Goal: Transaction & Acquisition: Purchase product/service

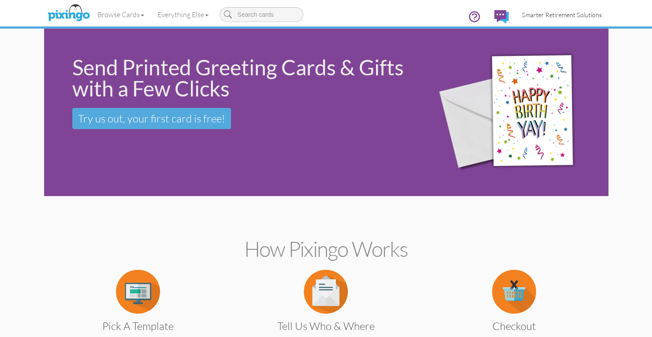
click at [533, 13] on span "Smarter Retirement Solutions" at bounding box center [562, 14] width 80 height 7
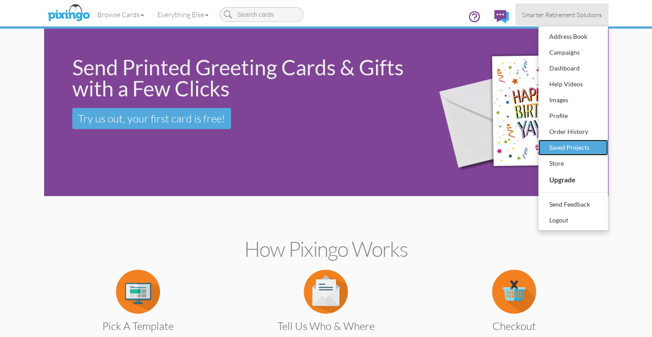
click at [565, 144] on div "Saved Projects" at bounding box center [573, 147] width 52 height 13
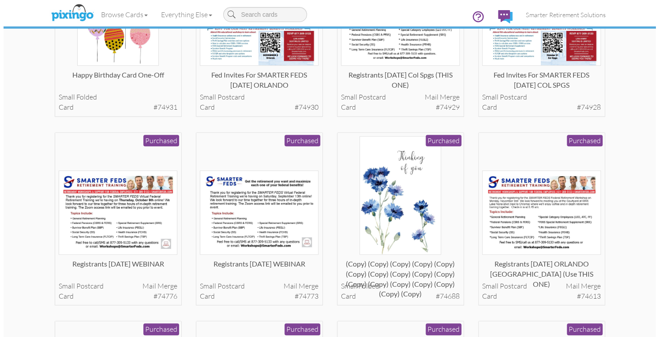
scroll to position [333, 0]
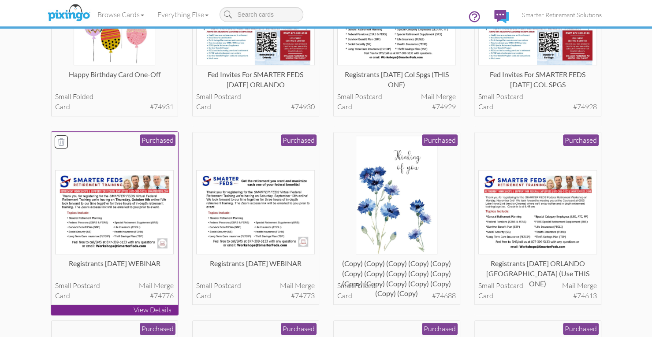
click at [138, 217] on img at bounding box center [114, 212] width 119 height 84
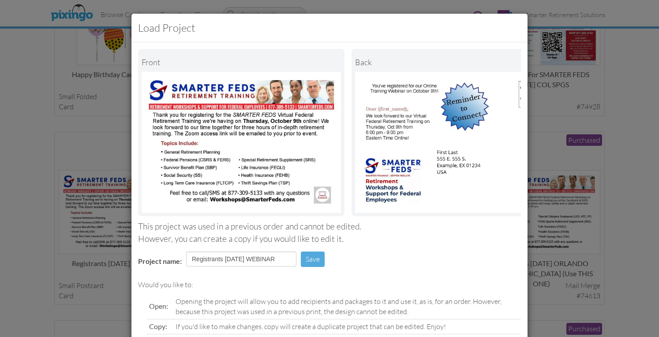
scroll to position [81, 0]
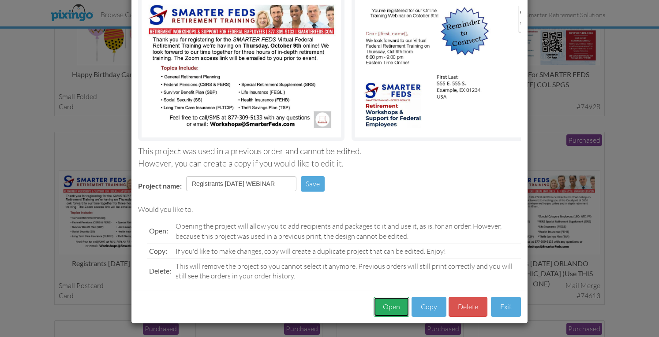
click at [383, 305] on button "Open" at bounding box center [392, 307] width 36 height 20
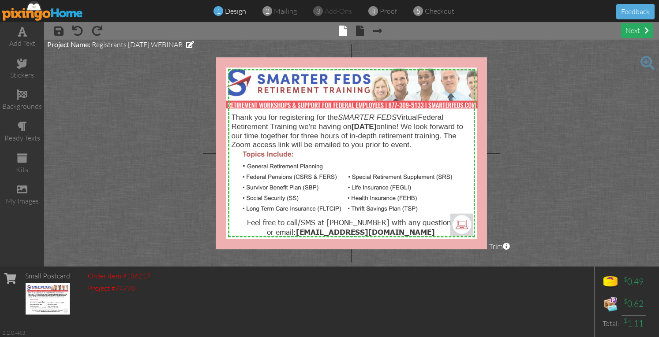
click at [622, 32] on div "next" at bounding box center [637, 30] width 32 height 15
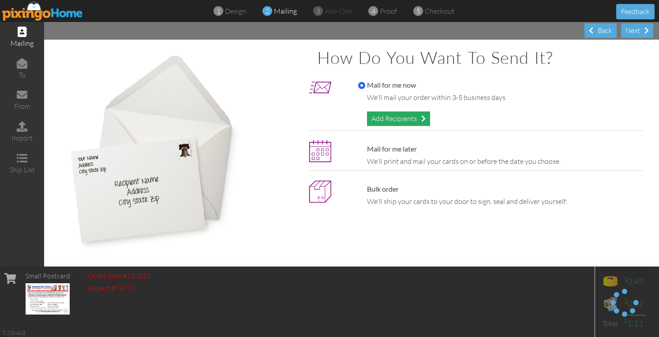
click at [406, 120] on div "Add Recipients" at bounding box center [398, 119] width 63 height 15
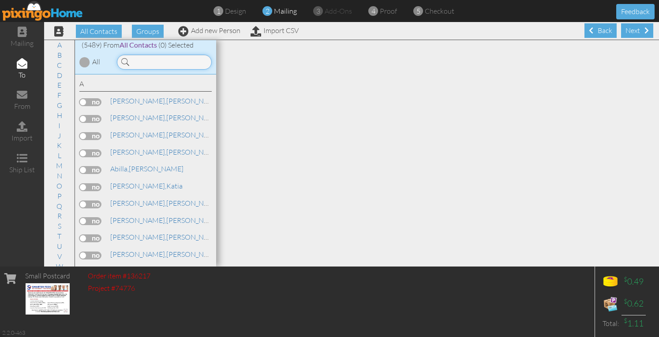
click at [175, 61] on input at bounding box center [164, 62] width 95 height 15
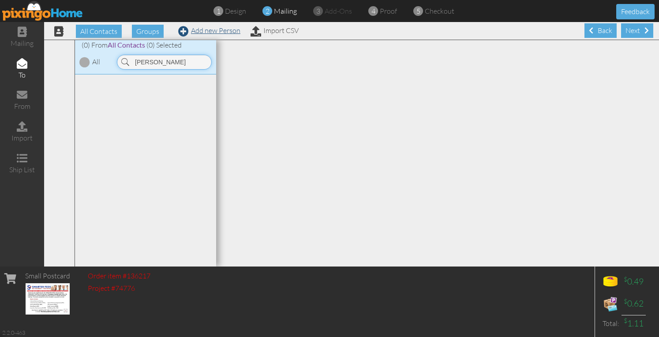
type input "[PERSON_NAME]"
click at [219, 32] on link "Add new Person" at bounding box center [209, 30] width 62 height 9
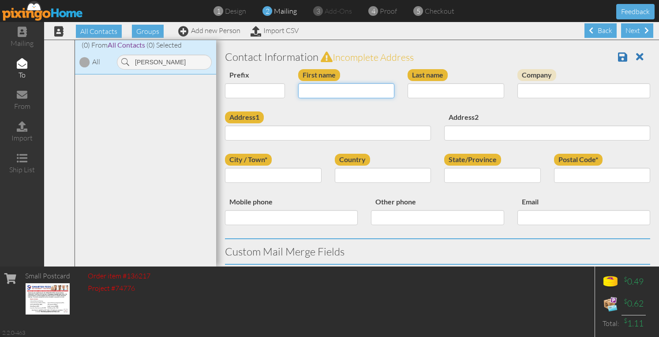
click at [323, 88] on input "First name" at bounding box center [346, 90] width 97 height 15
type input "[PERSON_NAME]"
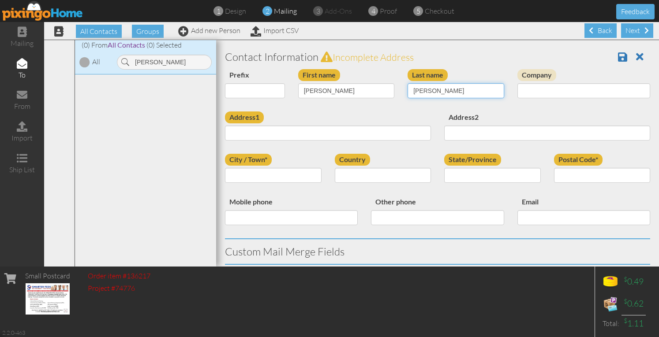
type input "[PERSON_NAME]"
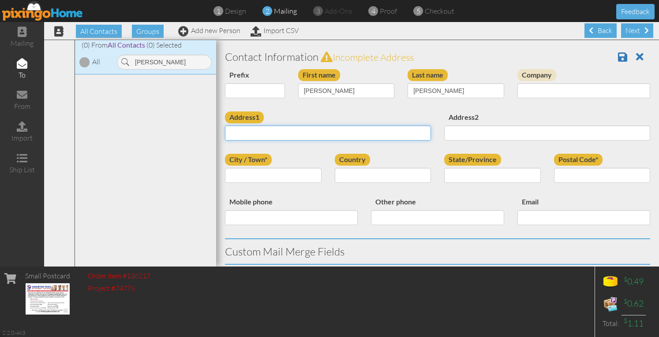
paste input "[STREET_ADDRESS][US_STATE]"
type input "[STREET_ADDRESS][US_STATE]"
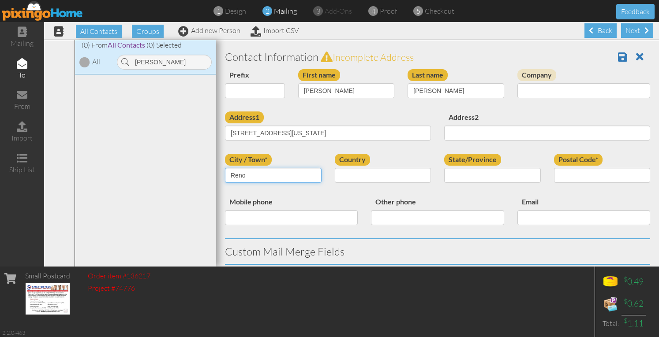
type input "Reno"
select select "object:18308"
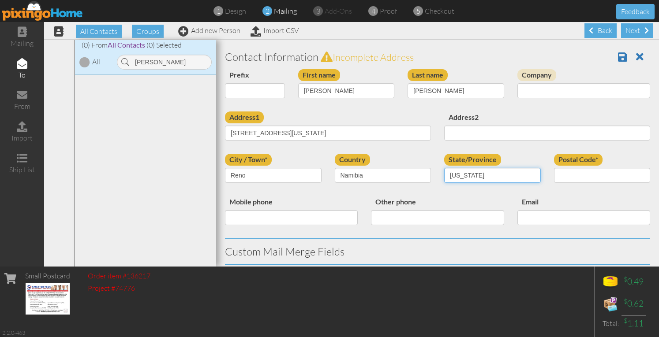
type input "[US_STATE]"
click at [380, 179] on select "[GEOGRAPHIC_DATA] -------------- [GEOGRAPHIC_DATA] [GEOGRAPHIC_DATA] [GEOGRAPHI…" at bounding box center [383, 175] width 97 height 15
select select "object:18157"
click at [335, 168] on select "[GEOGRAPHIC_DATA] -------------- [GEOGRAPHIC_DATA] [GEOGRAPHIC_DATA] [GEOGRAPHI…" at bounding box center [383, 175] width 97 height 15
click at [487, 176] on select "AA (Military) AE (Military) [US_STATE] [US_STATE] [US_STATE] AP (Military) [US_…" at bounding box center [492, 175] width 97 height 15
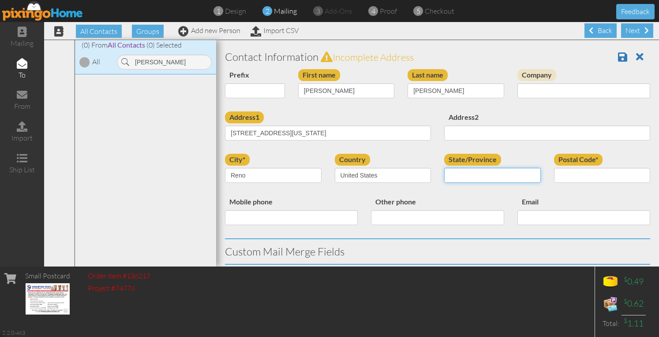
select select "object:18437"
click at [444, 168] on select "AA (Military) AE (Military) [US_STATE] [US_STATE] [US_STATE] AP (Military) [US_…" at bounding box center [492, 175] width 97 height 15
click at [554, 176] on input "Postal Code*" at bounding box center [602, 175] width 97 height 15
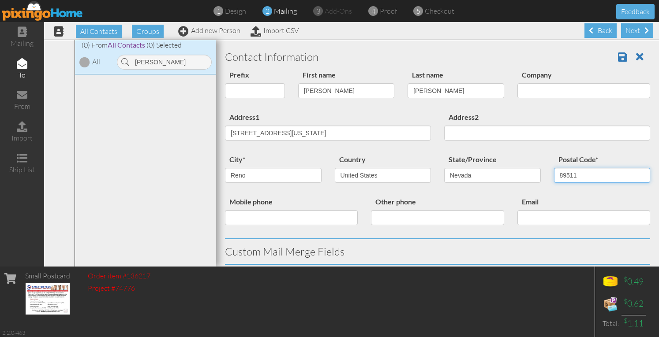
type input "89511"
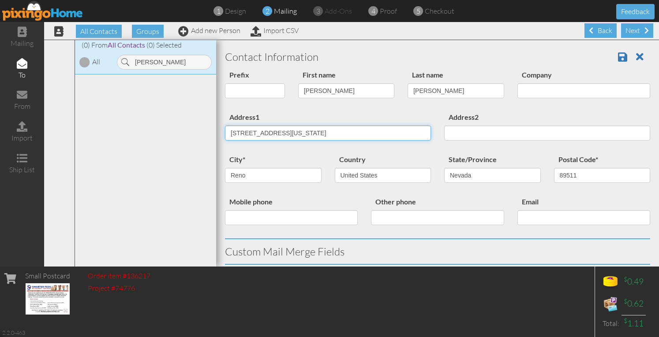
click at [316, 131] on input "[STREET_ADDRESS][US_STATE]" at bounding box center [328, 133] width 206 height 15
type input "[STREET_ADDRESS]"
click at [384, 114] on div "Address1 [STREET_ADDRESS]" at bounding box center [327, 130] width 219 height 36
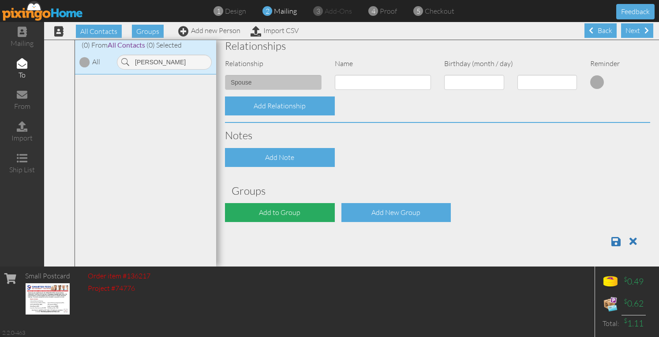
click at [287, 211] on div "Add to Group" at bounding box center [280, 212] width 110 height 19
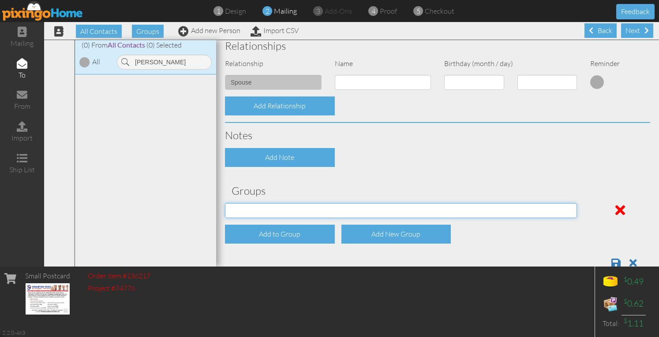
click at [295, 210] on select "[DATE] SMARTER FEDS OSD DMEA [US_STATE] [DATE] BOP Onsite 08/12 [US_STATE] Regi…" at bounding box center [401, 210] width 352 height 15
select select "object:18527"
click at [225, 203] on select "[DATE] SMARTER FEDS OSD DMEA [US_STATE] [DATE] BOP Onsite 08/12 [US_STATE] Regi…" at bounding box center [401, 210] width 352 height 15
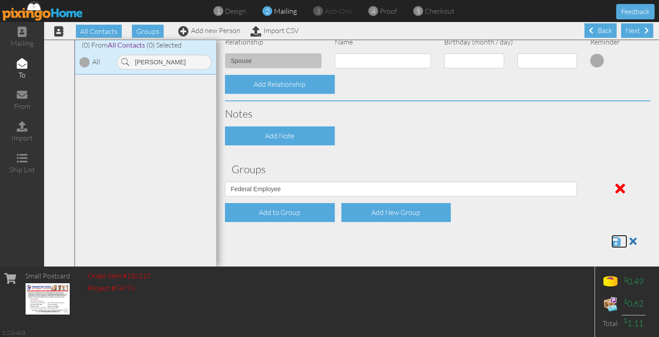
click at [611, 239] on span at bounding box center [615, 241] width 9 height 11
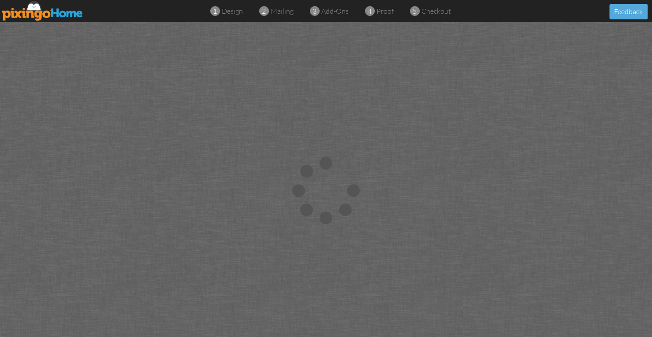
click at [58, 12] on img at bounding box center [42, 11] width 81 height 20
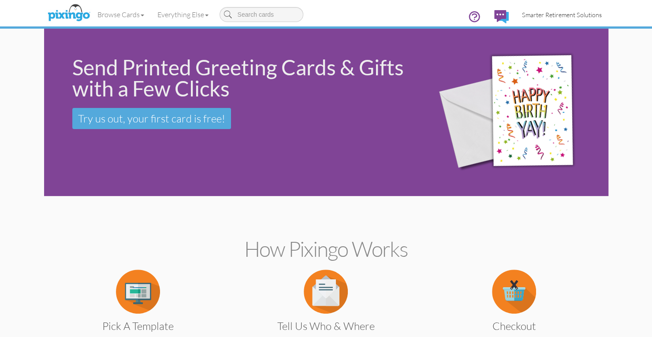
click at [581, 16] on span "Smarter Retirement Solutions" at bounding box center [562, 14] width 80 height 7
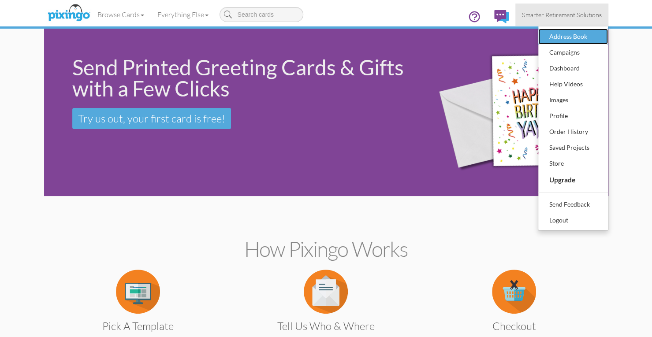
click at [569, 41] on div "Address Book" at bounding box center [573, 36] width 52 height 13
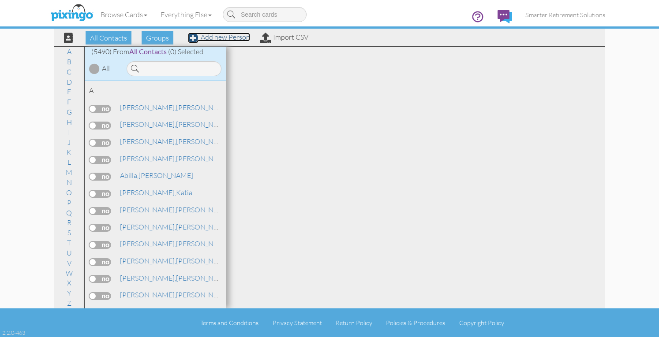
click at [242, 38] on link "Add new Person" at bounding box center [219, 37] width 62 height 9
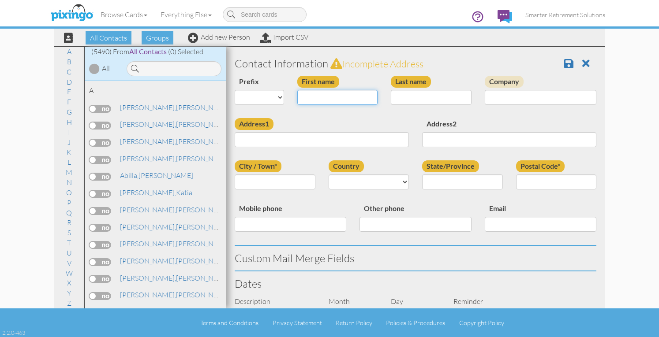
click at [353, 96] on input "First name" at bounding box center [337, 97] width 81 height 15
type input "Ileana"
type input "Curbelo"
paste input "HC 1 BOX 5960 Camuy, Puerto Rico 00627 United States"
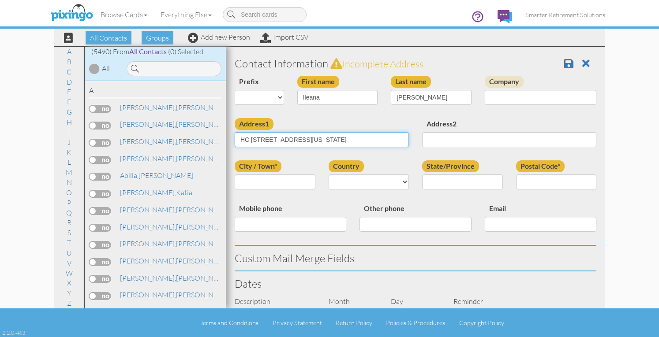
type input "HC 1 BOX 5960 Camuy, Puerto Rico 00627 United States"
type input "Camuy"
select select "object:17841"
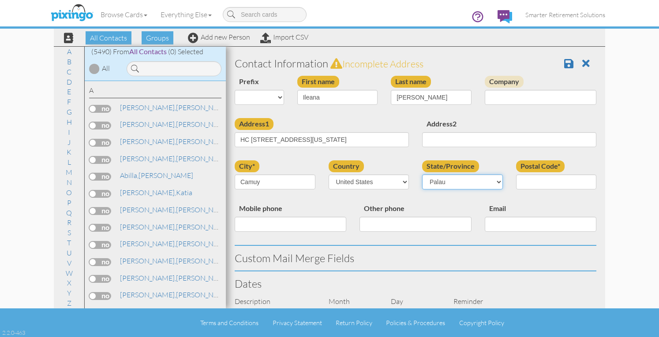
select select "object:18134"
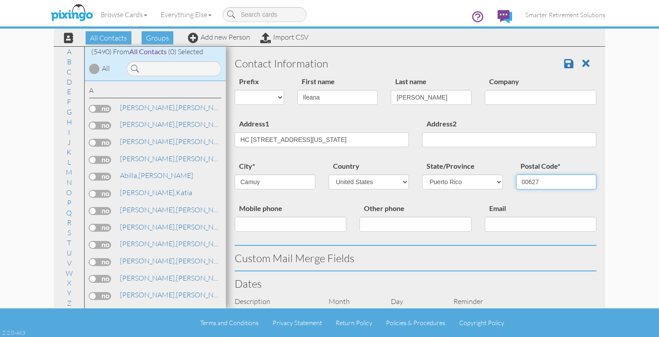
type input "00627"
click at [287, 136] on input "HC 1 BOX 5960 Camuy, Puerto Rico 00627 United States" at bounding box center [322, 139] width 174 height 15
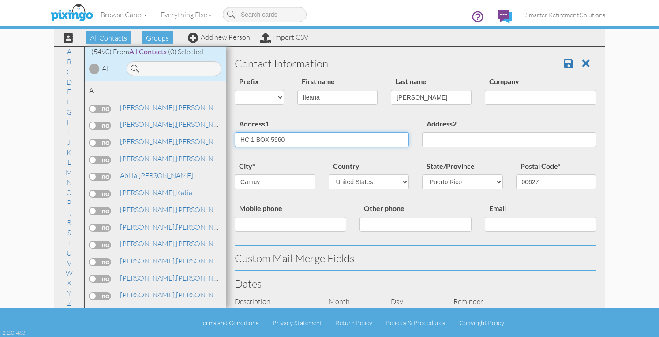
type input "HC 1 BOX 5960"
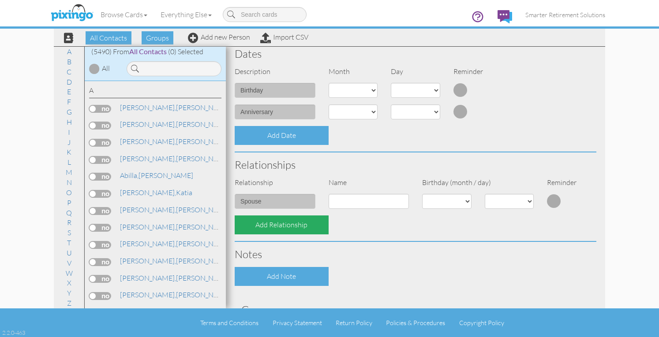
scroll to position [307, 0]
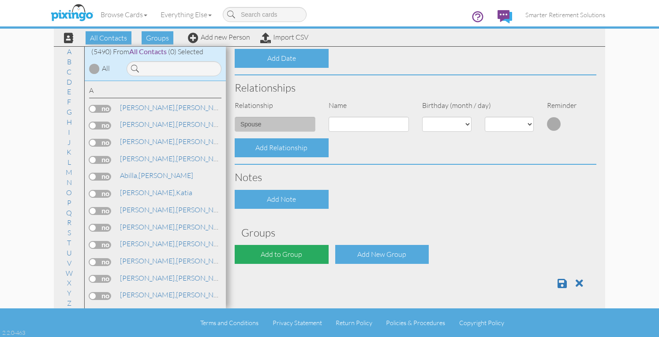
click at [289, 251] on div "Add to Group" at bounding box center [282, 254] width 94 height 19
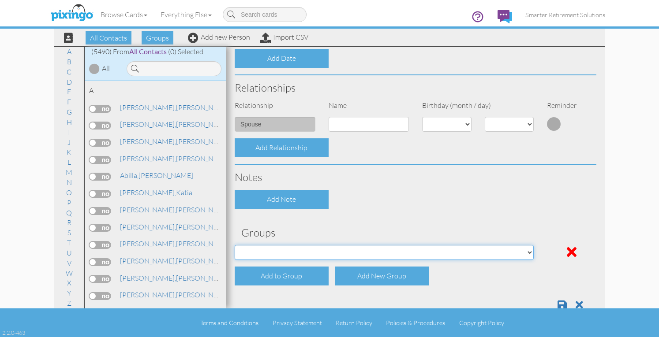
click at [283, 252] on select "[DATE] SMARTER FEDS OSD DMEA [US_STATE] [DATE] BOP Onsite 08/12 [US_STATE] Regi…" at bounding box center [384, 252] width 299 height 15
select select "object:18211"
click at [235, 245] on select "[DATE] SMARTER FEDS OSD DMEA [US_STATE] [DATE] BOP Onsite 08/12 [US_STATE] Regi…" at bounding box center [384, 252] width 299 height 15
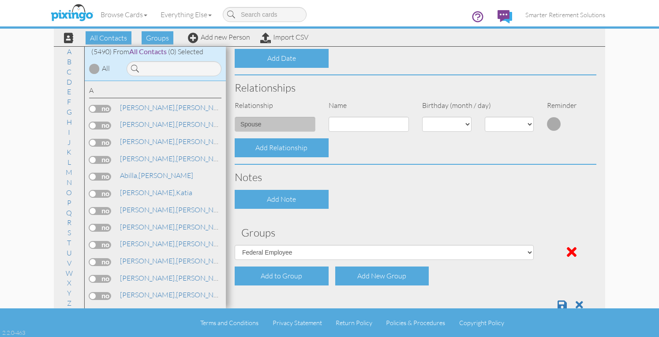
click at [383, 220] on div "Contact Information Prefix Dr. Mr. Mrs. First name Ileana Last name Curbelo Com…" at bounding box center [416, 31] width 362 height 574
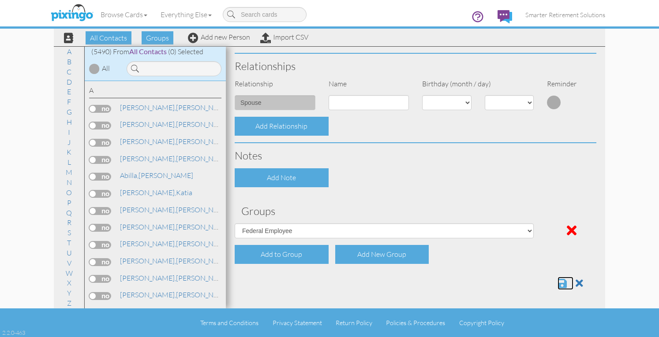
click at [558, 280] on span at bounding box center [562, 283] width 9 height 11
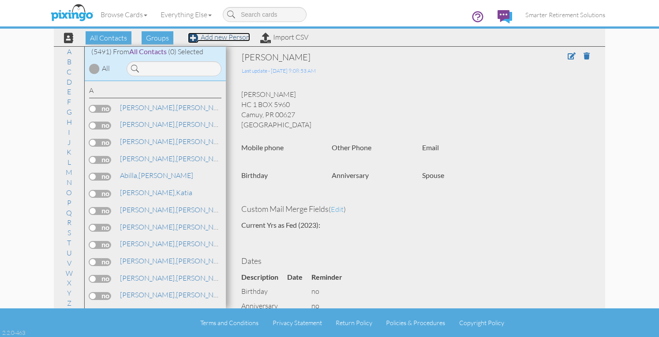
click at [236, 37] on link "Add new Person" at bounding box center [219, 37] width 62 height 9
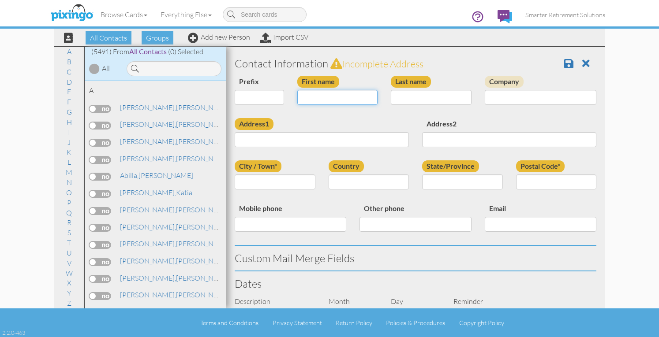
click at [323, 95] on input "First name" at bounding box center [337, 97] width 81 height 15
type input "Edrika"
type input "Gutierrez"
paste input "208 S MACON ST Baltimore, Maryland 21224 United States"
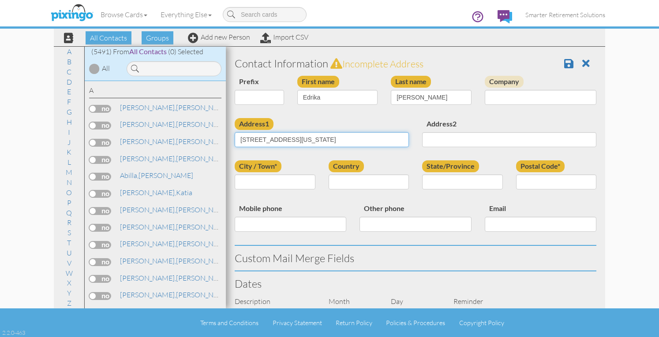
scroll to position [0, 5]
type input "208 S MACON ST Baltimore, Maryland 21224 United States"
type input "Baltimore"
select select "object:17511"
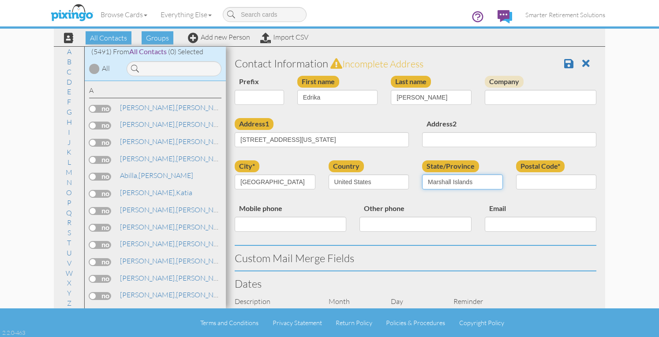
select select "object:17783"
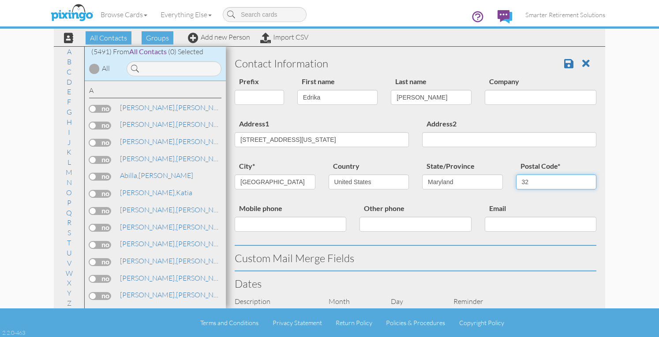
type input "3"
type input "21224"
click at [292, 139] on input "208 S MACON ST Baltimore, Maryland 21224 United States" at bounding box center [322, 139] width 174 height 15
click at [279, 140] on input "208 S MACON ST" at bounding box center [322, 139] width 174 height 15
type input "208 S Macon St"
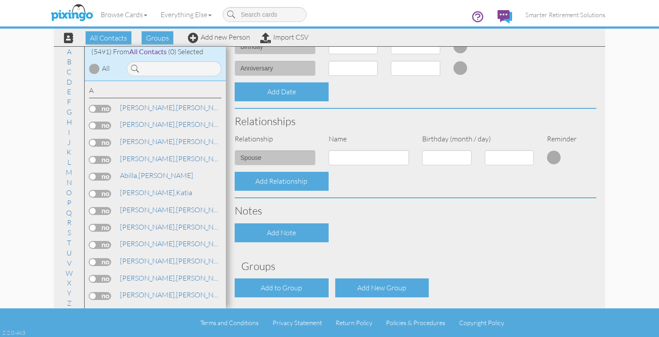
scroll to position [307, 0]
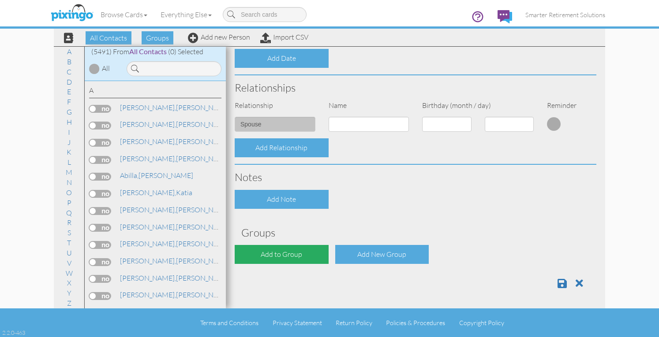
click at [292, 257] on div "Add to Group" at bounding box center [282, 254] width 94 height 19
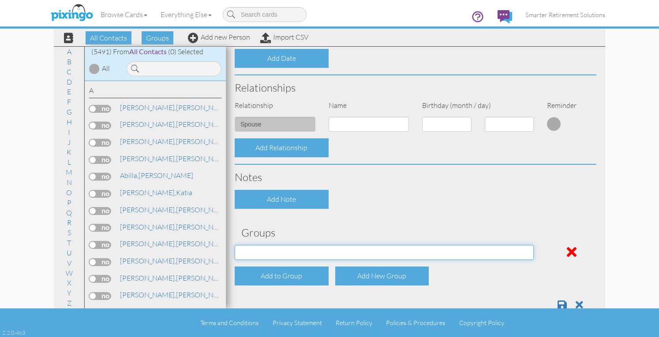
click at [291, 253] on select "[DATE] SMARTER FEDS OSD DMEA [US_STATE] [DATE] BOP Onsite 08/12 [US_STATE] Regi…" at bounding box center [384, 252] width 299 height 15
select select "object:17882"
click at [235, 245] on select "[DATE] SMARTER FEDS OSD DMEA [US_STATE] [DATE] BOP Onsite 08/12 [US_STATE] Regi…" at bounding box center [384, 252] width 299 height 15
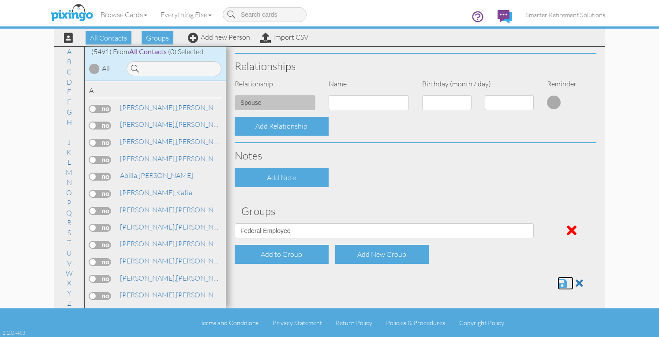
click at [558, 282] on span at bounding box center [562, 283] width 9 height 11
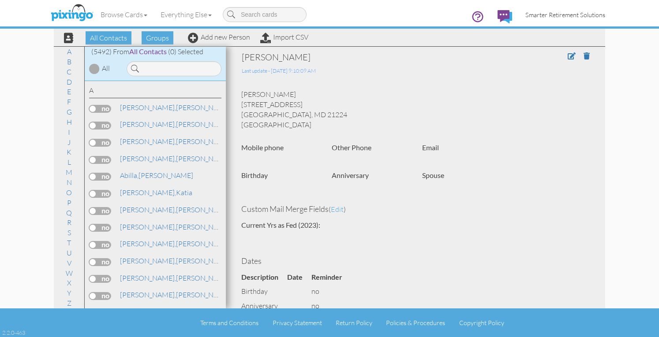
click at [550, 15] on span "Smarter Retirement Solutions" at bounding box center [565, 14] width 80 height 7
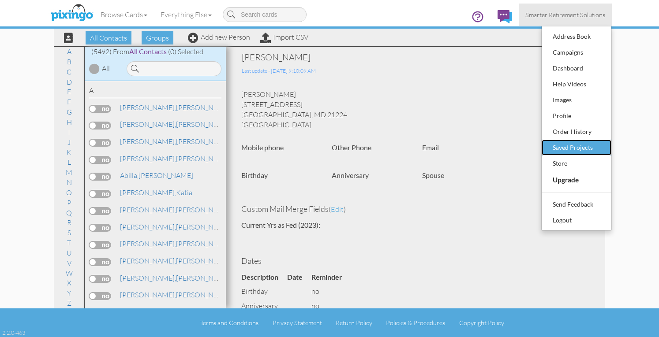
click at [565, 145] on div "Saved Projects" at bounding box center [577, 147] width 52 height 13
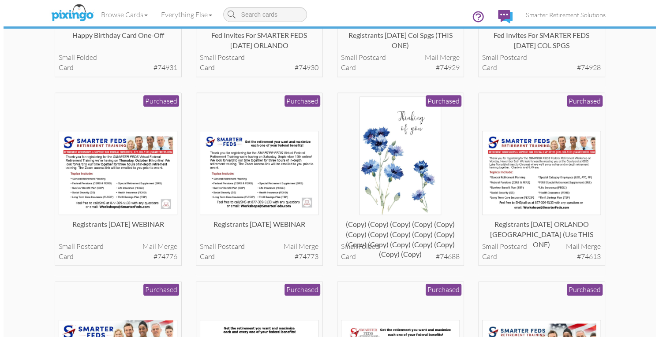
scroll to position [374, 0]
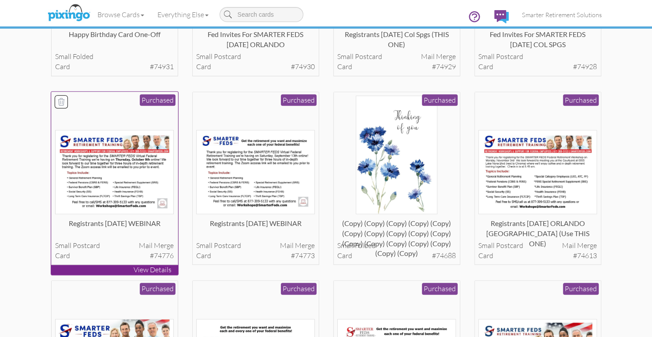
click at [134, 184] on img at bounding box center [114, 172] width 119 height 84
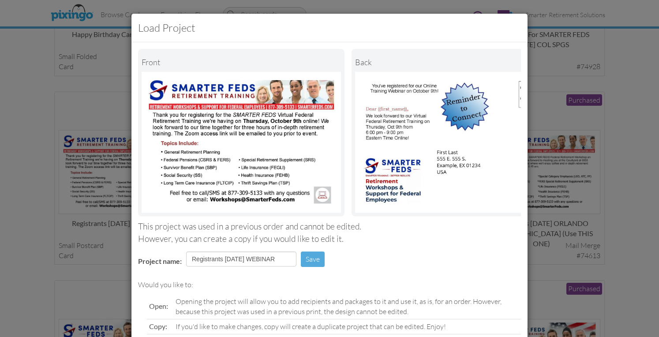
scroll to position [81, 0]
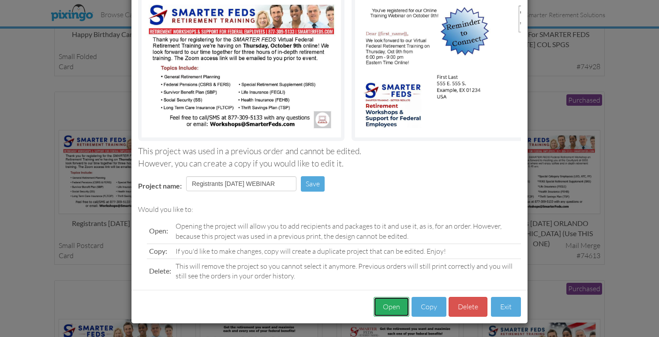
click at [397, 306] on button "Open" at bounding box center [392, 307] width 36 height 20
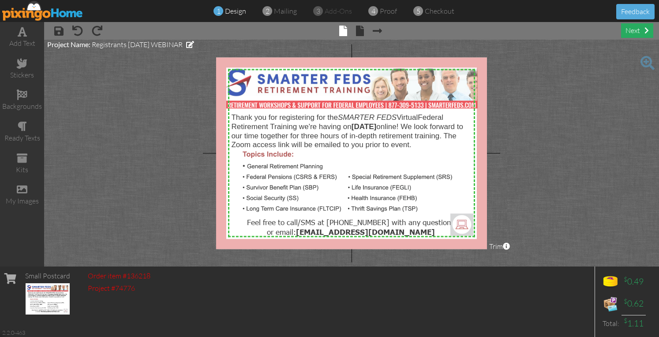
click at [628, 32] on div "next" at bounding box center [637, 30] width 32 height 15
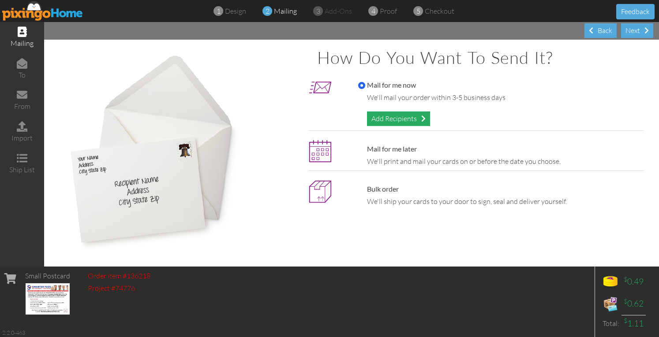
click at [407, 115] on div "Add Recipients" at bounding box center [398, 119] width 63 height 15
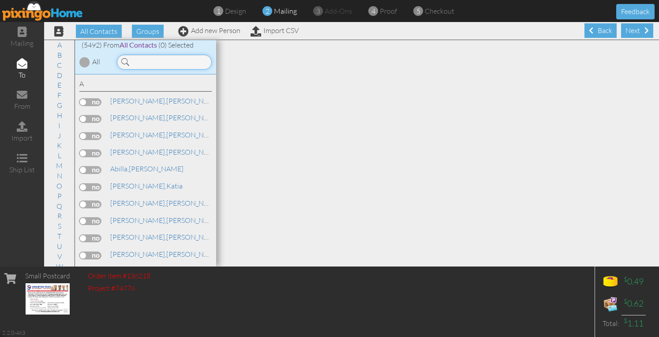
click at [177, 59] on input at bounding box center [164, 62] width 95 height 15
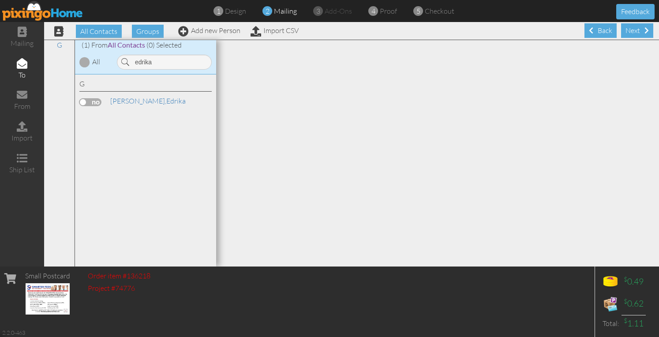
click at [96, 100] on label at bounding box center [90, 102] width 22 height 8
click at [0, 0] on input "checkbox" at bounding box center [0, 0] width 0 height 0
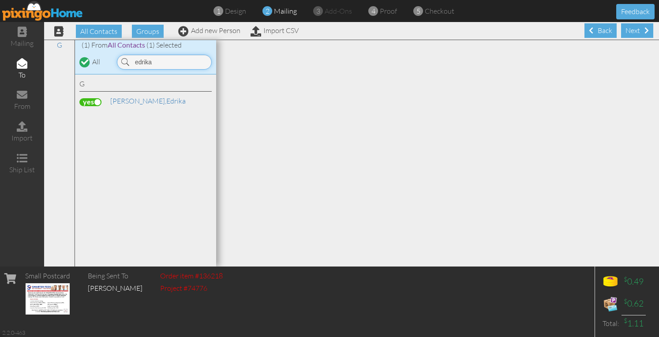
click at [198, 62] on input "edrika" at bounding box center [164, 62] width 95 height 15
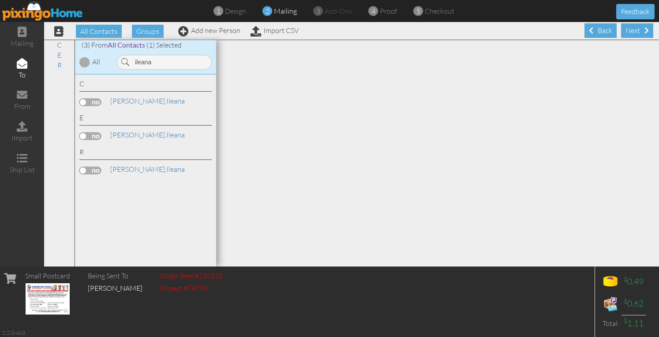
click at [96, 100] on label at bounding box center [90, 102] width 22 height 8
click at [0, 0] on input "checkbox" at bounding box center [0, 0] width 0 height 0
click at [189, 63] on input "ileana" at bounding box center [164, 62] width 95 height 15
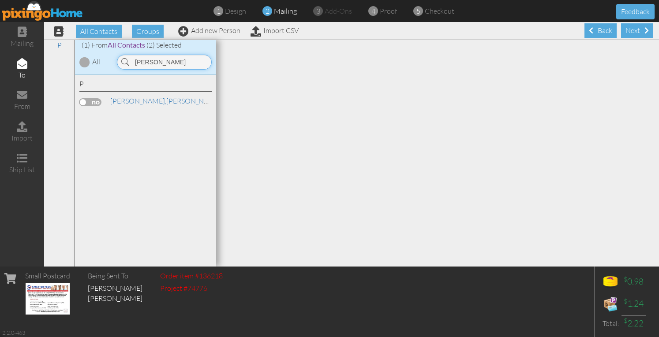
type input "[PERSON_NAME]"
click at [98, 100] on label at bounding box center [90, 102] width 22 height 8
click at [0, 0] on input "checkbox" at bounding box center [0, 0] width 0 height 0
click at [631, 31] on div "Next" at bounding box center [637, 30] width 32 height 15
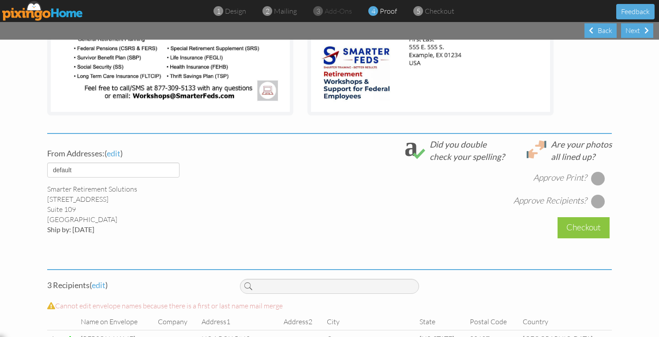
scroll to position [236, 0]
click at [169, 169] on select "default HOME DENVER Team AUSTIN Team COL SPGS team ORLANDO Team Replica Wealth …" at bounding box center [113, 169] width 132 height 15
select select "object:37204"
click at [47, 162] on select "default HOME DENVER Team AUSTIN Team COL SPGS team ORLANDO Team Replica Wealth …" at bounding box center [113, 169] width 132 height 15
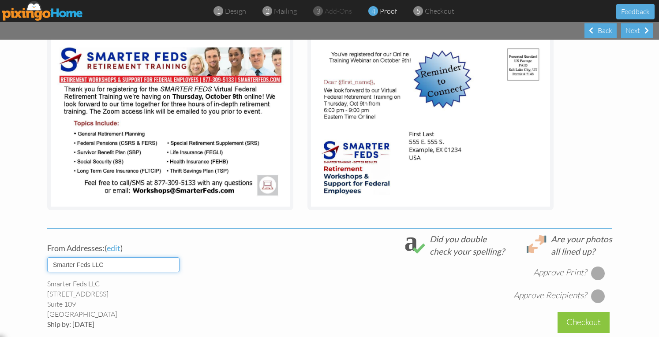
scroll to position [139, 0]
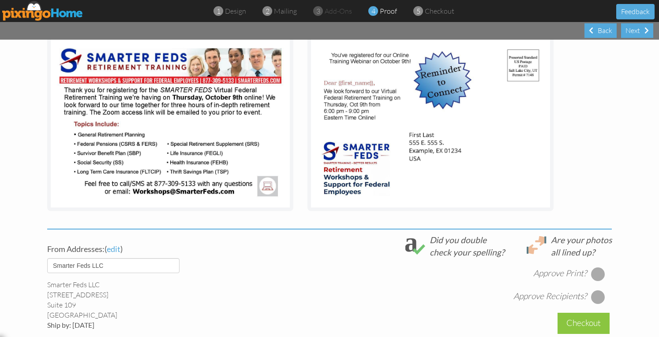
click at [593, 270] on div at bounding box center [598, 274] width 14 height 14
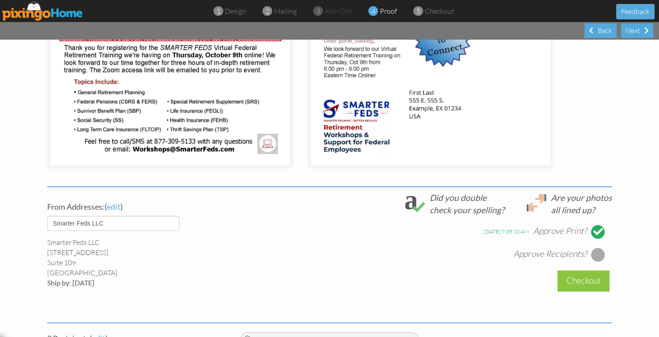
click at [596, 255] on div at bounding box center [598, 255] width 14 height 14
click at [581, 279] on div "Checkout" at bounding box center [584, 281] width 52 height 21
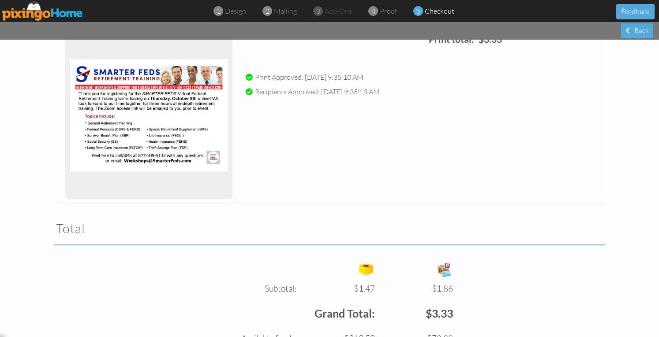
scroll to position [221, 0]
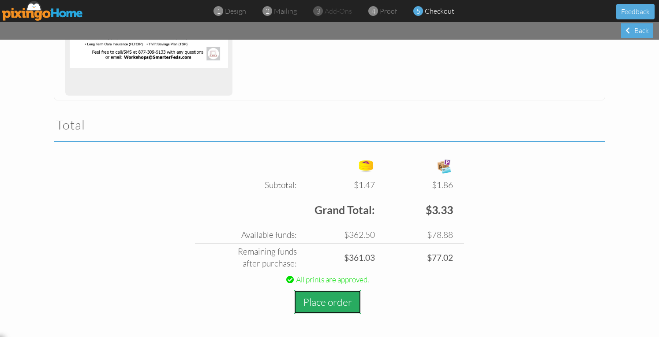
click at [335, 304] on button "Place order" at bounding box center [327, 302] width 67 height 24
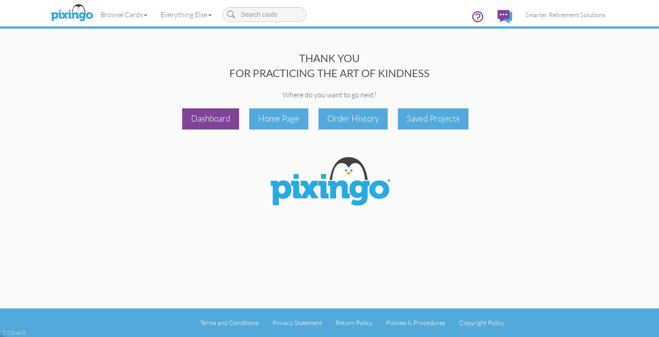
click at [218, 121] on div "Dashboard" at bounding box center [210, 119] width 57 height 21
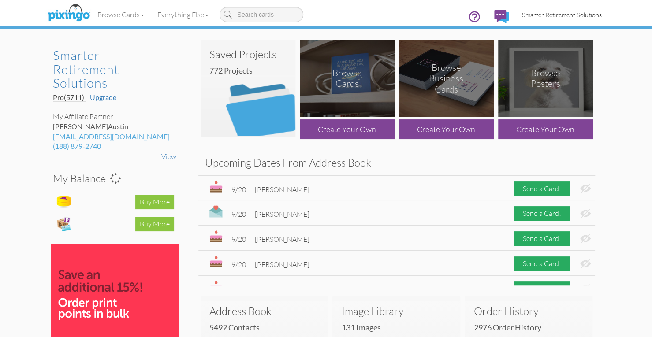
click at [565, 15] on span "Smarter Retirement Solutions" at bounding box center [562, 14] width 80 height 7
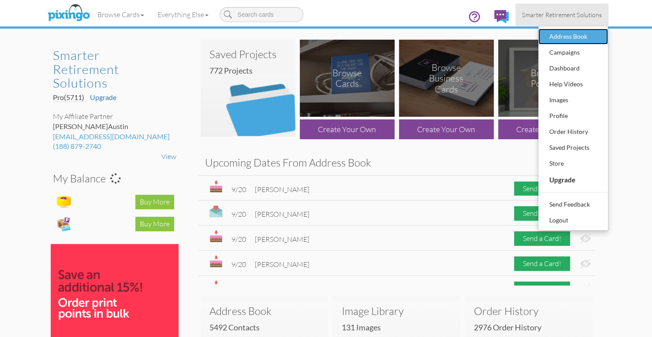
click at [572, 34] on div "Address Book" at bounding box center [573, 36] width 52 height 13
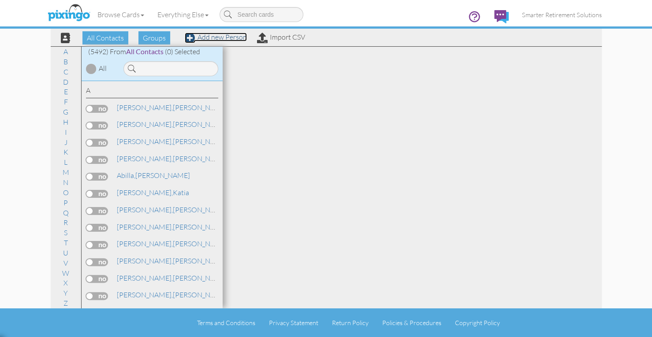
click at [233, 39] on link "Add new Person" at bounding box center [216, 37] width 62 height 9
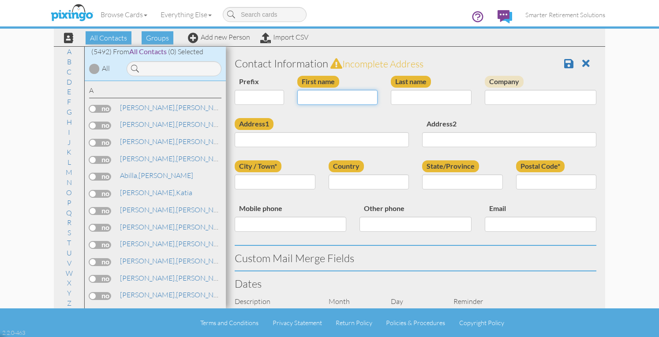
click at [302, 94] on input "First name" at bounding box center [337, 97] width 81 height 15
type input "[PERSON_NAME]"
click at [397, 97] on input "Helt" at bounding box center [431, 97] width 81 height 15
type input "Heltzel"
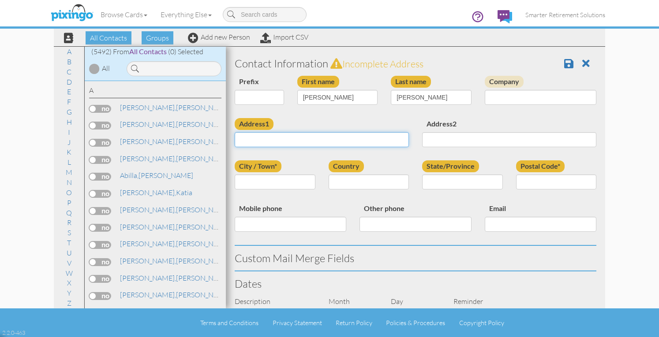
paste input "145 Commerce Street Craig, Colorado 81625 United States"
type input "145 Commerce Street Craig, Colorado 81625 United States"
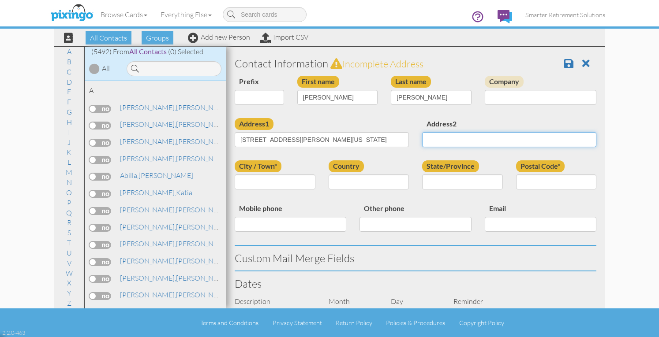
scroll to position [0, 0]
type input "[PERSON_NAME]"
select select "object:51675"
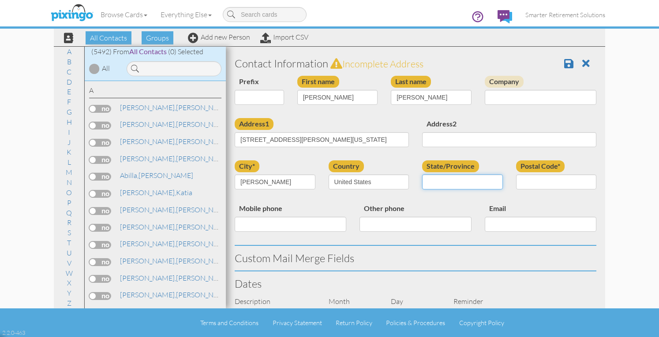
click at [468, 180] on select "AA (Military) AE (Military) Alabama Alaska American Samoa AP (Military) Arizona…" at bounding box center [462, 182] width 81 height 15
select select "object:51929"
click at [422, 175] on select "AA (Military) AE (Military) Alabama Alaska American Samoa AP (Military) Arizona…" at bounding box center [462, 182] width 81 height 15
click at [524, 182] on input "Postal Code*" at bounding box center [556, 182] width 81 height 15
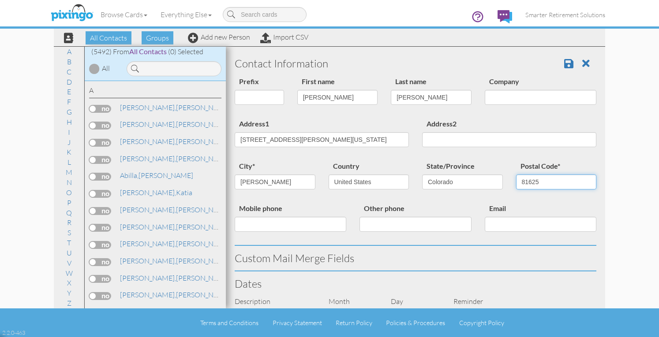
type input "81625"
click at [304, 140] on input "145 Commerce Street Craig, Colorado 81625 United States" at bounding box center [322, 139] width 174 height 15
click at [303, 139] on input "145 Commerce Street Craig, Colorado 81625 United States" at bounding box center [322, 139] width 174 height 15
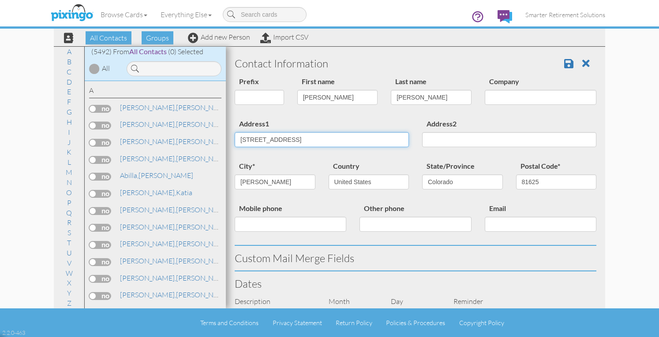
type input "145 Commerce Street"
click at [361, 118] on div "Address1 145 Commerce Street" at bounding box center [321, 136] width 187 height 36
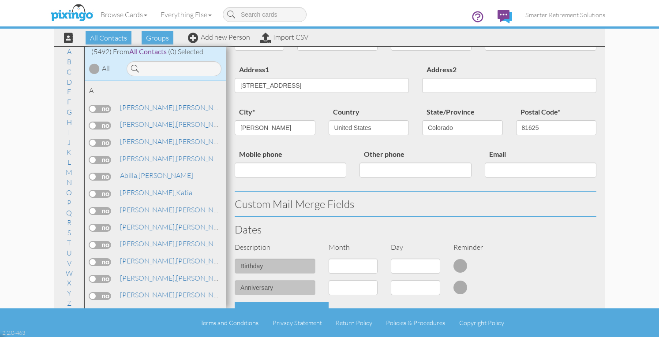
click at [268, 258] on div "Description Month Day Reminder" at bounding box center [415, 251] width 375 height 17
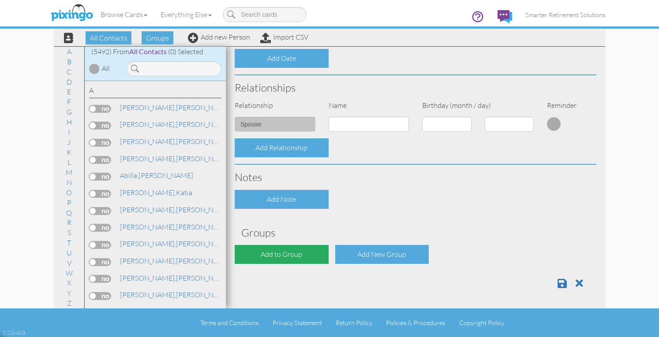
click at [284, 253] on div "Add to Group" at bounding box center [282, 254] width 94 height 19
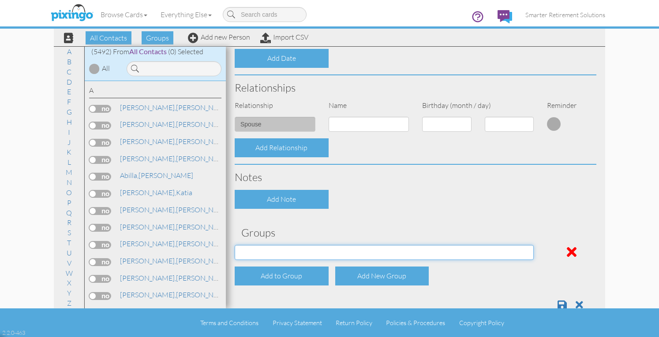
click at [280, 254] on select "04/22/2025 SMARTER FEDS OSD DMEA California 06/25/2025 BOP Onsite 08/12 Puerto …" at bounding box center [384, 252] width 299 height 15
select select "object:52045"
click at [235, 245] on select "04/22/2025 SMARTER FEDS OSD DMEA California 06/25/2025 BOP Onsite 08/12 Puerto …" at bounding box center [384, 252] width 299 height 15
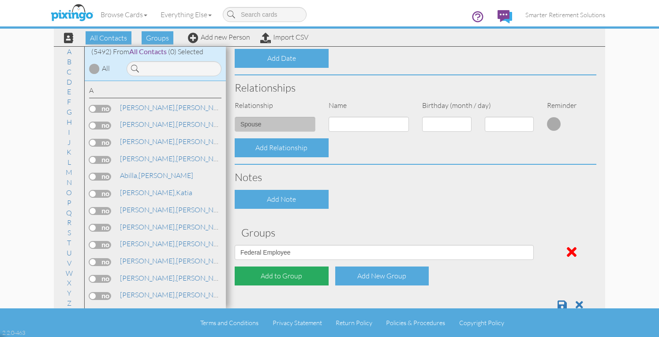
click at [281, 276] on div "Add to Group" at bounding box center [282, 276] width 94 height 19
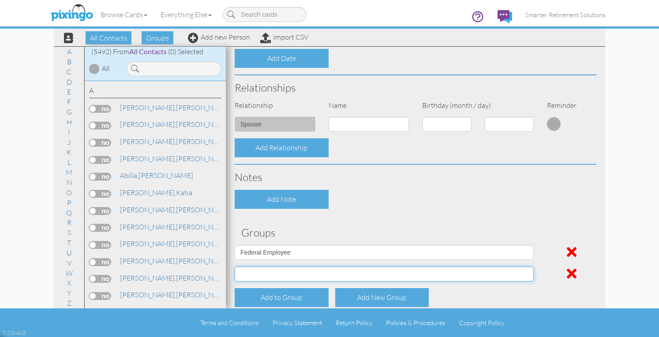
click at [281, 276] on select "04/22/2025 SMARTER FEDS OSD DMEA California 06/25/2025 BOP Onsite 08/12 Puerto …" at bounding box center [384, 274] width 299 height 15
select select "object:51993"
click at [235, 267] on select "04/22/2025 SMARTER FEDS OSD DMEA California 06/25/2025 BOP Onsite 08/12 Puerto …" at bounding box center [384, 274] width 299 height 15
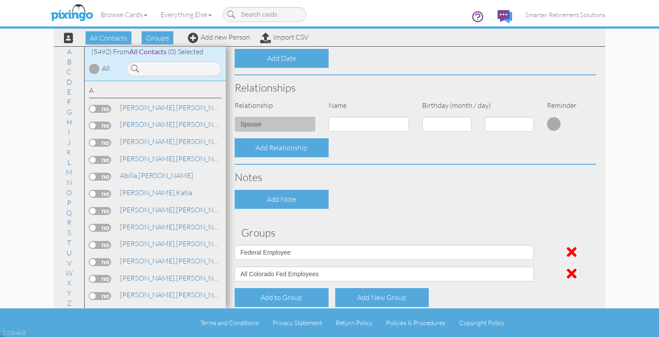
click at [397, 200] on div "Add Note" at bounding box center [415, 199] width 375 height 19
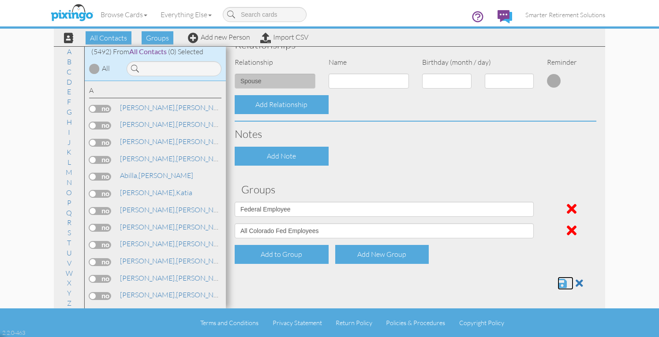
click at [558, 283] on span at bounding box center [562, 283] width 9 height 11
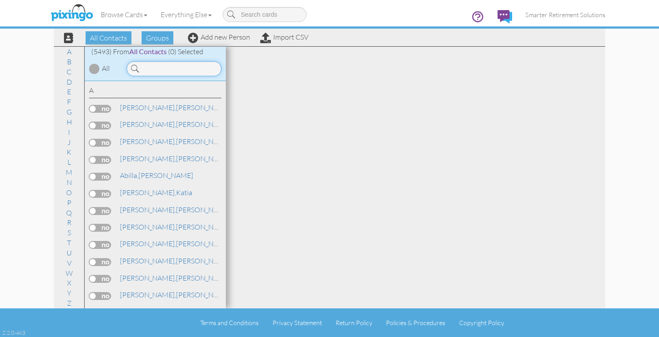
click at [186, 66] on input at bounding box center [174, 68] width 95 height 15
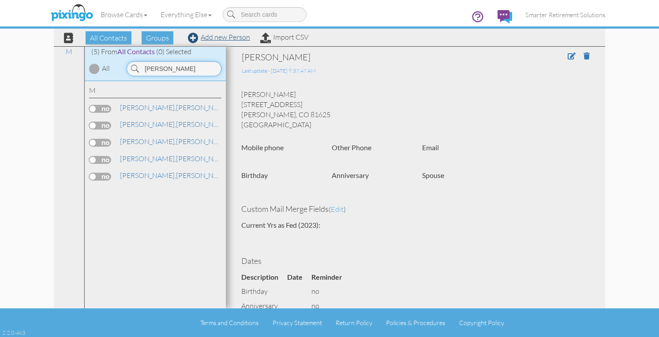
type input "[PERSON_NAME]"
click at [224, 38] on link "Add new Person" at bounding box center [219, 37] width 62 height 9
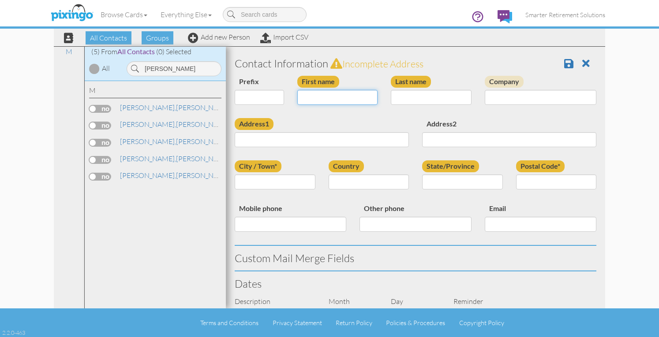
click at [318, 95] on input "First name" at bounding box center [337, 97] width 81 height 15
type input "[PERSON_NAME]"
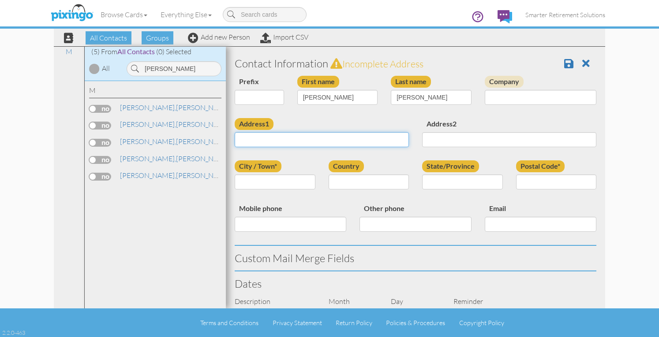
paste input "[STREET_ADDRESS][US_STATE]"
type input "[STREET_ADDRESS][US_STATE]"
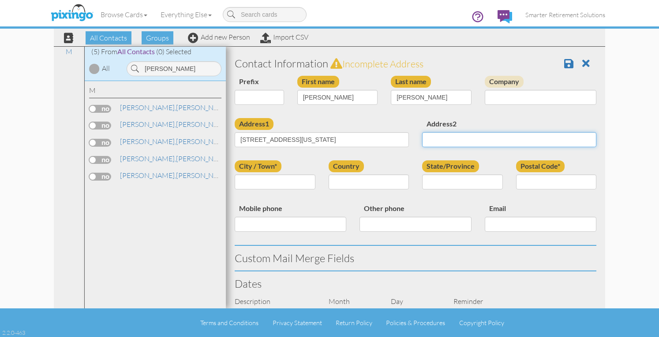
scroll to position [0, 0]
type input "Norfolk"
select select "object:17520"
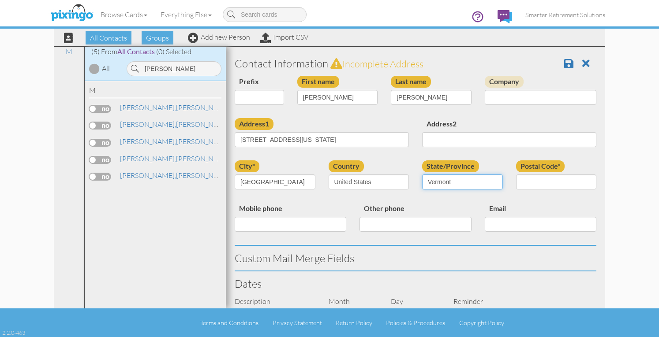
select select "object:17821"
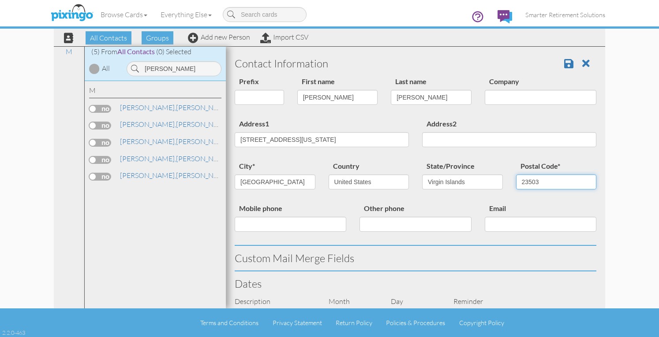
type input "23503"
click at [302, 138] on input "1635 Kingston Avenue Norfolk, Virginia 23503 United States" at bounding box center [322, 139] width 174 height 15
type input "[STREET_ADDRESS]"
click at [474, 177] on select "AA (Military) AE (Military) [US_STATE] [US_STATE] [US_STATE] AP (Military) [US_…" at bounding box center [462, 182] width 81 height 15
select select "object:17822"
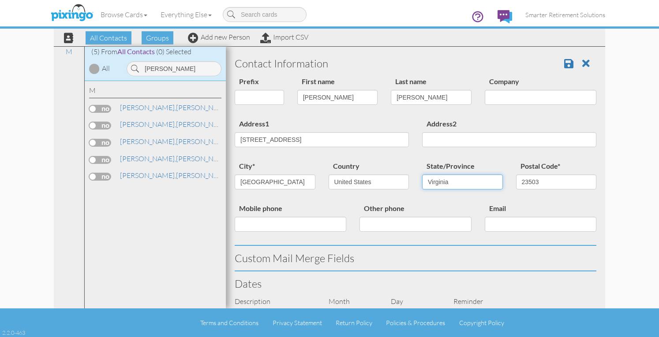
click at [422, 175] on select "AA (Military) AE (Military) [US_STATE] [US_STATE] [US_STATE] AP (Military) [US_…" at bounding box center [462, 182] width 81 height 15
click at [397, 153] on div "Address1 1635 Kingston Avenue" at bounding box center [321, 136] width 187 height 36
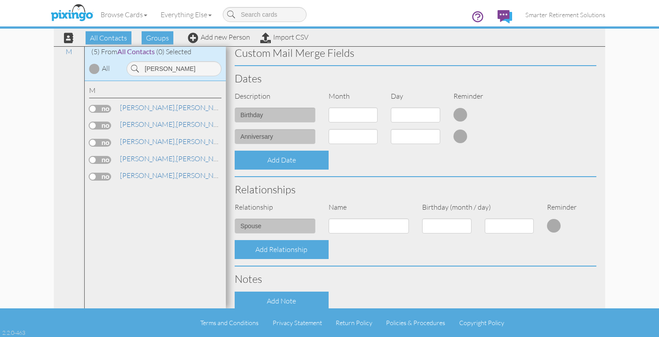
scroll to position [307, 0]
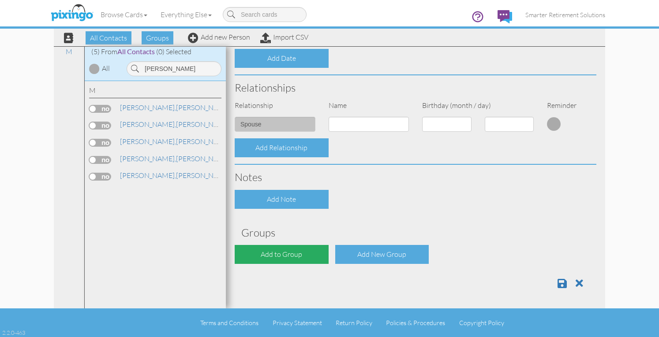
click at [303, 259] on div "Add to Group" at bounding box center [282, 254] width 94 height 19
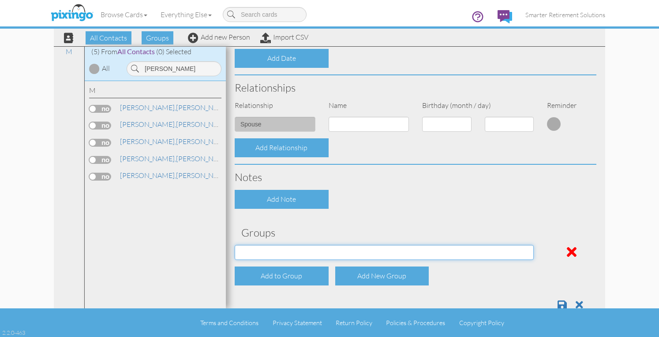
click at [298, 251] on select "[DATE] SMARTER FEDS OSD DMEA [US_STATE] [DATE] BOP Onsite 08/12 [US_STATE] Regi…" at bounding box center [384, 252] width 299 height 15
select select "object:17890"
click at [235, 245] on select "[DATE] SMARTER FEDS OSD DMEA [US_STATE] [DATE] BOP Onsite 08/12 [US_STATE] Regi…" at bounding box center [384, 252] width 299 height 15
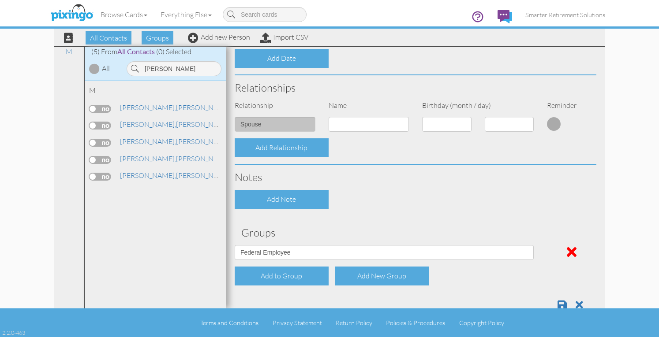
click at [348, 169] on div "Notes" at bounding box center [415, 177] width 375 height 25
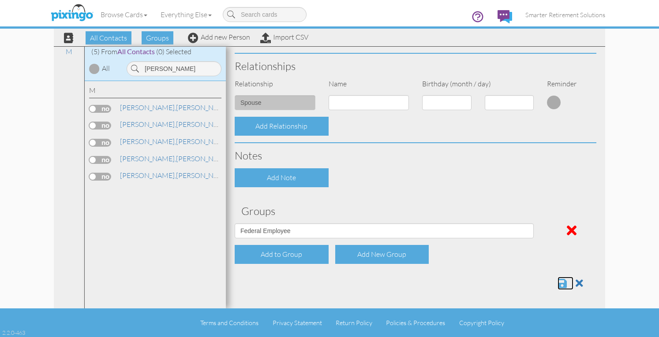
click at [558, 285] on span at bounding box center [562, 283] width 9 height 11
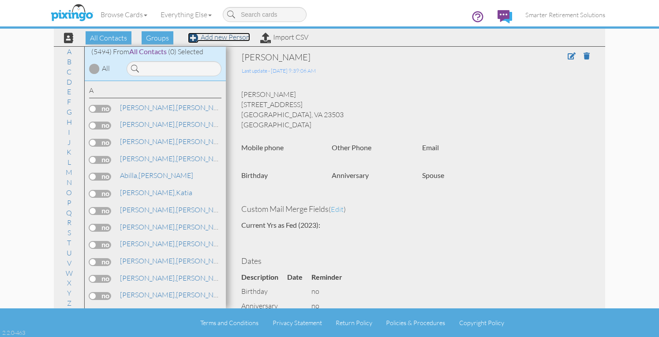
click at [219, 38] on link "Add new Person" at bounding box center [219, 37] width 62 height 9
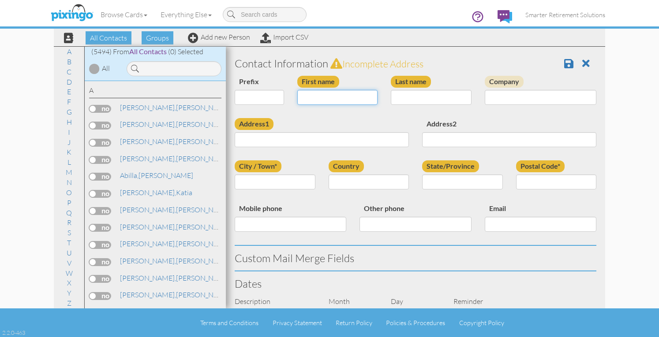
click at [337, 97] on input "First name" at bounding box center [337, 97] width 81 height 15
type input "Diomides"
type input "Zamora"
paste input "505 3rd Ave NW New Brighton, Minnesota 55112 United States"
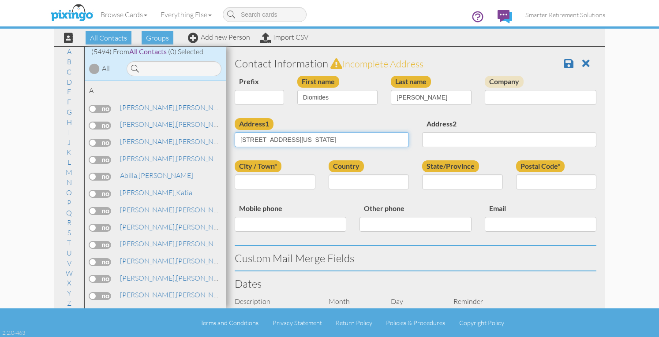
scroll to position [0, 13]
type input "505 3rd Ave NW New Brighton, Minnesota 55112 United States"
type input "New Brighton"
select select "object:17520"
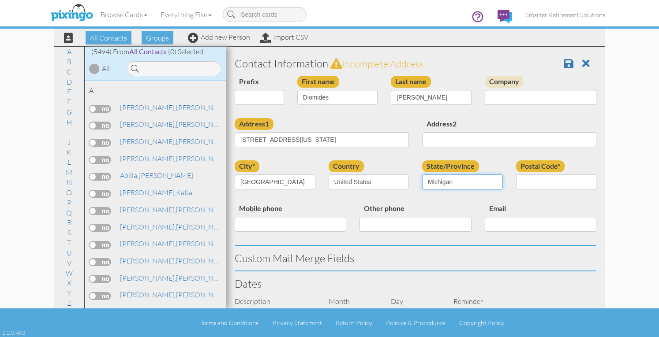
select select "object:17795"
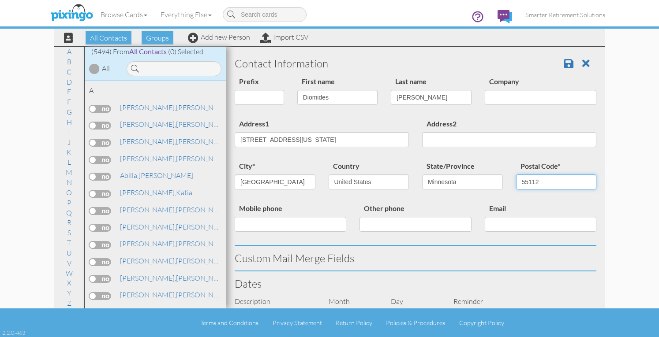
type input "55112"
click at [285, 138] on input "505 3rd Ave NW New Brighton, Minnesota 55112 United States" at bounding box center [322, 139] width 174 height 15
type input "[STREET_ADDRESS]"
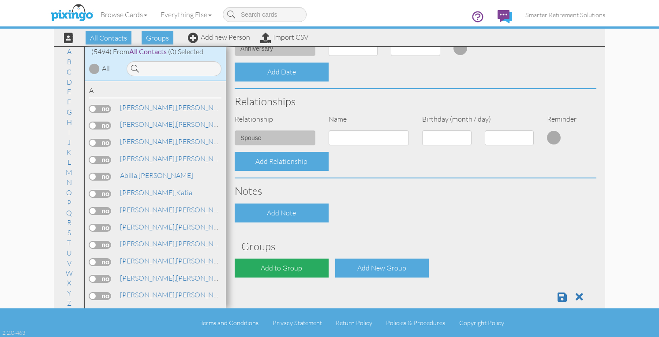
click at [281, 270] on div "Add to Group" at bounding box center [282, 268] width 94 height 19
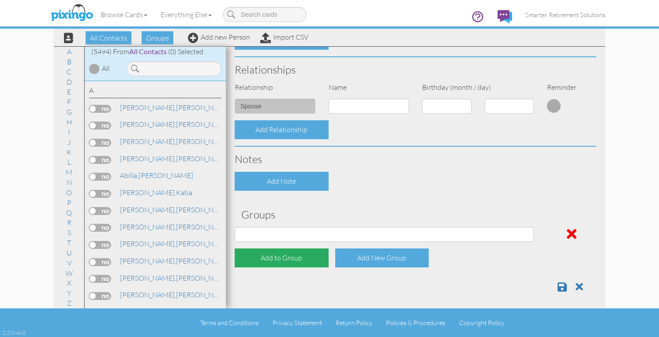
scroll to position [326, 0]
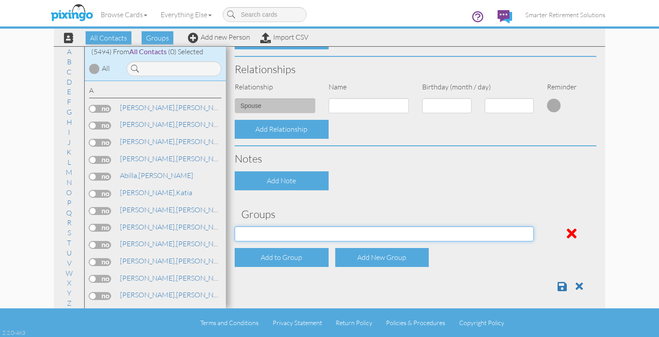
click at [281, 236] on select "[DATE] SMARTER FEDS OSD DMEA [US_STATE] [DATE] BOP Onsite 08/12 [US_STATE] Regi…" at bounding box center [384, 234] width 299 height 15
select select "object:17890"
click at [235, 227] on select "[DATE] SMARTER FEDS OSD DMEA [US_STATE] [DATE] BOP Onsite 08/12 [US_STATE] Regi…" at bounding box center [384, 234] width 299 height 15
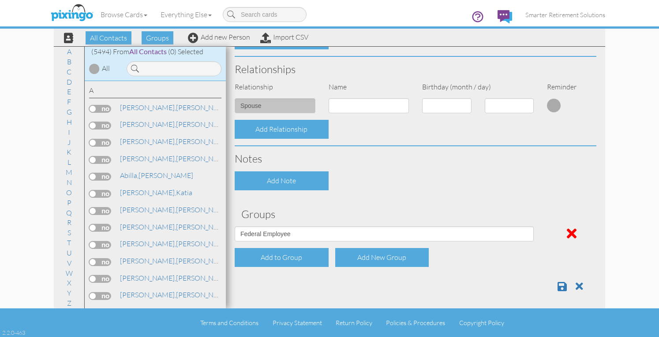
click at [356, 199] on div "Contact Information Prefix Dr. Mr. Mrs. First name Diomides Last name Zamora Co…" at bounding box center [416, 12] width 362 height 574
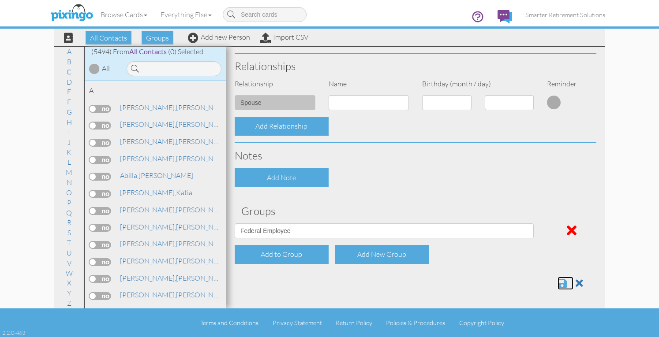
click at [558, 284] on span at bounding box center [562, 283] width 9 height 11
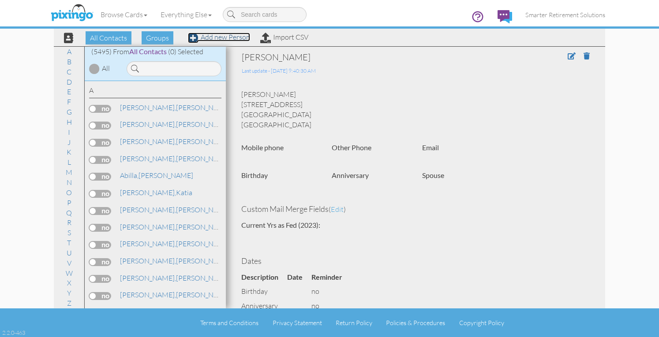
click at [221, 40] on link "Add new Person" at bounding box center [219, 37] width 62 height 9
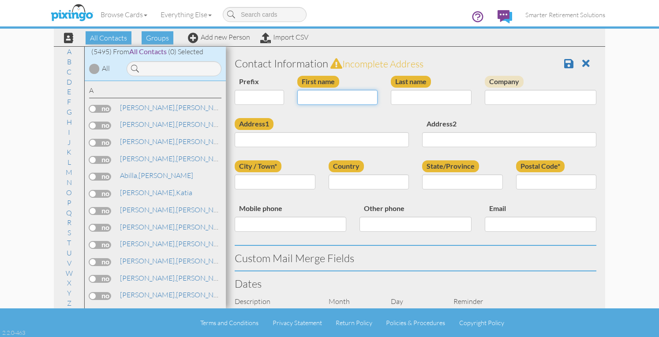
click at [315, 97] on input "First name" at bounding box center [337, 97] width 81 height 15
type input "t"
type input "[PERSON_NAME]"
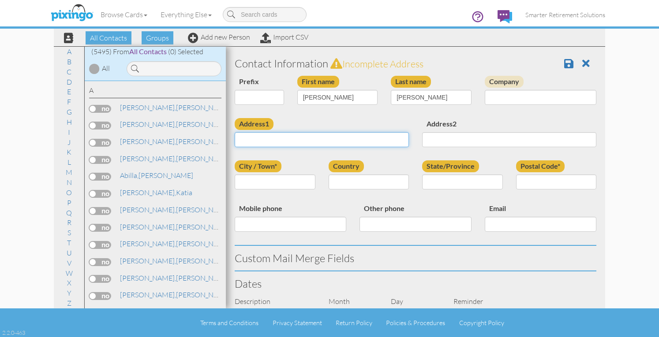
paste input "[STREET_ADDRESS][PERSON_NAME][US_STATE]"
type input "[STREET_ADDRESS][PERSON_NAME][US_STATE]"
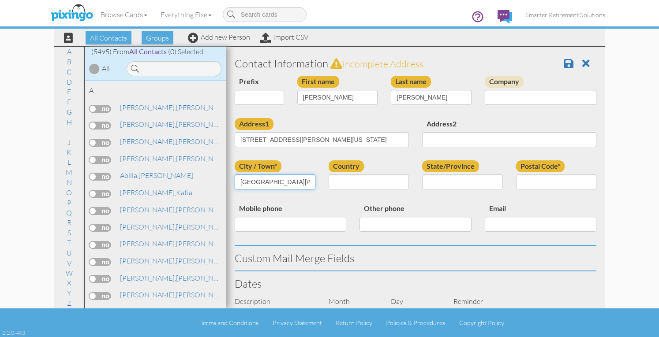
type input "[GEOGRAPHIC_DATA][PERSON_NAME]"
select select "object:17523"
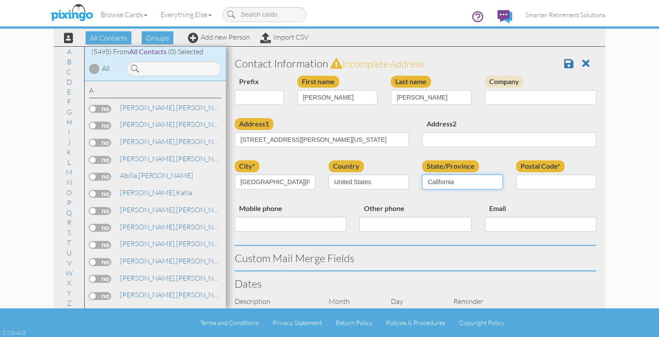
select select "object:17777"
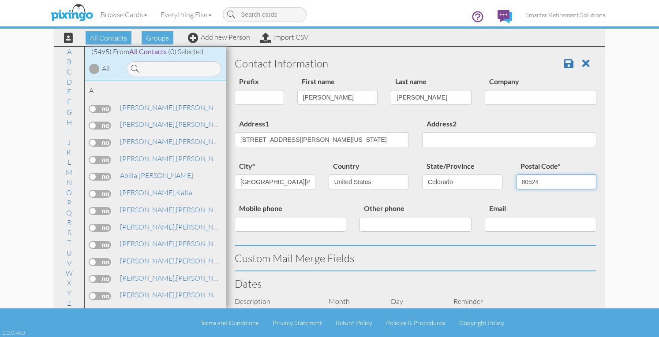
type input "80524"
click at [281, 137] on input "[STREET_ADDRESS][PERSON_NAME][US_STATE]" at bounding box center [322, 139] width 174 height 15
type input "[STREET_ADDRESS][PERSON_NAME][US_STATE]"
type input "80"
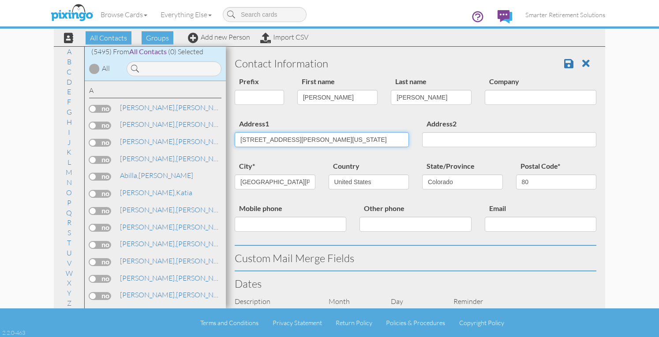
click at [296, 141] on input "[STREET_ADDRESS][PERSON_NAME][US_STATE]" at bounding box center [322, 139] width 174 height 15
click at [282, 138] on input "[STREET_ADDRESS][PERSON_NAME][US_STATE]" at bounding box center [322, 139] width 174 height 15
type input "[STREET_ADDRESS]"
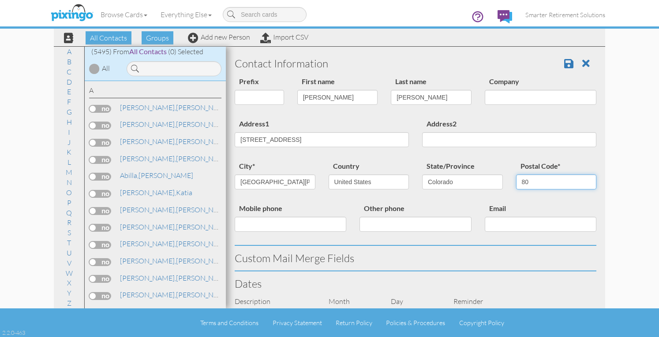
click at [532, 179] on input "80" at bounding box center [556, 182] width 81 height 15
type input "80524"
click at [439, 253] on div "Contact Information Prefix Dr. Mr. Mrs. First name [PERSON_NAME] Last name [PER…" at bounding box center [416, 327] width 362 height 552
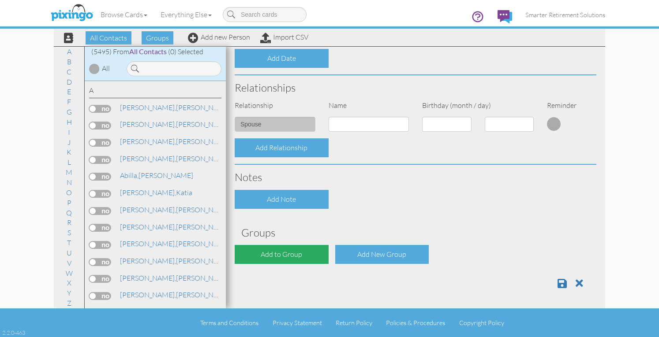
click at [308, 256] on div "Add to Group" at bounding box center [282, 254] width 94 height 19
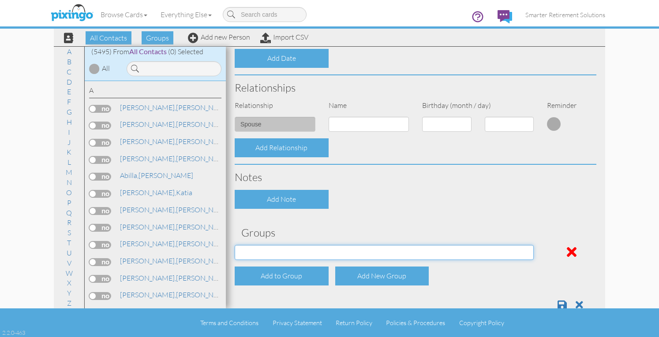
click at [304, 248] on select "04/22/2025 SMARTER FEDS OSD DMEA California 06/25/2025 BOP Onsite 08/12 Puerto …" at bounding box center [384, 252] width 299 height 15
select select "object:17893"
click at [235, 245] on select "04/22/2025 SMARTER FEDS OSD DMEA California 06/25/2025 BOP Onsite 08/12 Puerto …" at bounding box center [384, 252] width 299 height 15
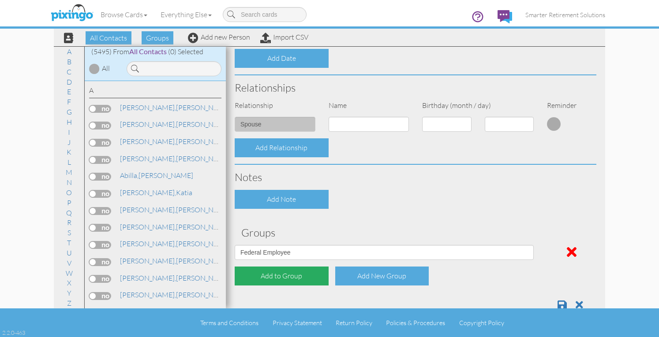
click at [283, 277] on div "Add to Group" at bounding box center [282, 276] width 94 height 19
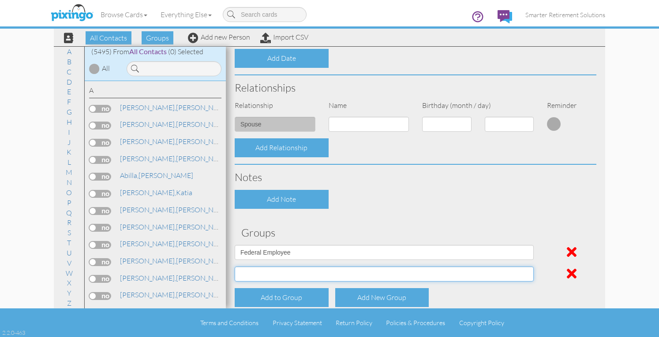
click at [283, 274] on select "04/22/2025 SMARTER FEDS OSD DMEA California 06/25/2025 BOP Onsite 08/12 Puerto …" at bounding box center [384, 274] width 299 height 15
select select "object:17841"
click at [235, 267] on select "04/22/2025 SMARTER FEDS OSD DMEA California 06/25/2025 BOP Onsite 08/12 Puerto …" at bounding box center [384, 274] width 299 height 15
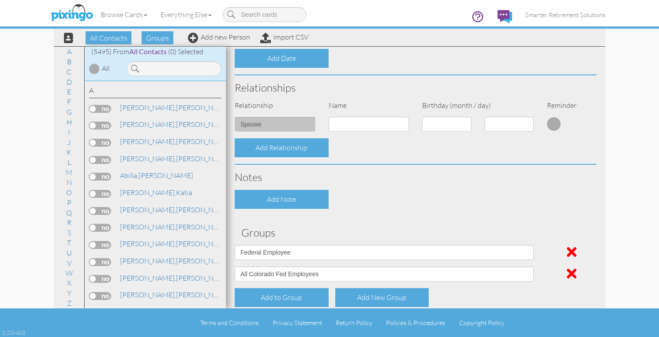
click at [382, 208] on div "Add Note" at bounding box center [415, 199] width 375 height 19
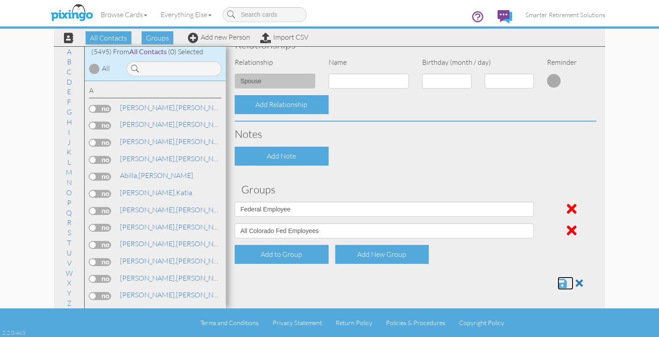
click at [558, 285] on span at bounding box center [562, 283] width 9 height 11
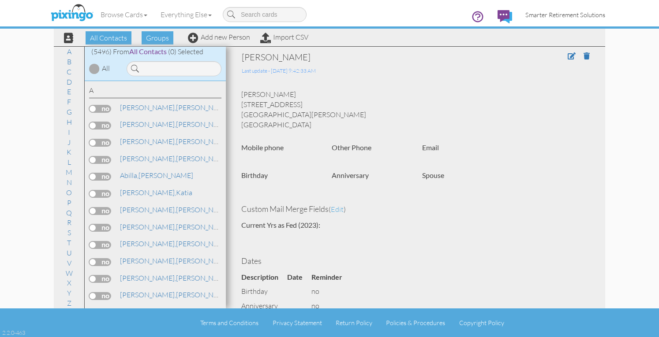
click at [556, 13] on span "Smarter Retirement Solutions" at bounding box center [565, 14] width 80 height 7
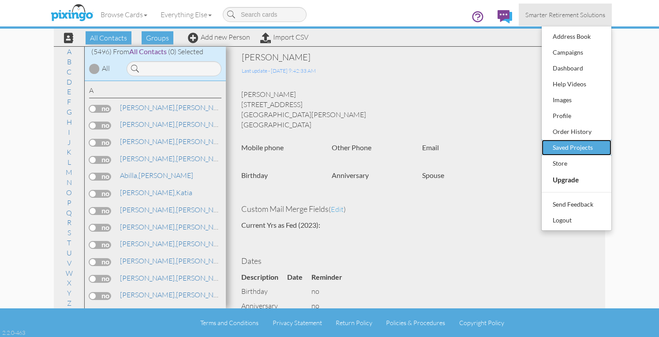
click at [558, 144] on div "Saved Projects" at bounding box center [577, 147] width 52 height 13
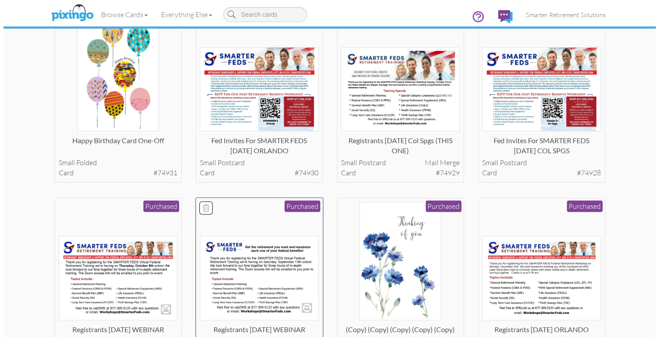
scroll to position [358, 0]
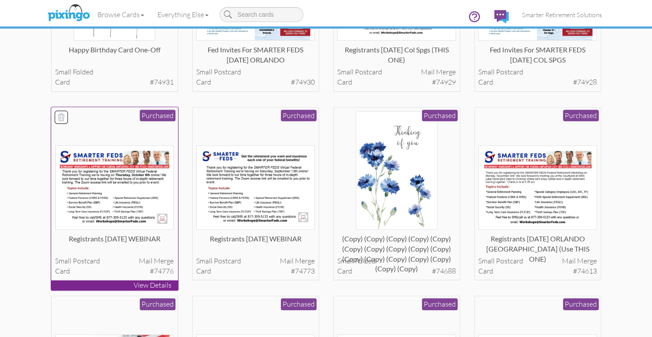
click at [145, 187] on img at bounding box center [114, 188] width 119 height 84
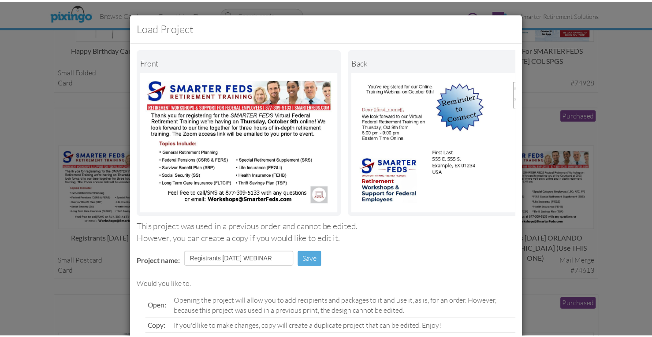
scroll to position [81, 0]
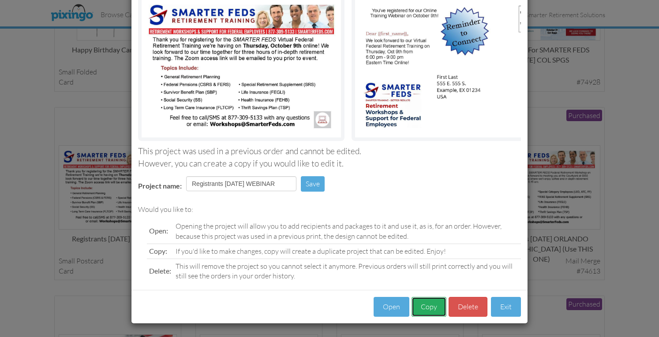
click at [431, 308] on button "Copy" at bounding box center [429, 307] width 35 height 20
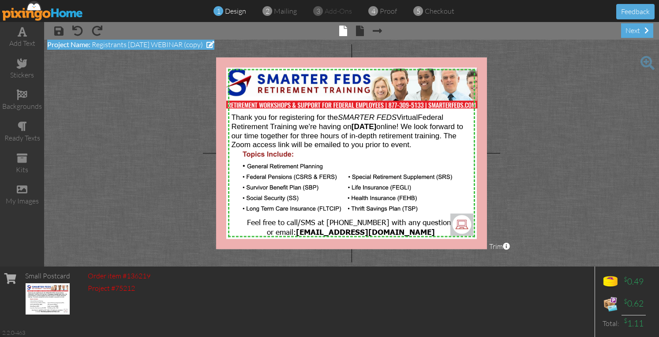
click at [214, 46] on span at bounding box center [210, 44] width 8 height 7
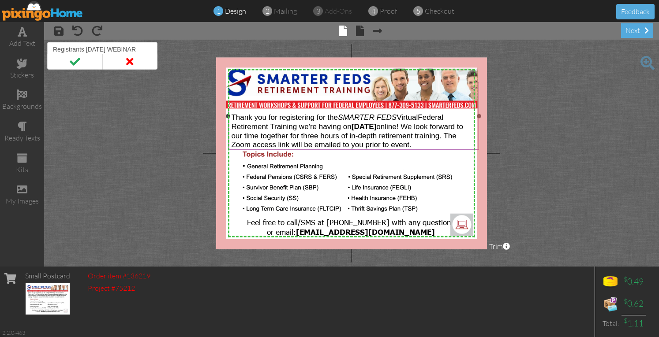
type input "Registrants [DATE] WEBINAR"
click at [366, 129] on span "Federal Retirement Training we're having [DATE][DATE] online! We look forward t…" at bounding box center [347, 131] width 232 height 36
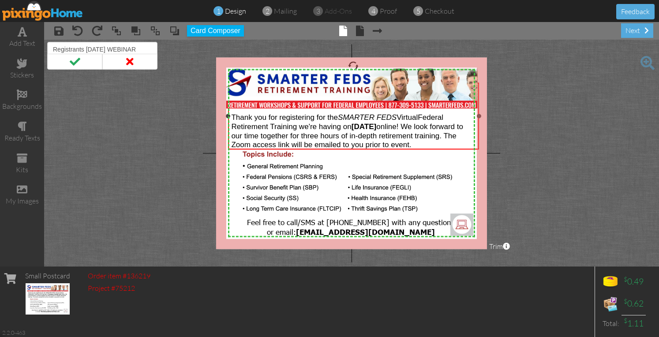
click at [366, 129] on span "Federal Retirement Training we're having [DATE][DATE] online! We look forward t…" at bounding box center [347, 131] width 232 height 36
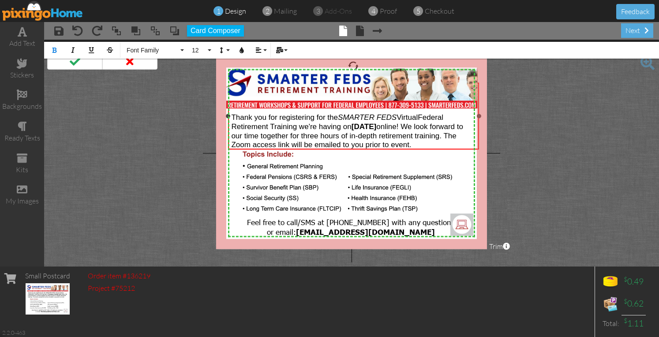
click at [372, 125] on strong "[DATE]" at bounding box center [364, 126] width 25 height 8
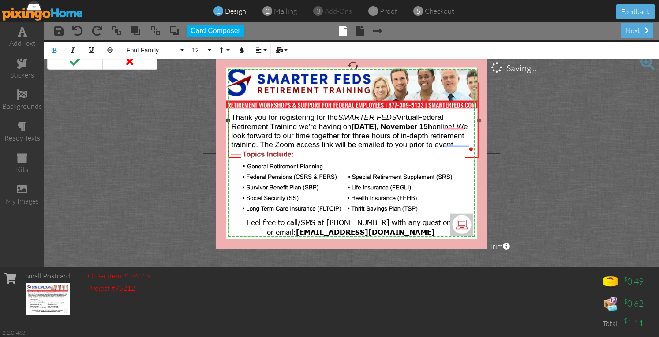
click at [337, 134] on span "Federal Retirement Training we're having [DATE], November 15h online! We look f…" at bounding box center [349, 131] width 236 height 36
click at [360, 32] on span at bounding box center [360, 31] width 8 height 11
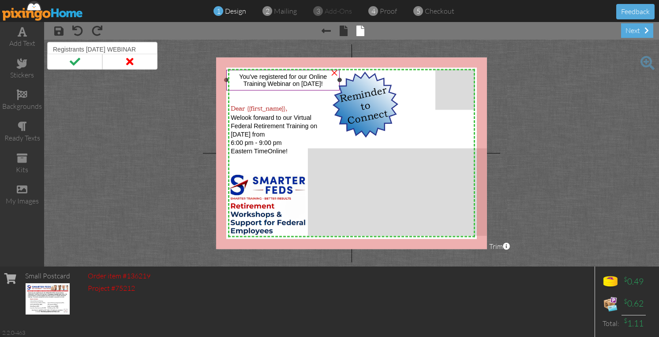
click at [311, 81] on span "Training Webinar on [DATE]!" at bounding box center [283, 83] width 79 height 7
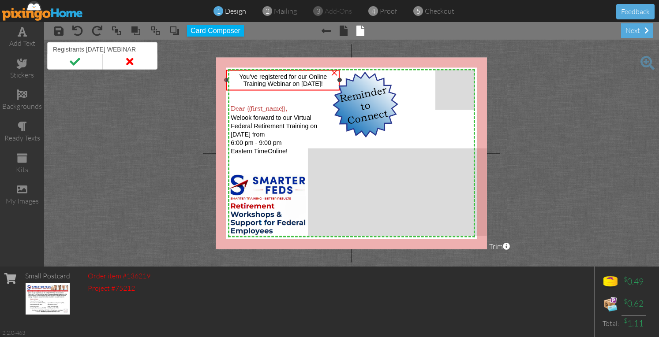
click at [311, 81] on span "Training Webinar on [DATE]!" at bounding box center [283, 83] width 79 height 7
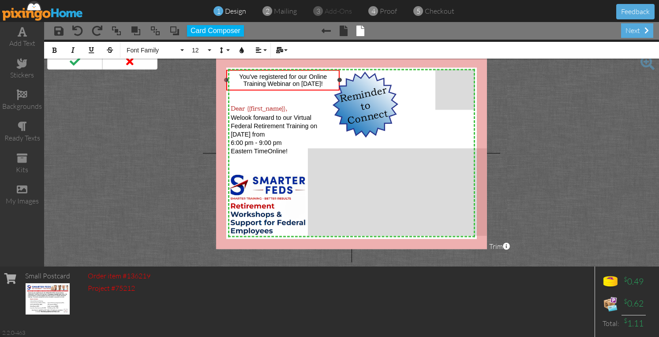
click at [300, 85] on span "Training Webinar on [DATE]!" at bounding box center [283, 83] width 79 height 7
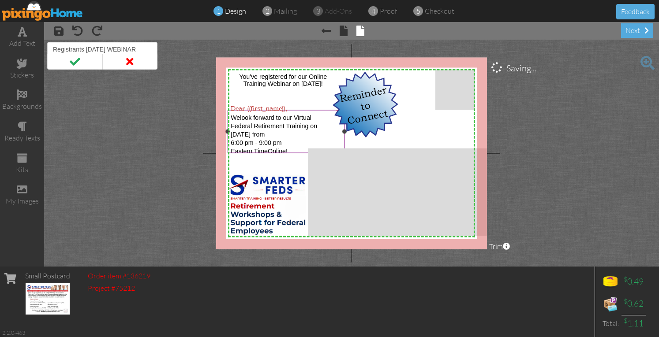
click at [266, 127] on span "ederal Retirement Training on" at bounding box center [276, 126] width 82 height 7
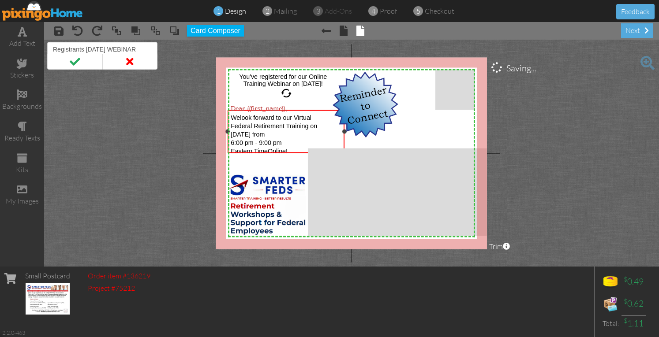
click at [266, 127] on span "ederal Retirement Training on" at bounding box center [276, 126] width 82 height 7
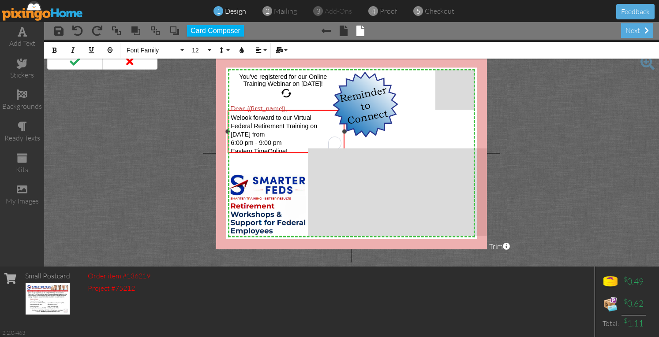
click at [247, 132] on span "Thursday, Oct 9th from" at bounding box center [248, 134] width 34 height 7
click at [234, 140] on span "6:00 pm - 9:00 pm" at bounding box center [256, 142] width 51 height 7
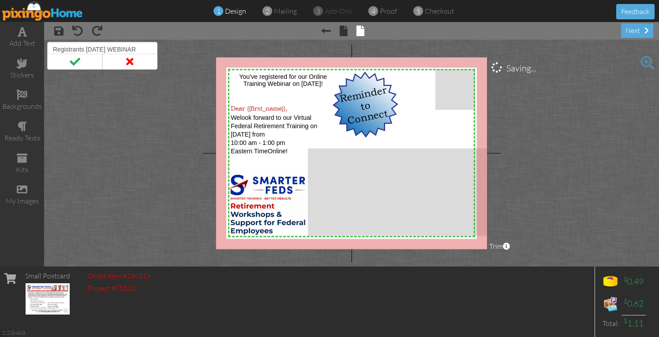
click at [176, 151] on project-studio-wrapper "X X X X X X X X X X X X X X X X X X X X X X X X X X X X X X X X X X X X X X X X…" at bounding box center [351, 153] width 615 height 227
click at [82, 62] on span at bounding box center [74, 62] width 55 height 16
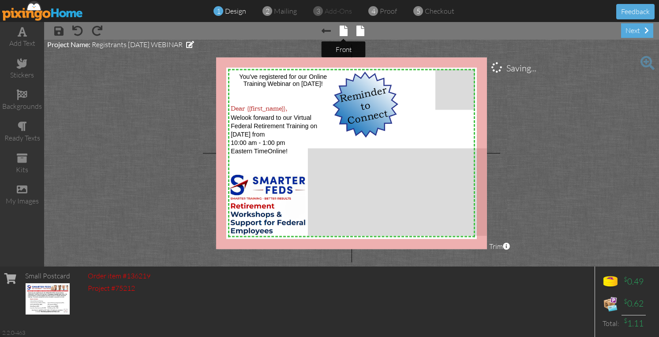
click at [343, 30] on span at bounding box center [344, 31] width 8 height 11
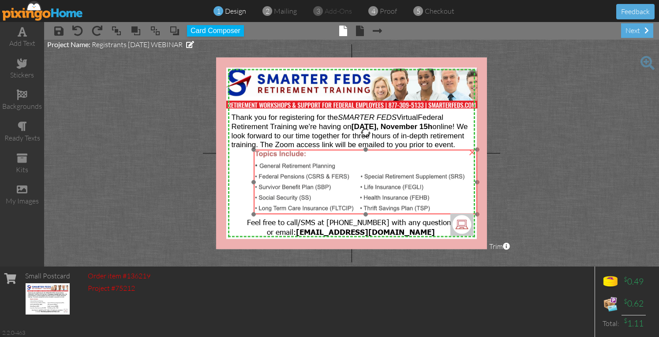
drag, startPoint x: 280, startPoint y: 154, endPoint x: 292, endPoint y: 154, distance: 12.4
click at [292, 154] on img at bounding box center [366, 192] width 224 height 84
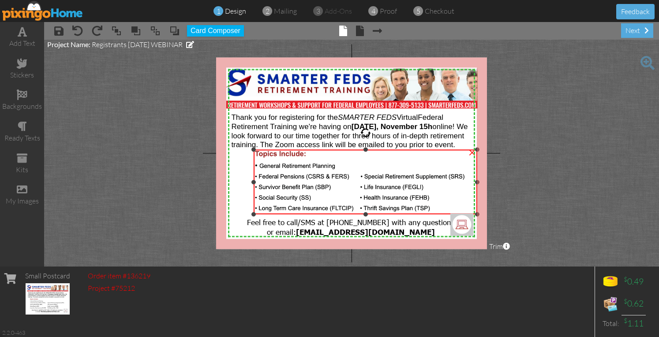
click at [372, 177] on img at bounding box center [366, 192] width 224 height 84
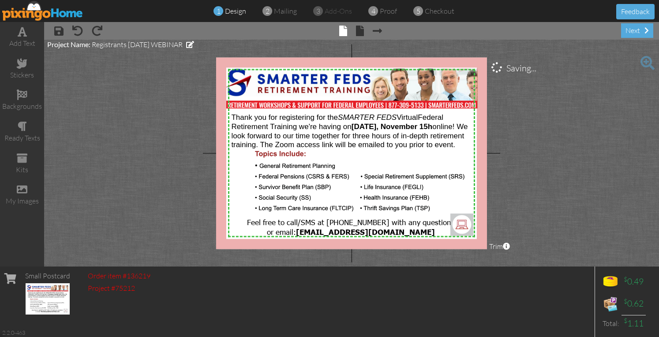
click at [528, 129] on project-studio-wrapper "X X X X X X X X X X X X X X X X X X X X X X X X X X X X X X X X X X X X X X X X…" at bounding box center [351, 153] width 615 height 227
click at [59, 30] on span at bounding box center [58, 31] width 9 height 11
click at [630, 30] on div "next" at bounding box center [637, 30] width 32 height 15
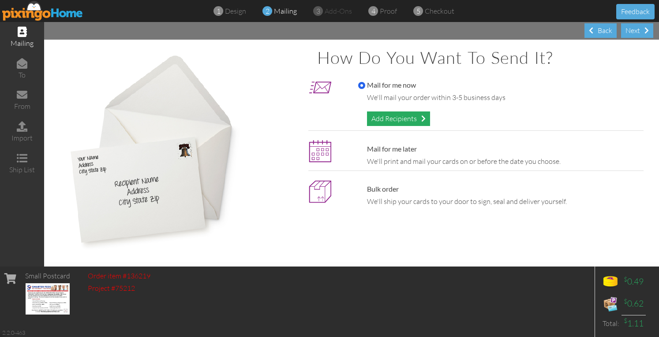
click at [410, 123] on div "Add Recipients" at bounding box center [398, 119] width 63 height 15
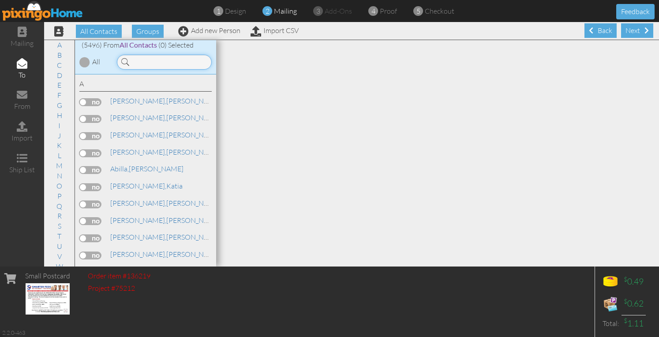
click at [197, 62] on input at bounding box center [164, 62] width 95 height 15
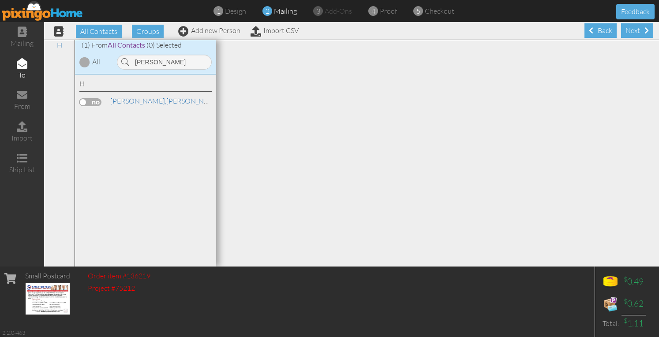
click at [97, 103] on label at bounding box center [90, 102] width 22 height 8
click at [0, 0] on input "checkbox" at bounding box center [0, 0] width 0 height 0
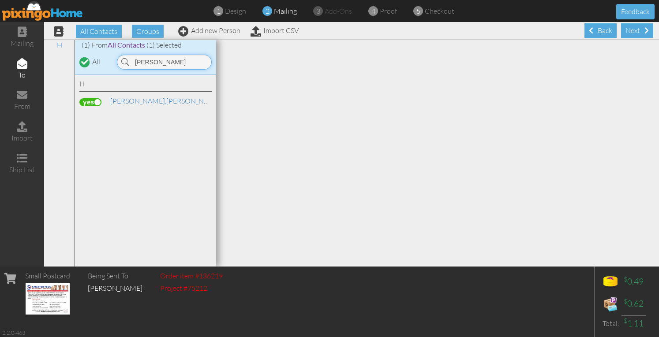
click at [186, 65] on input "tyler hanco" at bounding box center [164, 62] width 95 height 15
click at [95, 98] on label at bounding box center [90, 102] width 22 height 8
click at [0, 0] on input "checkbox" at bounding box center [0, 0] width 0 height 0
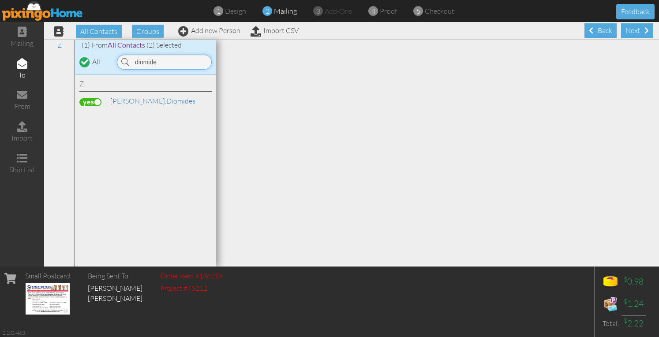
click at [204, 61] on input "diomide" at bounding box center [164, 62] width 95 height 15
click at [98, 101] on label at bounding box center [90, 102] width 22 height 8
click at [0, 0] on input "checkbox" at bounding box center [0, 0] width 0 height 0
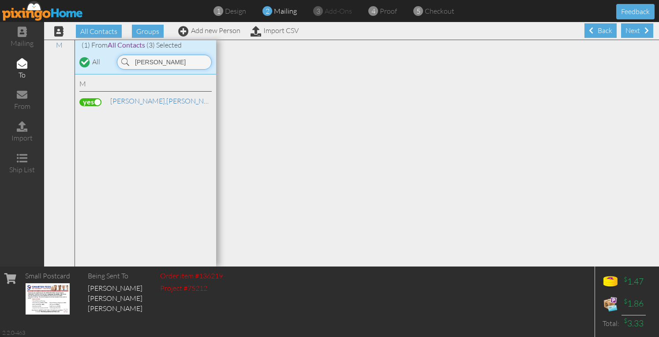
click at [190, 63] on input "cheryl manning" at bounding box center [164, 62] width 95 height 15
type input "heltz"
click at [94, 101] on label at bounding box center [90, 102] width 22 height 8
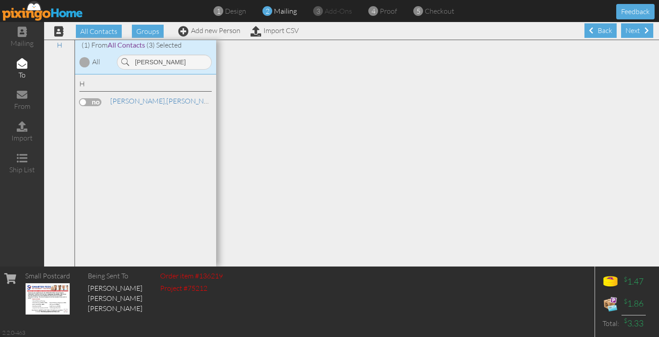
click at [0, 0] on input "checkbox" at bounding box center [0, 0] width 0 height 0
click at [626, 29] on div "Next" at bounding box center [637, 30] width 32 height 15
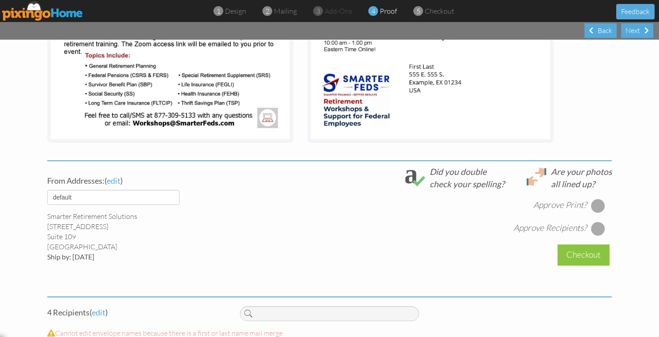
scroll to position [208, 0]
click at [162, 198] on select "default HOME DENVER Team AUSTIN Team COL SPGS team ORLANDO Team Replica Wealth …" at bounding box center [113, 197] width 132 height 15
select select "object:30514"
click at [47, 190] on select "default HOME DENVER Team AUSTIN Team COL SPGS team ORLANDO Team Replica Wealth …" at bounding box center [113, 197] width 132 height 15
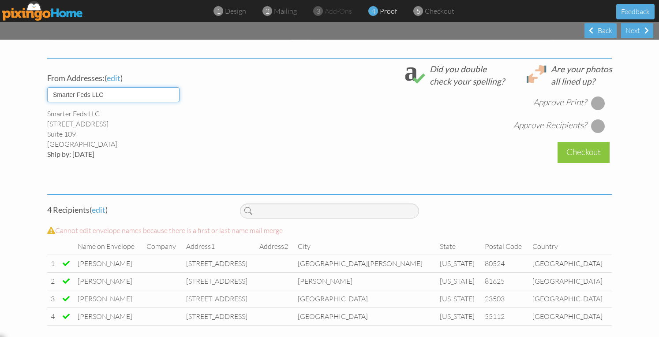
scroll to position [316, 0]
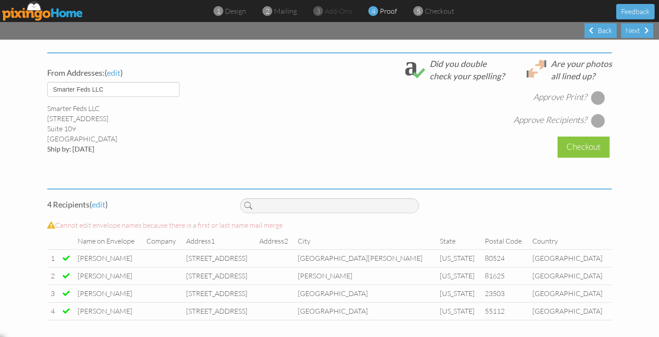
click at [594, 94] on div at bounding box center [598, 98] width 14 height 14
click at [594, 123] on div at bounding box center [598, 121] width 14 height 14
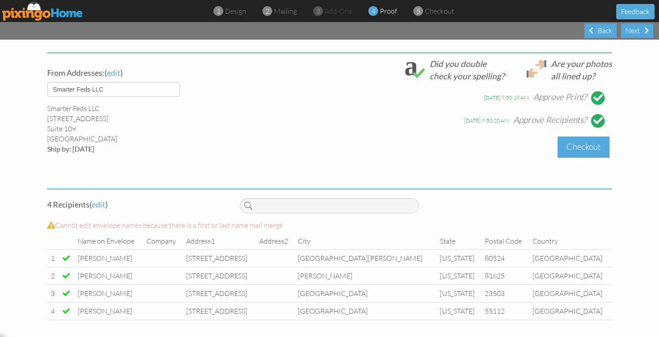
click at [577, 148] on div "Checkout" at bounding box center [584, 147] width 52 height 21
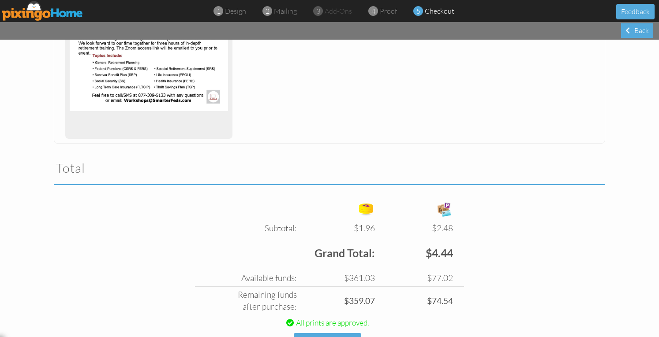
scroll to position [221, 0]
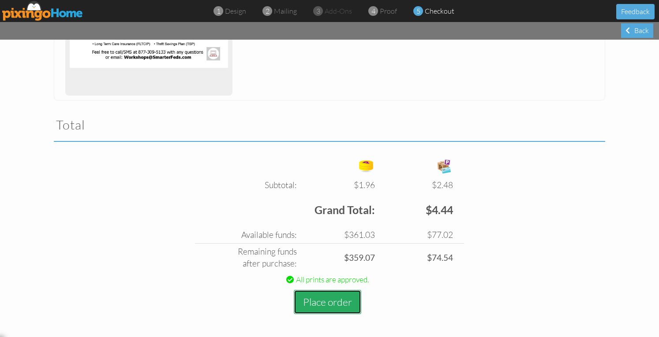
click at [325, 306] on button "Place order" at bounding box center [327, 302] width 67 height 24
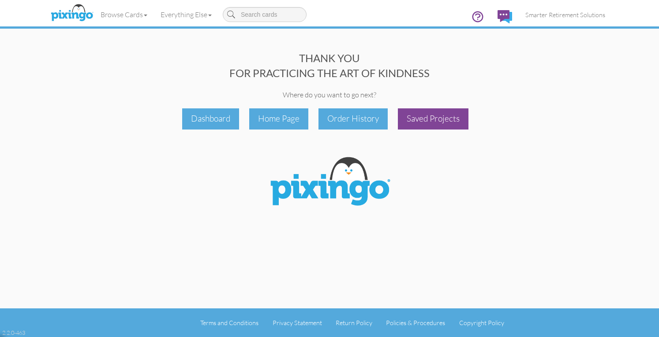
click at [414, 124] on div "Saved Projects" at bounding box center [433, 119] width 71 height 21
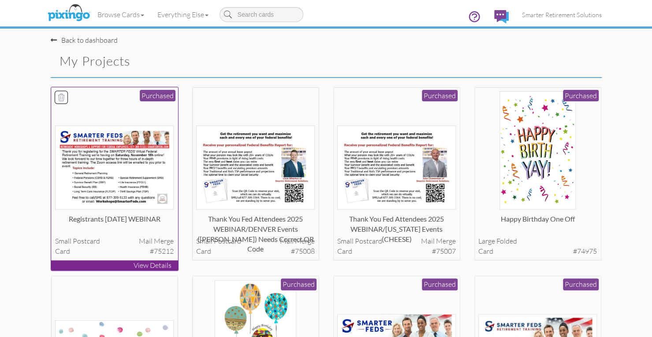
click at [138, 163] on img at bounding box center [114, 168] width 119 height 84
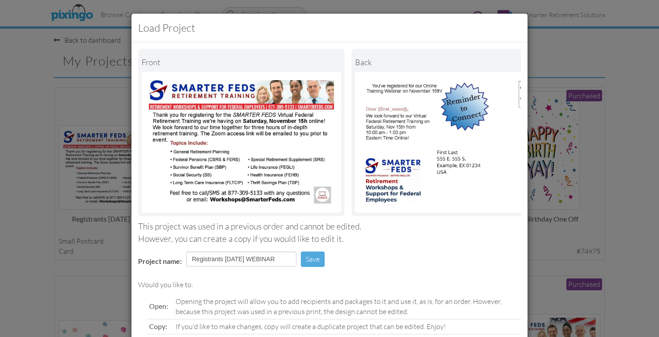
scroll to position [81, 0]
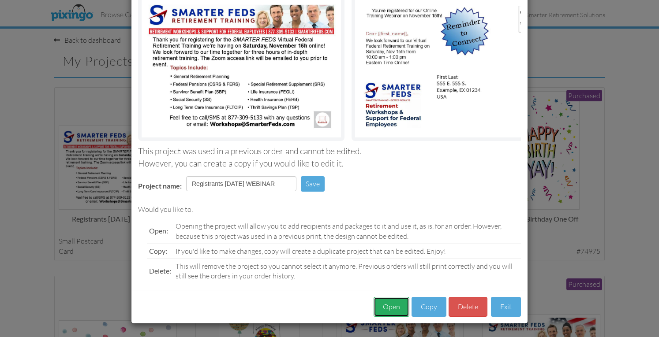
click at [397, 307] on button "Open" at bounding box center [392, 307] width 36 height 20
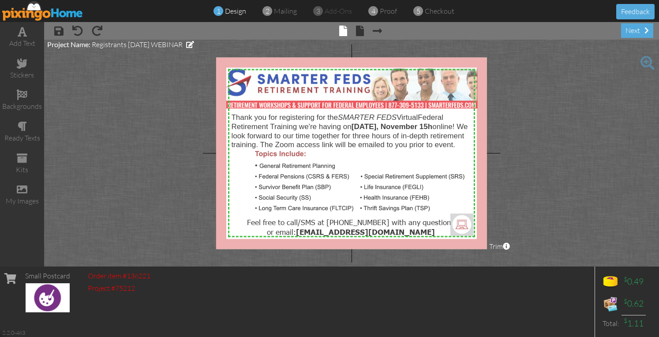
click at [433, 122] on div at bounding box center [351, 153] width 271 height 192
click at [435, 125] on body "1 design 2 mailing 3 add-ons 4 proof 5 checkout Feedback add text stickers back…" at bounding box center [329, 168] width 659 height 337
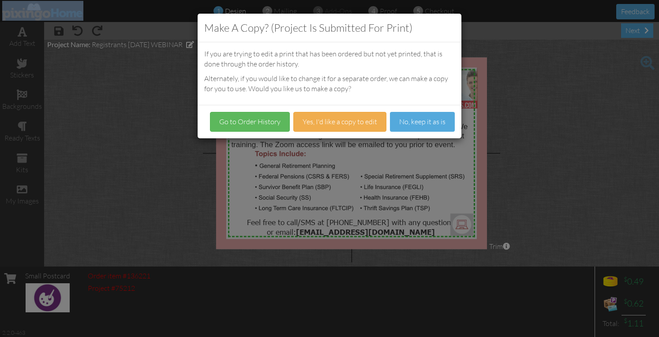
click at [435, 125] on div "Make a Copy? (Project is submitted for print) If you are trying to edit a print…" at bounding box center [329, 168] width 659 height 337
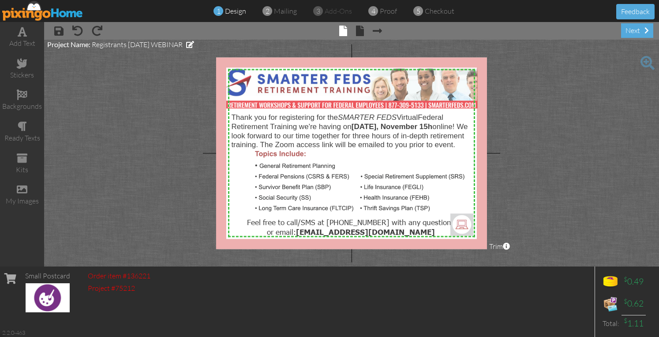
click at [435, 125] on div at bounding box center [351, 153] width 271 height 192
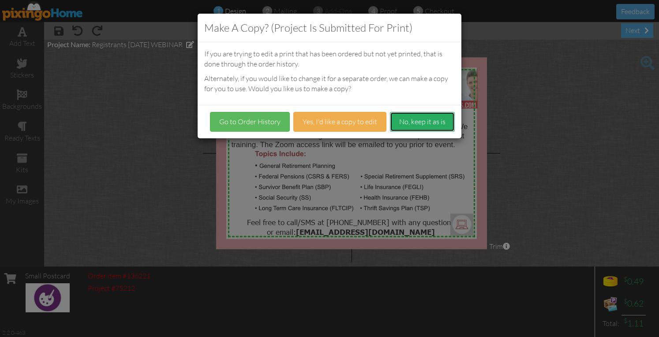
click at [406, 125] on button "No, keep it as is" at bounding box center [422, 122] width 65 height 20
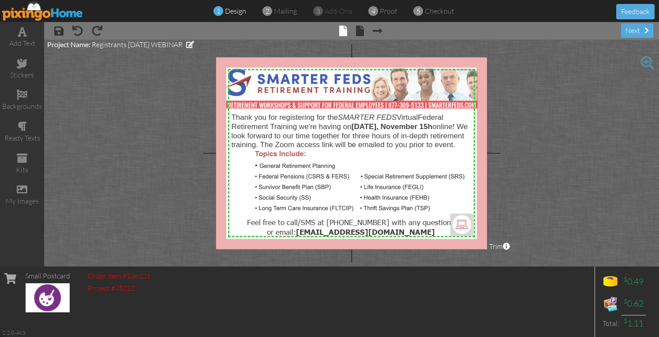
click at [65, 11] on img at bounding box center [42, 11] width 81 height 20
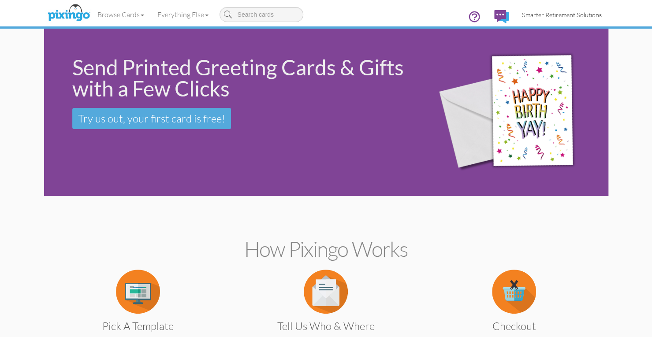
click at [543, 12] on span "Smarter Retirement Solutions" at bounding box center [562, 14] width 80 height 7
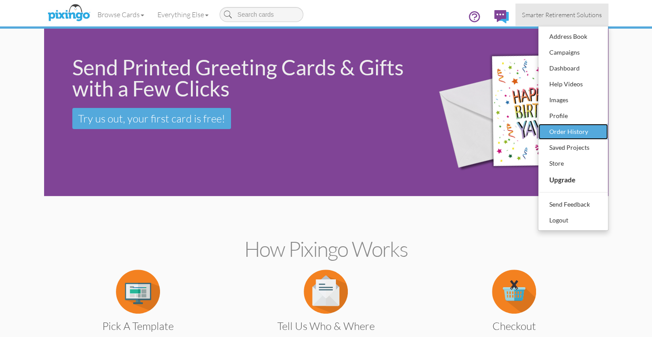
click at [560, 134] on div "Order History" at bounding box center [573, 131] width 52 height 13
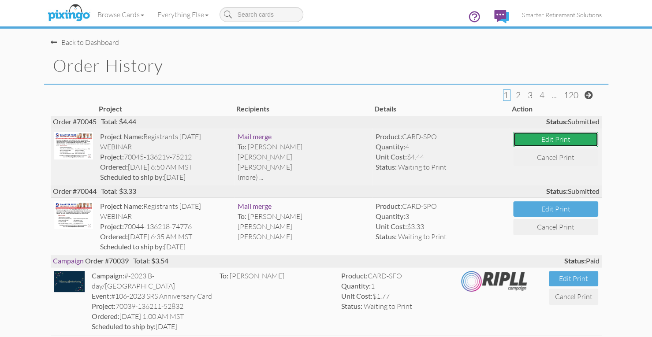
click at [527, 140] on button "Edit Print" at bounding box center [555, 139] width 85 height 15
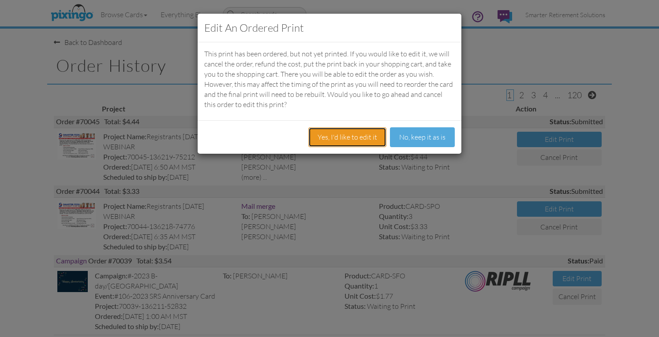
click at [357, 136] on button "Yes, I'd like to edit it" at bounding box center [347, 137] width 78 height 20
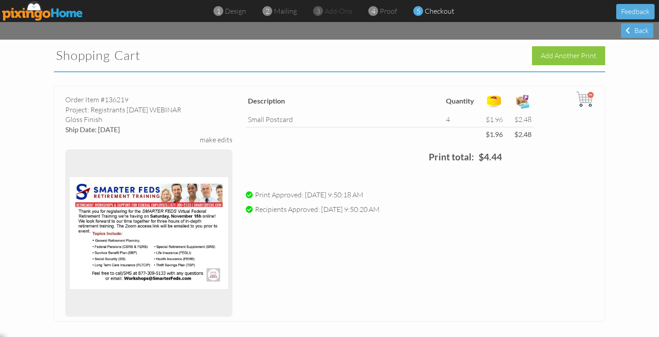
click at [206, 141] on div "make edits" at bounding box center [216, 140] width 33 height 10
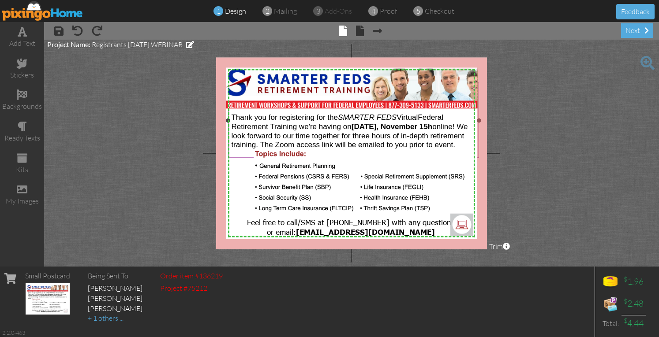
click at [432, 127] on strong "Saturday, November 15h" at bounding box center [392, 126] width 81 height 8
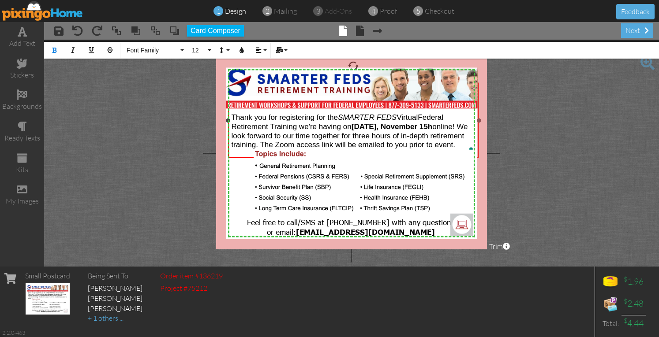
click at [432, 124] on strong "Saturday, November 15h" at bounding box center [392, 126] width 81 height 8
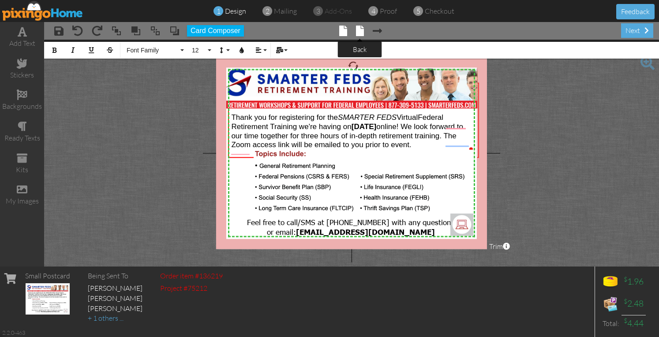
click at [360, 33] on span at bounding box center [360, 31] width 8 height 11
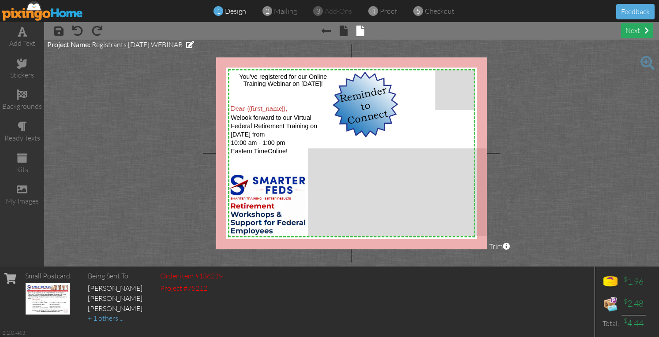
click at [640, 30] on div "next" at bounding box center [637, 30] width 32 height 15
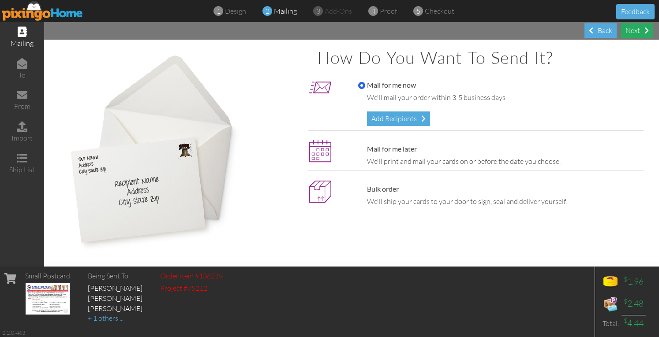
click at [632, 30] on div "Next" at bounding box center [637, 30] width 32 height 15
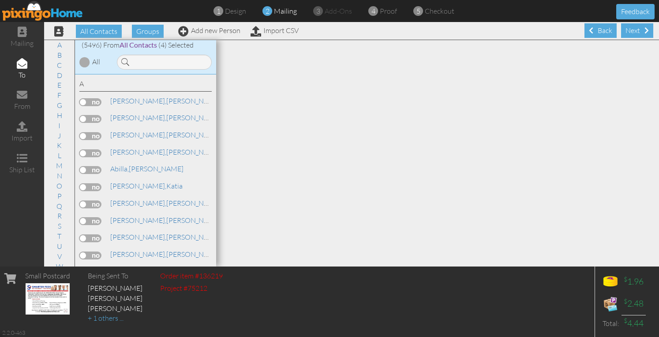
click at [626, 30] on div "Next" at bounding box center [637, 30] width 32 height 15
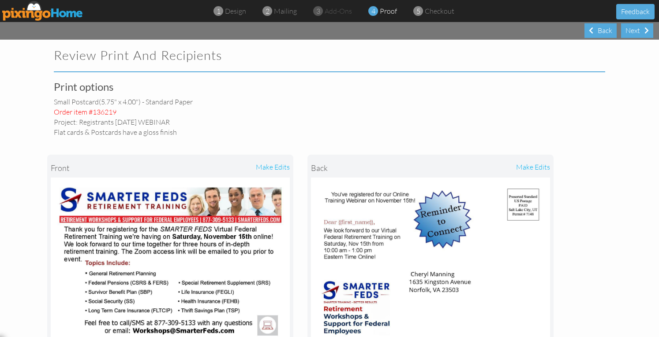
select select "object:44325"
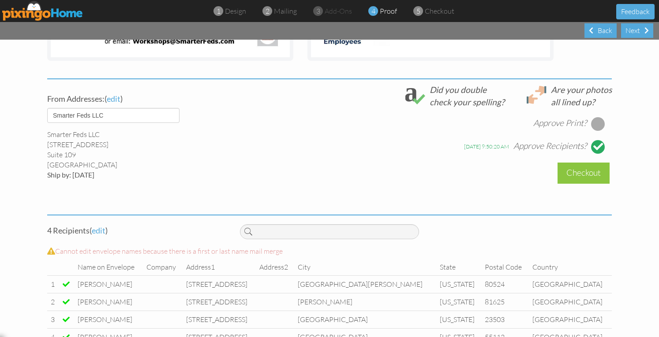
scroll to position [291, 0]
click at [596, 124] on div at bounding box center [598, 123] width 14 height 14
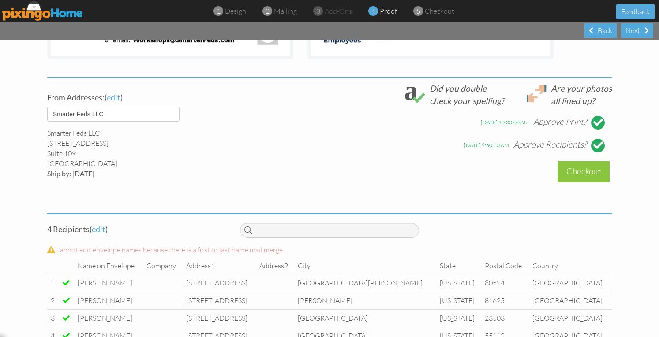
scroll to position [316, 0]
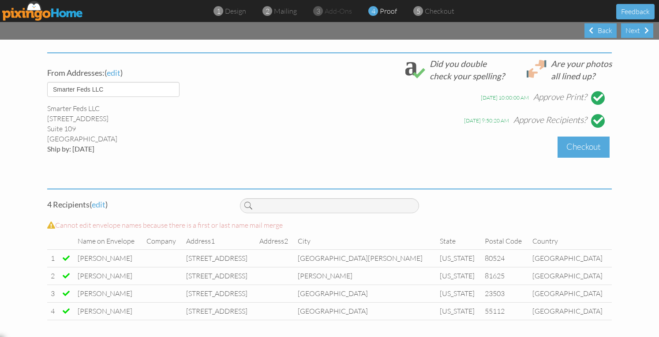
click at [570, 145] on div "Checkout" at bounding box center [584, 147] width 52 height 21
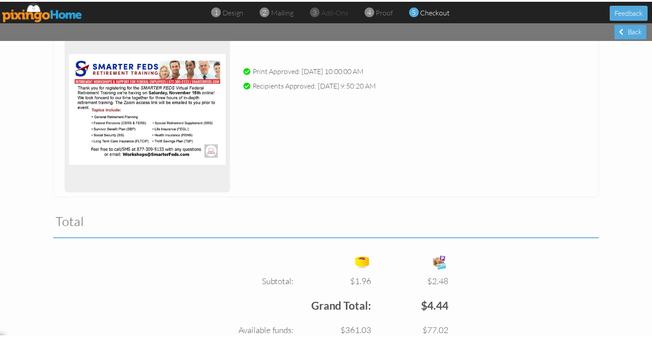
scroll to position [221, 0]
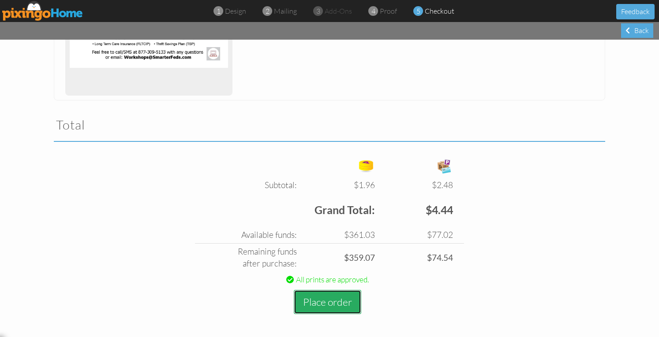
click at [326, 306] on button "Place order" at bounding box center [327, 302] width 67 height 24
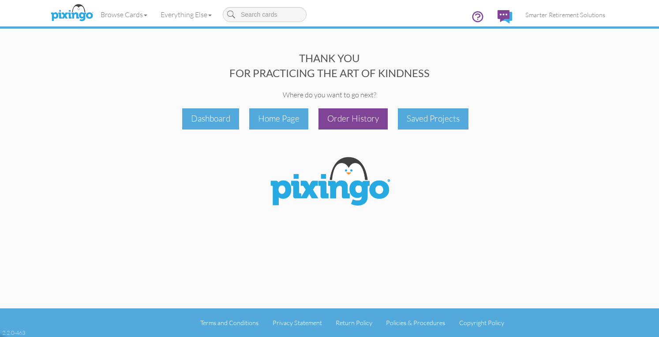
click at [374, 115] on div "Order History" at bounding box center [352, 119] width 69 height 21
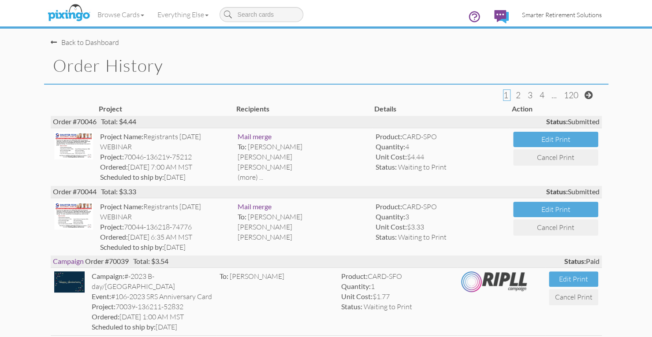
click at [557, 16] on span "Smarter Retirement Solutions" at bounding box center [562, 14] width 80 height 7
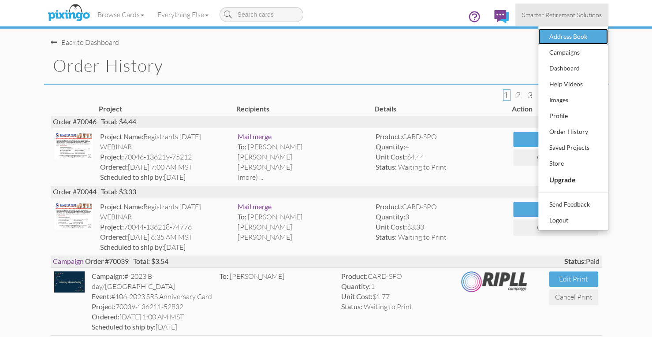
click at [558, 32] on div "Address Book" at bounding box center [573, 36] width 52 height 13
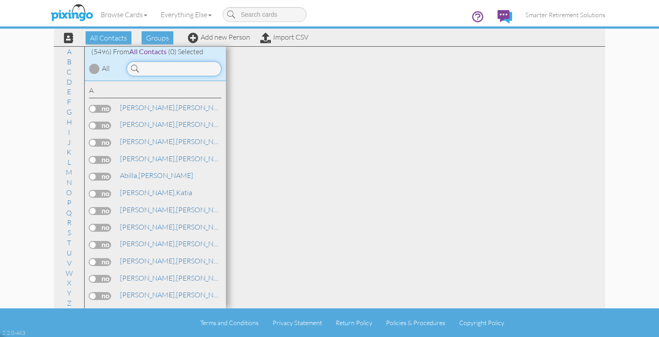
click at [195, 63] on input at bounding box center [174, 68] width 95 height 15
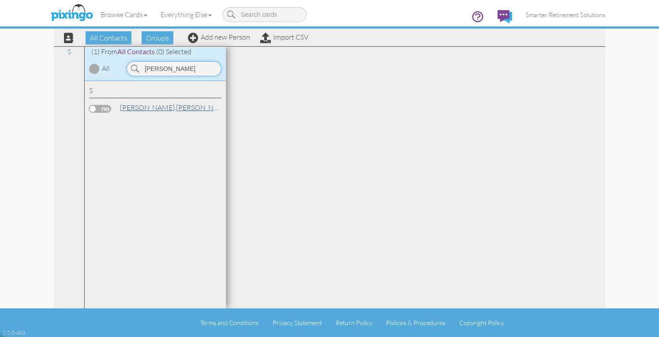
type input "sieg"
click at [146, 108] on link "Siegel, Lisa" at bounding box center [175, 107] width 112 height 11
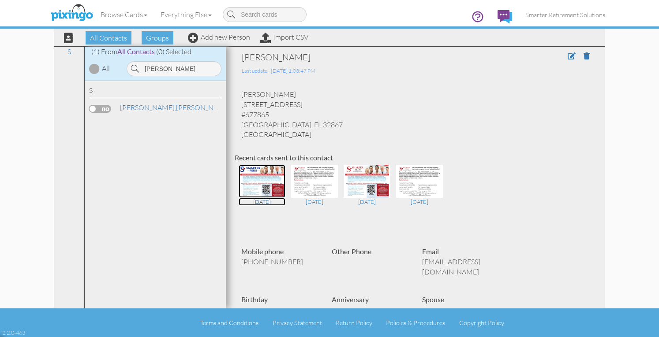
click at [258, 187] on img at bounding box center [262, 181] width 47 height 33
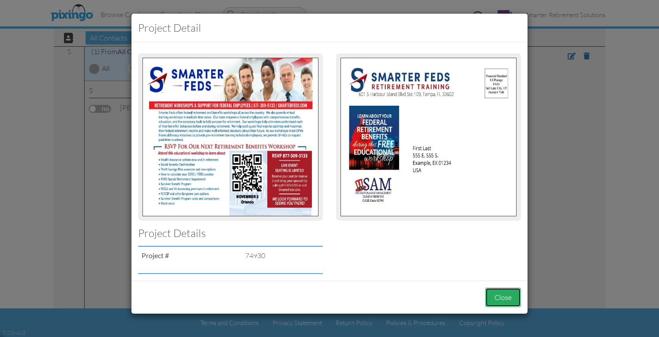
click at [498, 294] on button "Close" at bounding box center [503, 298] width 36 height 20
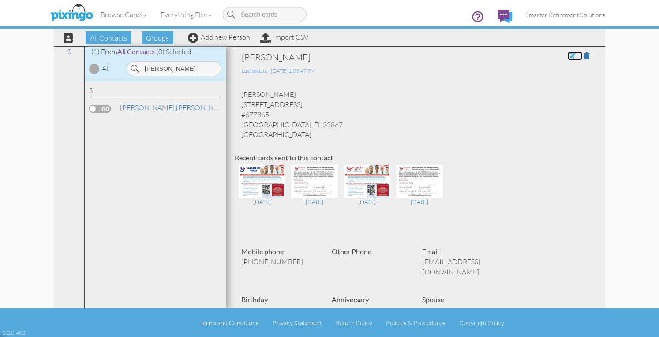
click at [568, 54] on span at bounding box center [572, 55] width 8 height 7
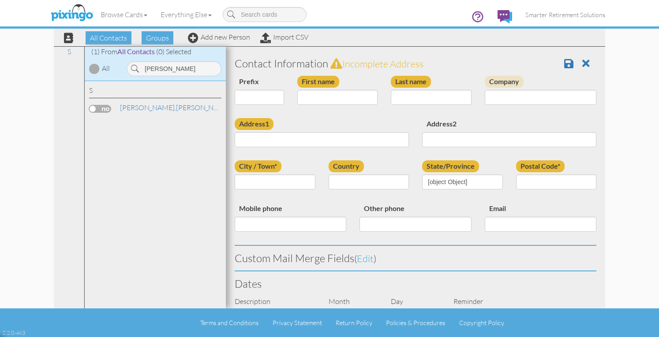
type input "[PERSON_NAME]"
type input "Siegel"
type input "1801 N Econ Trail"
type input "#677865"
type input "Orlando"
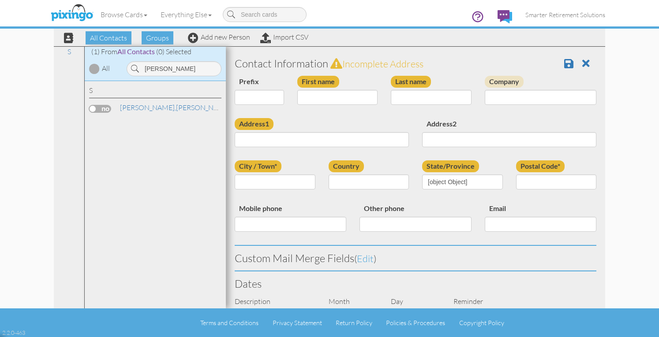
type input "32867"
type input "4073717891"
type input "comosedicetheshow@hotmail.com"
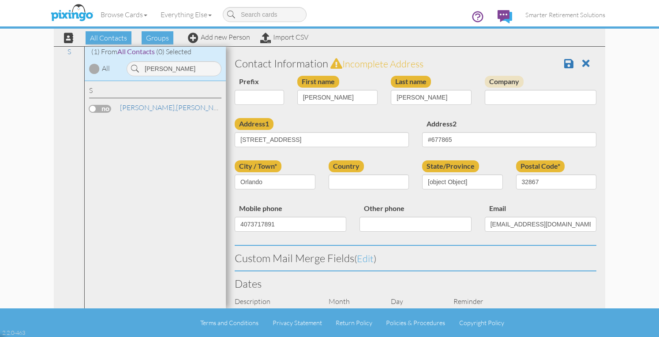
select select "object:57554"
select select "object:57799"
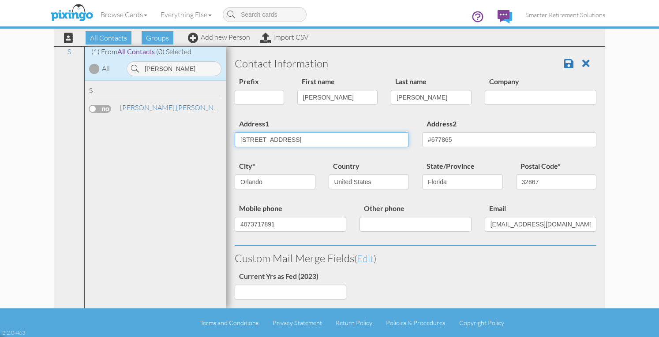
click at [298, 140] on input "1801 N Econ Trail" at bounding box center [322, 139] width 174 height 15
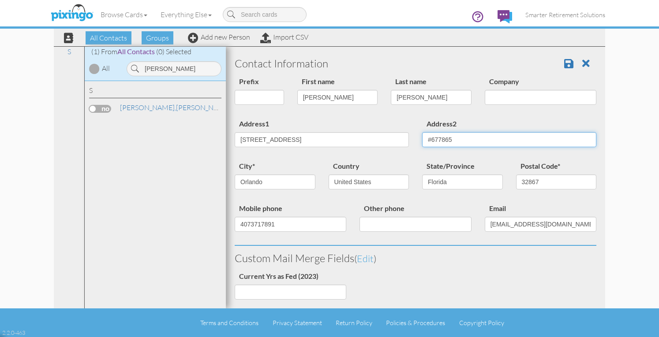
click at [452, 141] on input "#677865" at bounding box center [509, 139] width 174 height 15
click at [318, 139] on input "1801 N Econ Trail" at bounding box center [322, 139] width 174 height 15
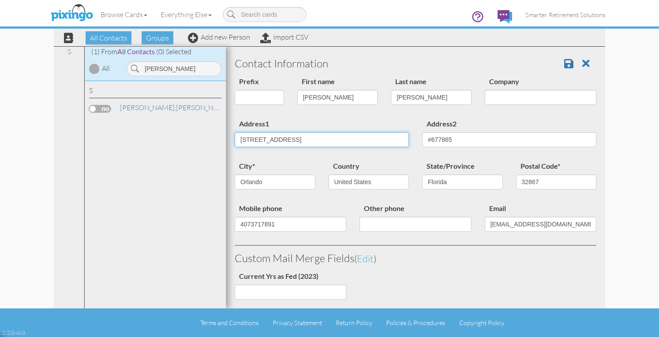
paste input "PO Box 677865 Orlando, Florida 32867 United States"
type input "PO Box 677865 Orlando, Florida 32867 United States"
click at [283, 137] on input "PO Box 677865 Orlando, Florida 32867 United States" at bounding box center [322, 139] width 174 height 15
type input "PO Box 677865"
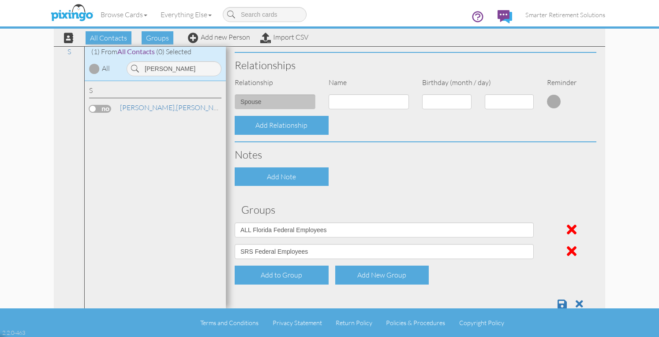
scroll to position [393, 0]
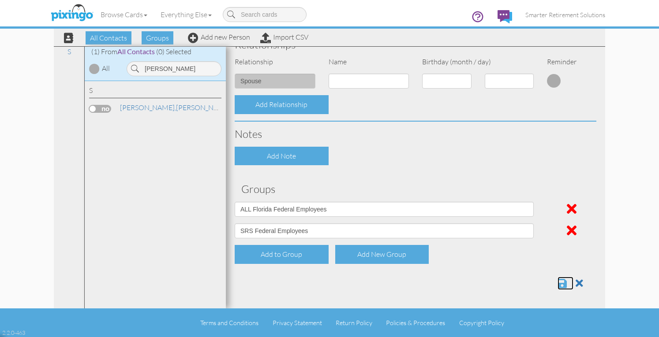
click at [558, 281] on span at bounding box center [562, 283] width 9 height 11
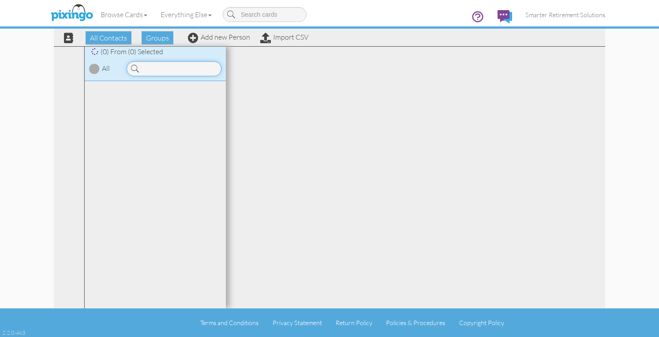
click at [189, 70] on input at bounding box center [174, 68] width 95 height 15
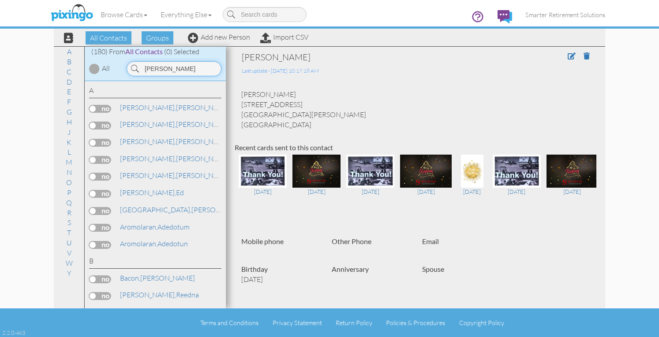
click at [175, 67] on input "[PERSON_NAME]" at bounding box center [174, 68] width 95 height 15
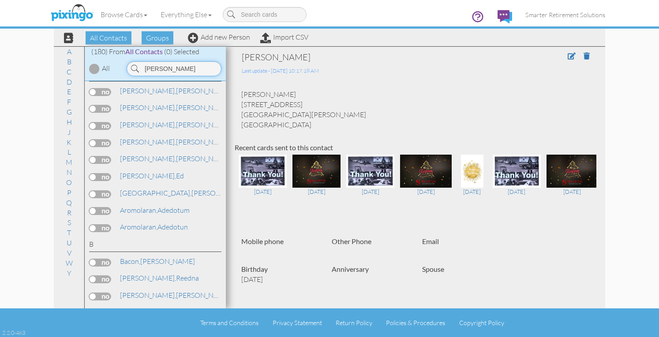
scroll to position [10, 0]
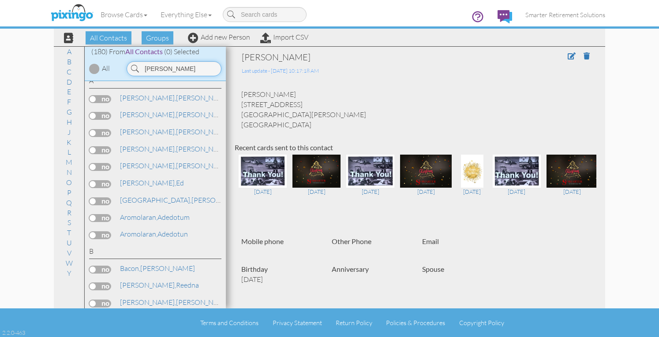
click at [175, 69] on input "[PERSON_NAME]" at bounding box center [174, 68] width 95 height 15
click at [174, 69] on input "[PERSON_NAME]" at bounding box center [174, 68] width 95 height 15
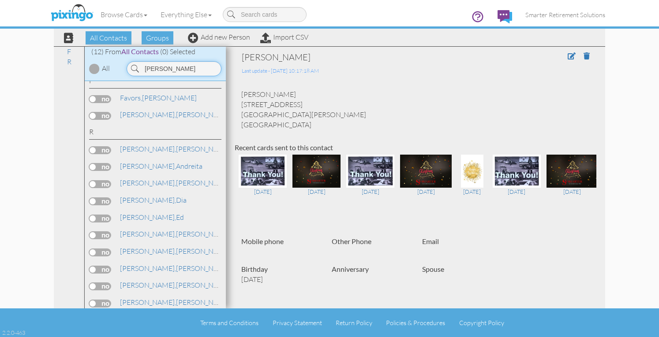
scroll to position [0, 0]
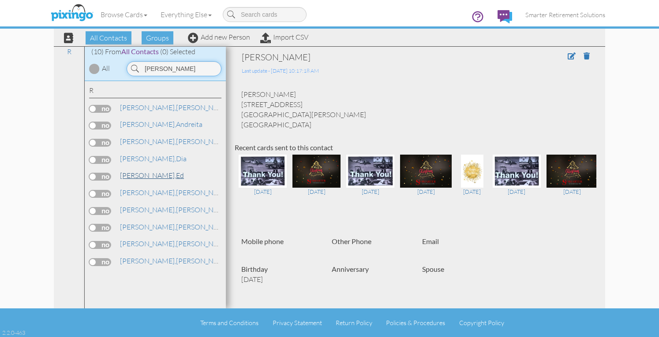
type input "[PERSON_NAME]"
click at [132, 178] on span "[PERSON_NAME]," at bounding box center [148, 175] width 56 height 9
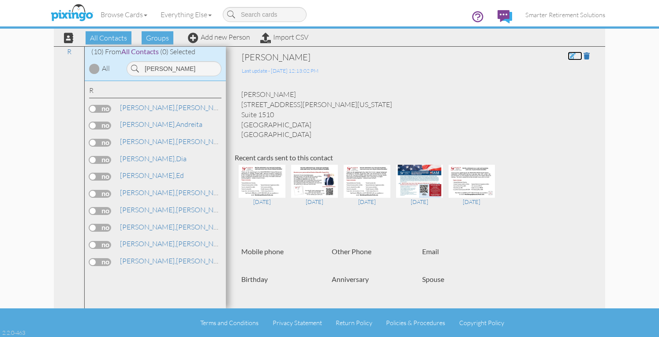
click at [568, 55] on span at bounding box center [572, 55] width 8 height 7
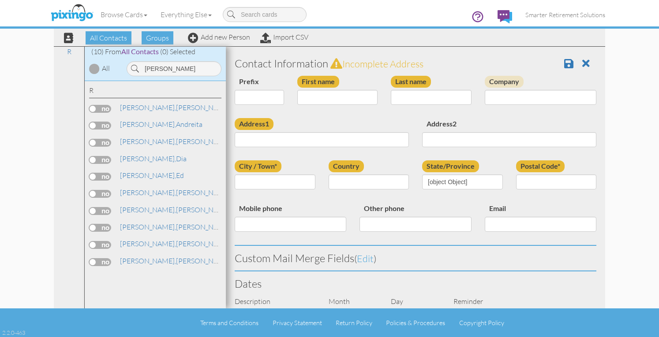
type input "Ed"
type input "Ramos"
type input "400 W. Washington St"
type input "Suite 1510"
type input "Orlando"
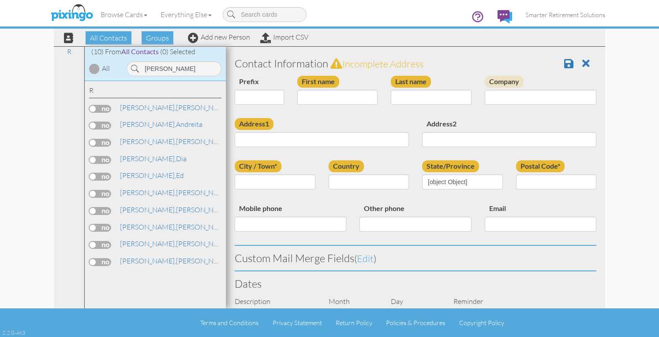
type input "32801"
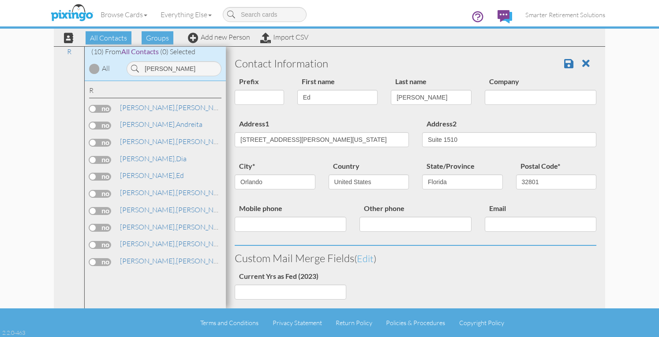
select select "object:15357"
select select "object:15602"
click at [329, 139] on input "400 W. Washington St" at bounding box center [322, 139] width 174 height 15
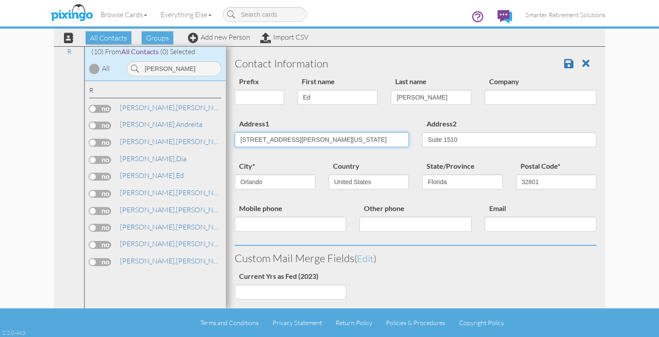
paste input "8041 Killian Drive Orlando, Florida 32822 United States"
type input "8041 Killian Drive Orlando, Florida 32822 United States"
type input "32822"
click at [290, 138] on input "8041 Killian Drive Orlando, Florida 32822 United States" at bounding box center [322, 139] width 174 height 15
type input "[STREET_ADDRESS][PERSON_NAME]"
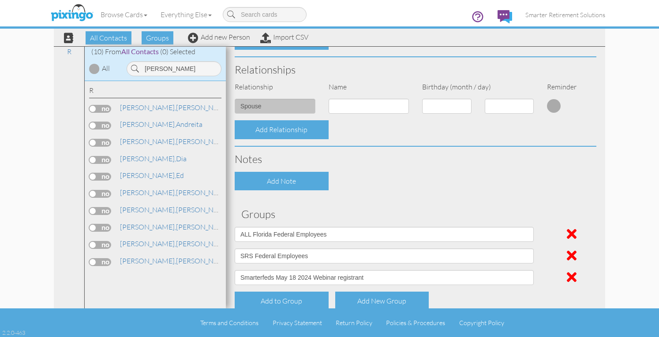
scroll to position [415, 0]
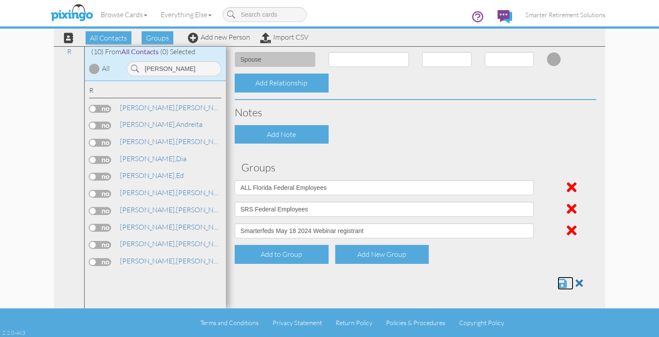
click at [558, 283] on span at bounding box center [562, 283] width 9 height 11
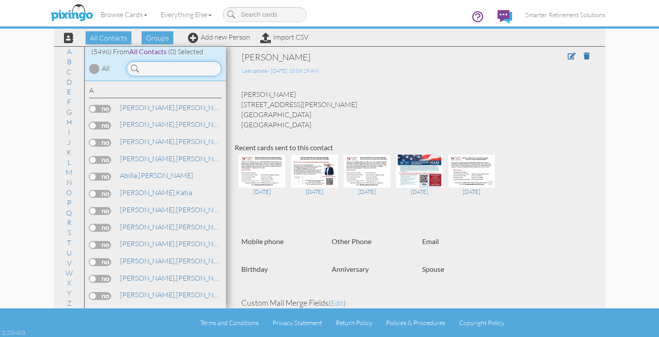
click at [158, 74] on input at bounding box center [174, 68] width 95 height 15
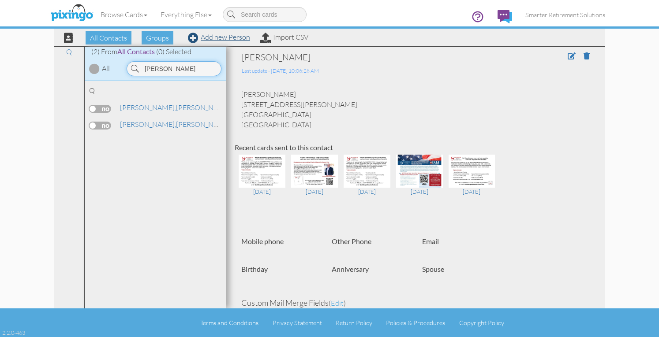
type input "Quinones"
click at [240, 37] on link "Add new Person" at bounding box center [219, 37] width 62 height 9
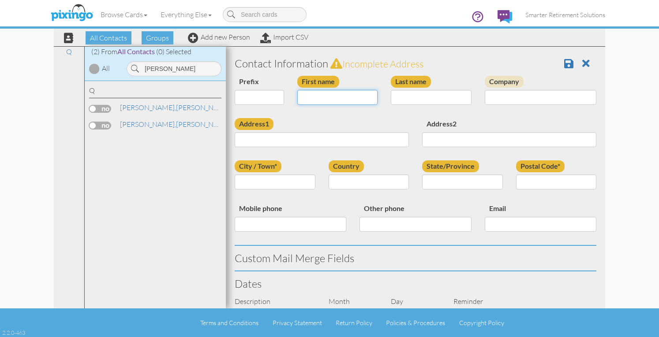
click at [315, 95] on input "First name" at bounding box center [337, 97] width 81 height 15
type input "[PERSON_NAME]"
type input "Quinones"
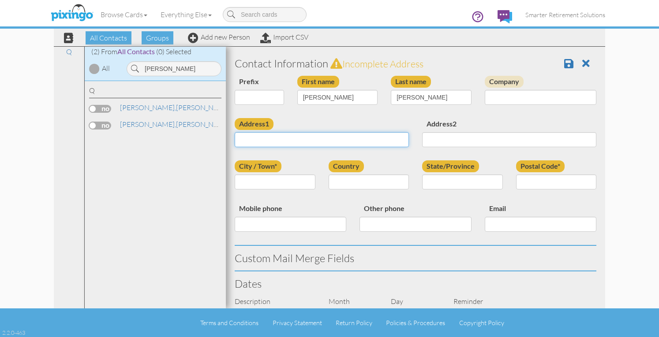
paste input "Urb. Country Club 535 St. QO-19 Carolina, Puerto Rico 00982 United States"
type input "Urb. Country Club 535 St. QO-19 Carolina, Puerto Rico 00982 United States"
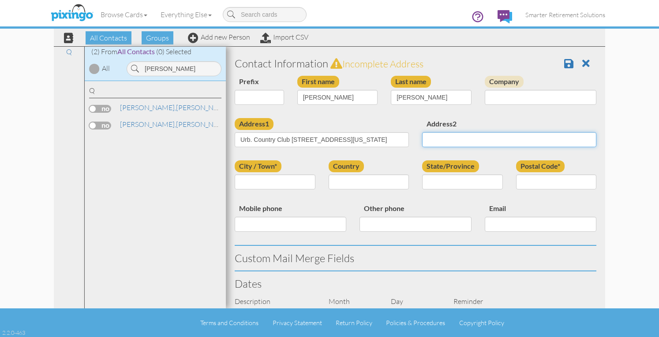
scroll to position [0, 0]
type input "Carolina"
select select "object:17541"
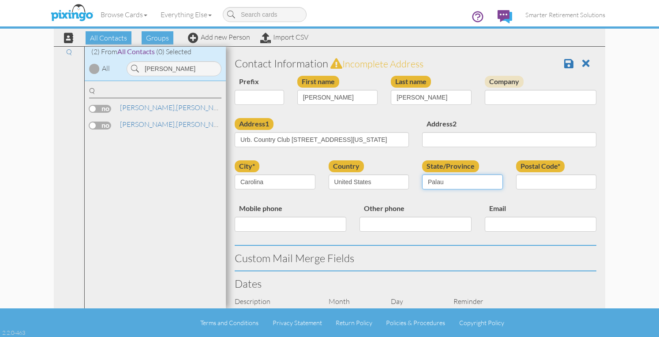
select select "object:17834"
click at [331, 139] on input "Urb. Country Club 535 St. QO-19 Carolina, Puerto Rico 00982 United States" at bounding box center [322, 139] width 174 height 15
type input "Urb. Country Club [STREET_ADDRESS]"
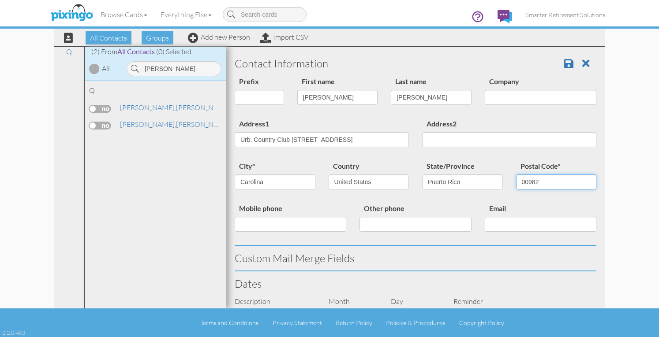
type input "00982"
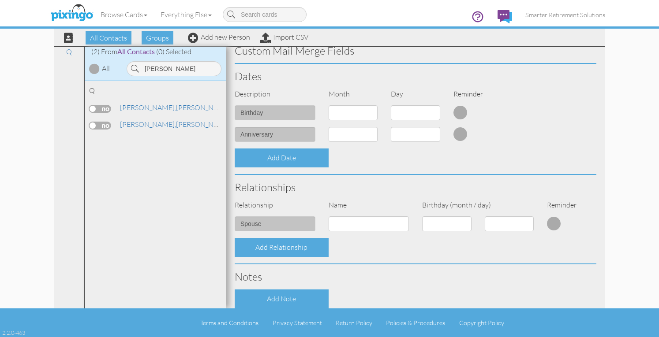
scroll to position [307, 0]
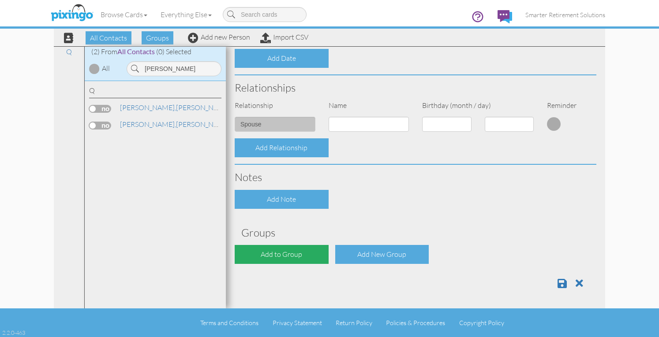
click at [303, 256] on div "Add to Group" at bounding box center [282, 254] width 94 height 19
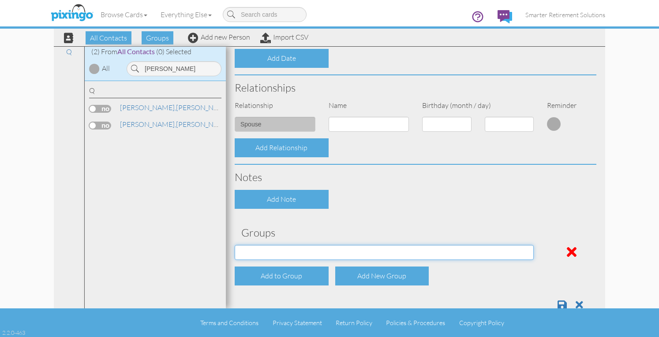
click at [296, 254] on select "04/22/2025 SMARTER FEDS OSD DMEA California 06/25/2025 BOP Onsite 08/12 Puerto …" at bounding box center [384, 252] width 299 height 15
select select "object:17911"
click at [235, 245] on select "04/22/2025 SMARTER FEDS OSD DMEA California 06/25/2025 BOP Onsite 08/12 Puerto …" at bounding box center [384, 252] width 299 height 15
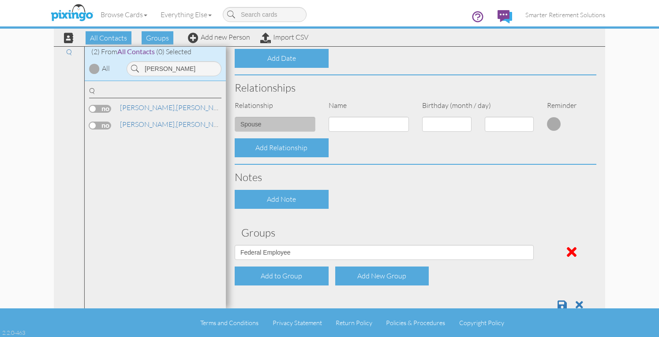
click at [377, 210] on div "Contact Information Prefix Dr. Mr. Mrs. First name Pedro Last name Quinones Com…" at bounding box center [416, 31] width 362 height 574
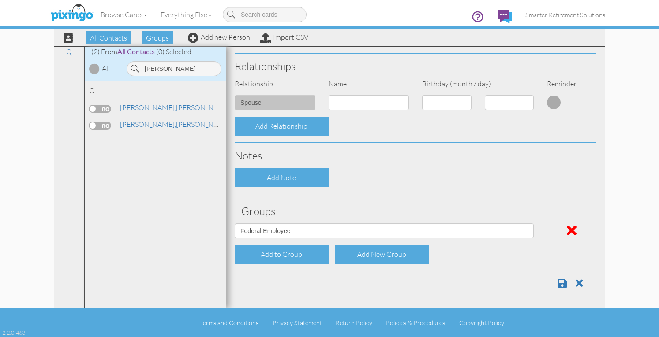
click at [551, 281] on div at bounding box center [415, 280] width 375 height 18
click at [558, 283] on span at bounding box center [562, 283] width 9 height 11
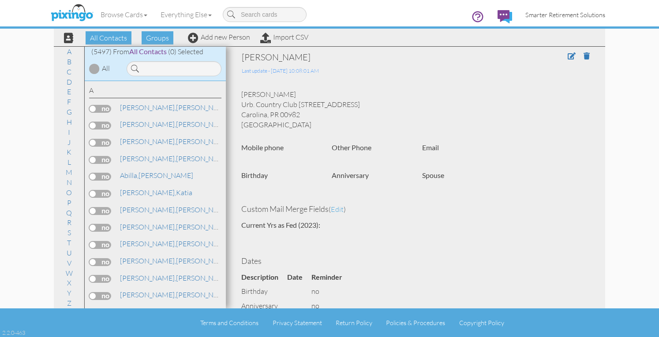
click at [547, 14] on span "Smarter Retirement Solutions" at bounding box center [565, 14] width 80 height 7
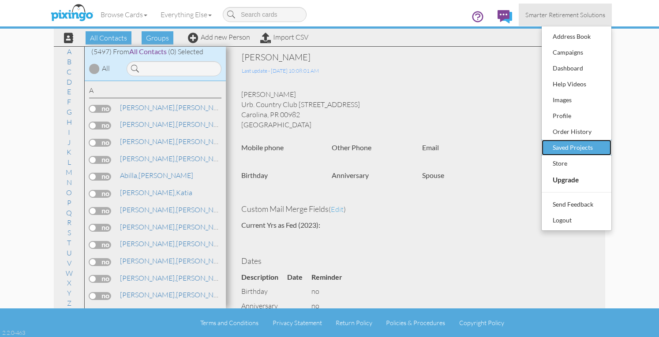
click at [560, 145] on div "Saved Projects" at bounding box center [577, 147] width 52 height 13
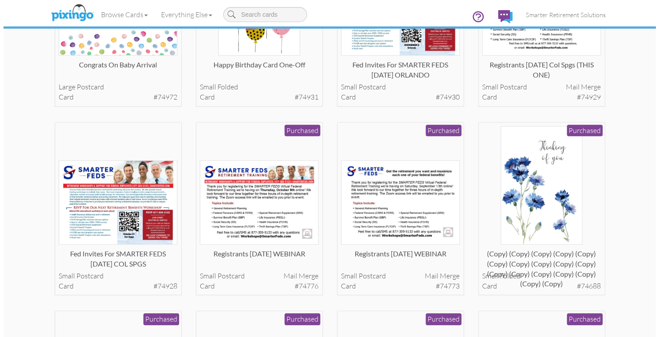
scroll to position [345, 0]
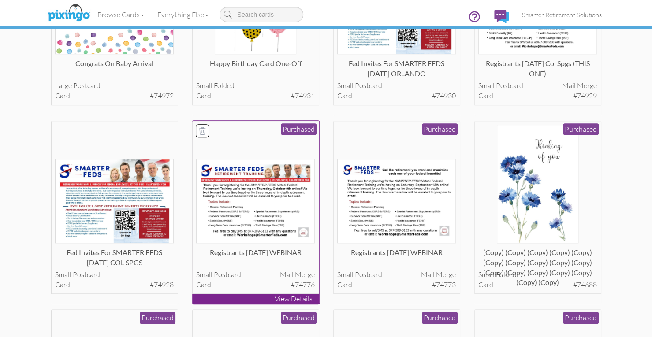
click at [253, 201] on img at bounding box center [255, 201] width 119 height 84
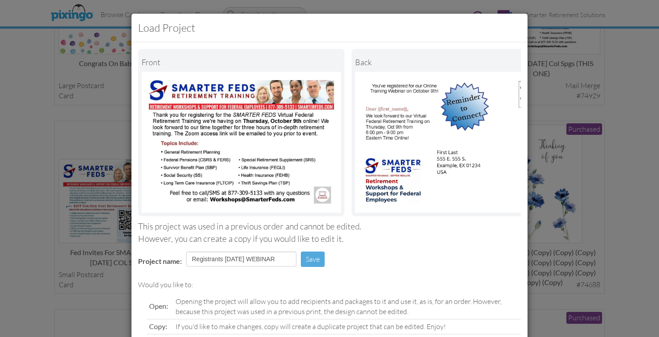
scroll to position [81, 0]
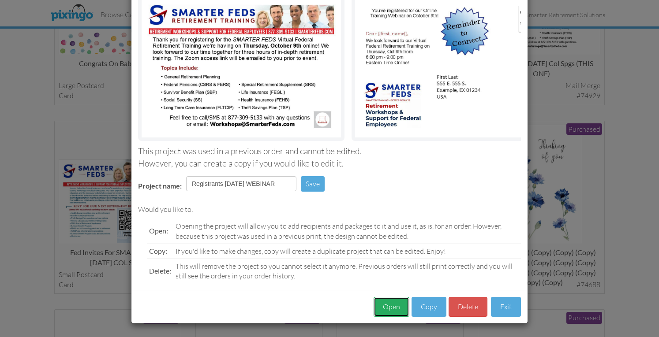
click at [383, 303] on button "Open" at bounding box center [392, 307] width 36 height 20
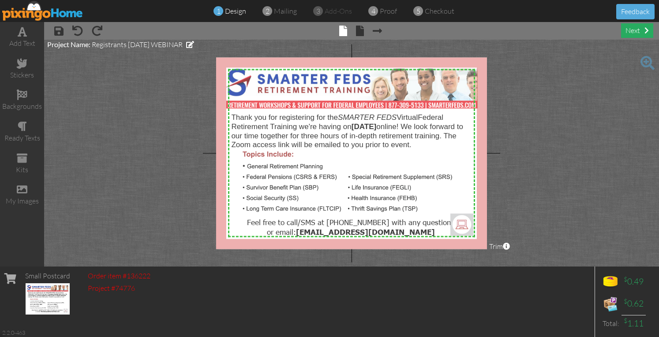
click at [629, 30] on div "next" at bounding box center [637, 30] width 32 height 15
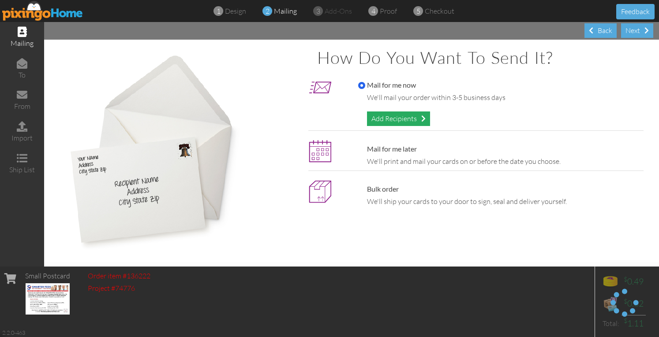
click at [415, 117] on div "Add Recipients" at bounding box center [398, 119] width 63 height 15
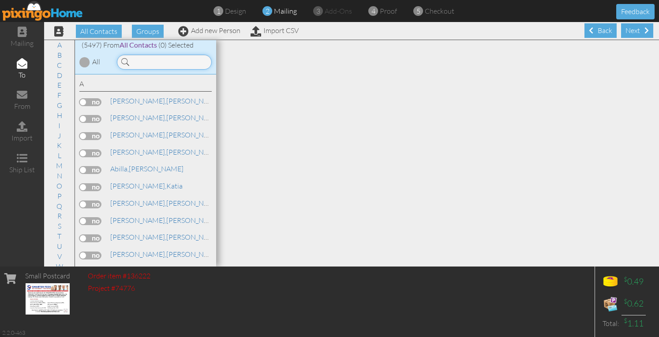
click at [169, 61] on input at bounding box center [164, 62] width 95 height 15
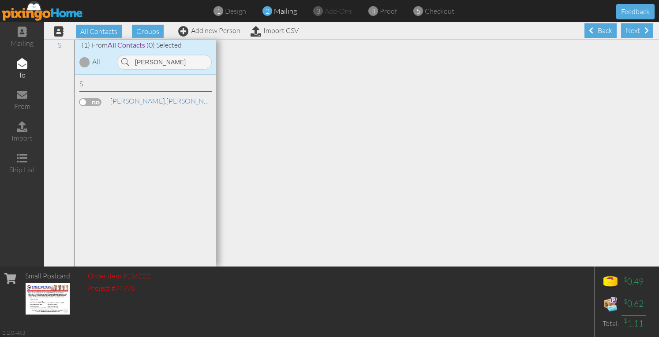
click at [96, 99] on label at bounding box center [90, 102] width 22 height 8
click at [0, 0] on input "checkbox" at bounding box center [0, 0] width 0 height 0
click at [155, 63] on input "[PERSON_NAME]" at bounding box center [164, 62] width 95 height 15
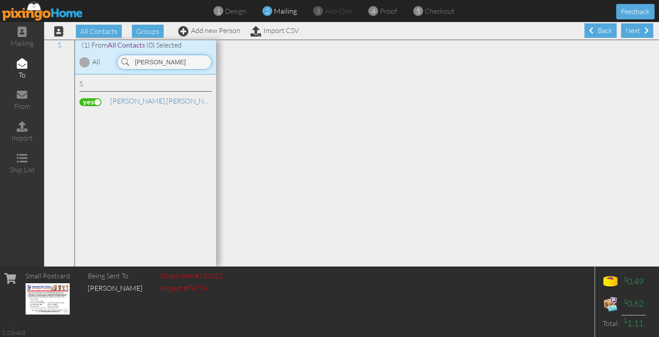
click at [155, 63] on input "[PERSON_NAME]" at bounding box center [164, 62] width 95 height 15
type input "[PERSON_NAME]"
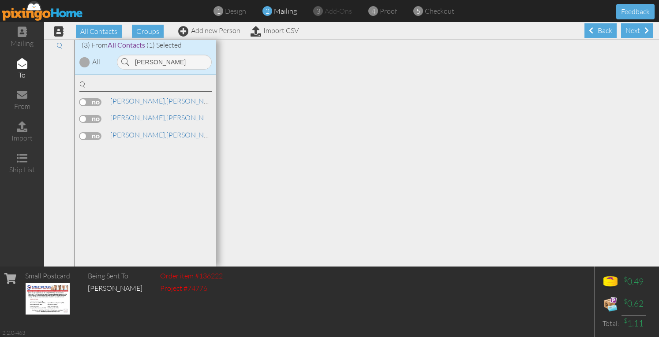
click at [96, 101] on label at bounding box center [90, 102] width 22 height 8
click at [0, 0] on input "checkbox" at bounding box center [0, 0] width 0 height 0
click at [631, 31] on div "Next" at bounding box center [637, 30] width 32 height 15
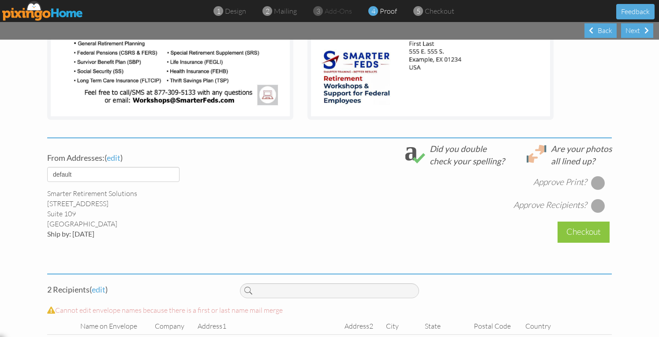
scroll to position [231, 0]
click at [169, 175] on select "default HOME DENVER Team AUSTIN Team COL SPGS team ORLANDO Team Replica Wealth …" at bounding box center [113, 174] width 132 height 15
select select "object:29953"
click at [47, 167] on select "default HOME DENVER Team AUSTIN Team COL SPGS team ORLANDO Team Replica Wealth …" at bounding box center [113, 174] width 132 height 15
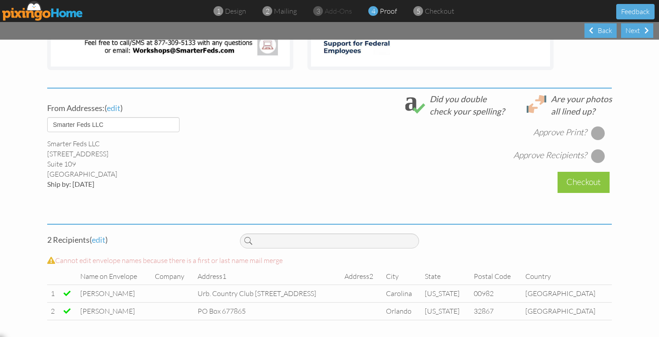
click at [592, 133] on div at bounding box center [598, 133] width 14 height 14
click at [595, 155] on div at bounding box center [598, 156] width 14 height 14
click at [593, 150] on div at bounding box center [598, 156] width 14 height 14
click at [595, 154] on div at bounding box center [598, 156] width 10 height 10
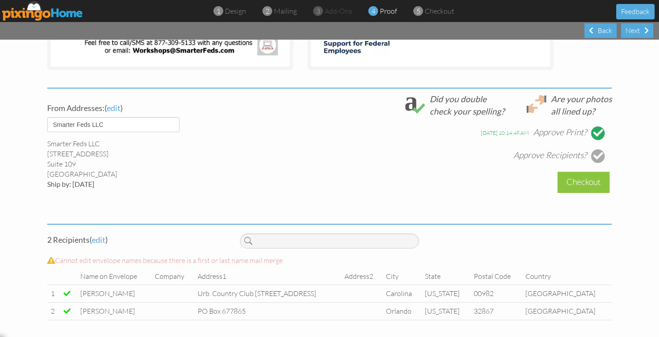
click at [595, 154] on div at bounding box center [598, 156] width 14 height 14
click at [591, 178] on div "Checkout" at bounding box center [584, 182] width 52 height 21
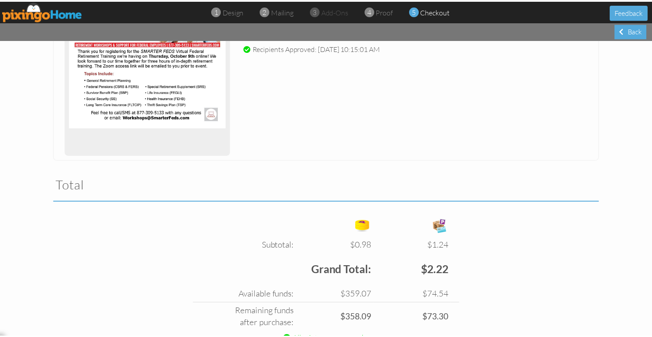
scroll to position [221, 0]
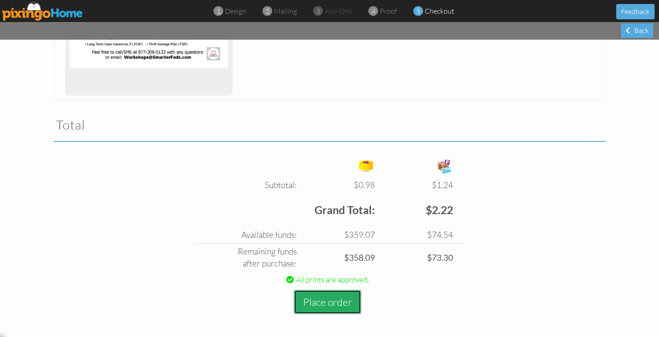
click at [333, 299] on button "Place order" at bounding box center [327, 302] width 67 height 24
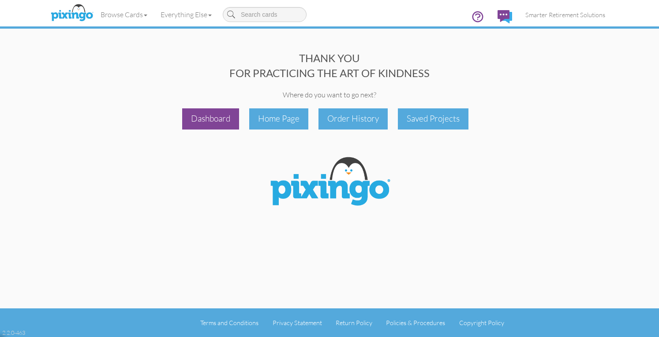
click at [214, 127] on div "Dashboard" at bounding box center [210, 119] width 57 height 21
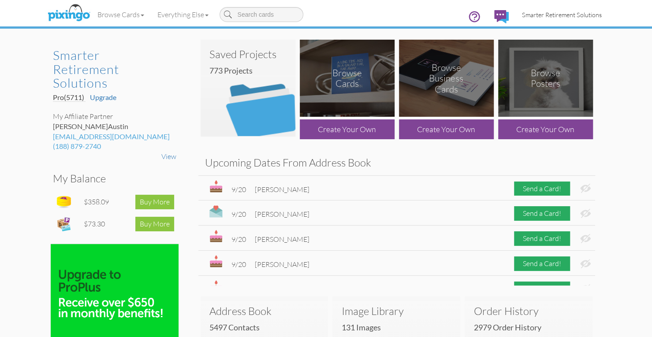
click at [554, 14] on span "Smarter Retirement Solutions" at bounding box center [562, 14] width 80 height 7
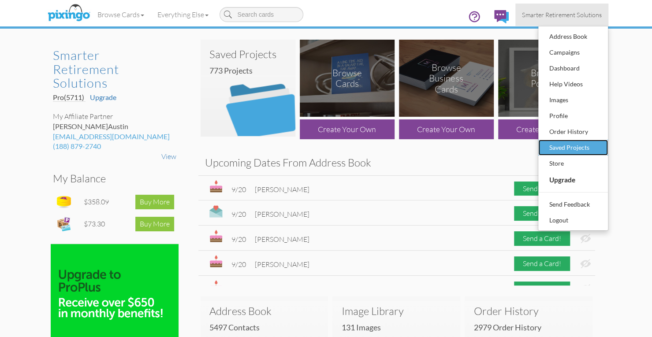
click at [553, 149] on div "Saved Projects" at bounding box center [573, 147] width 52 height 13
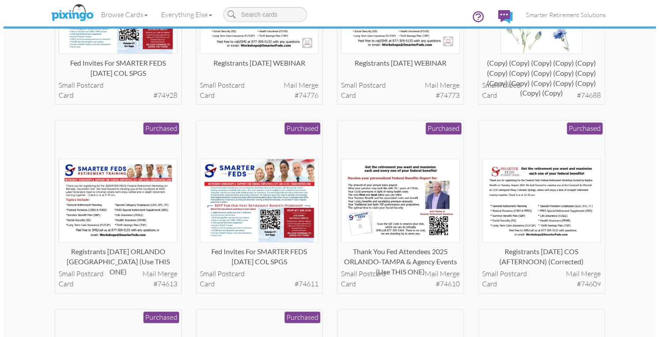
scroll to position [535, 0]
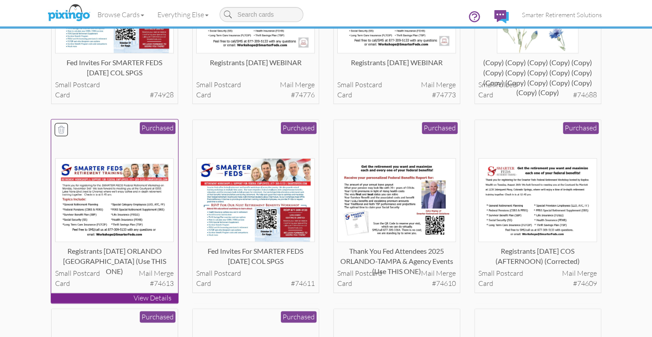
click at [134, 189] on img at bounding box center [114, 200] width 119 height 84
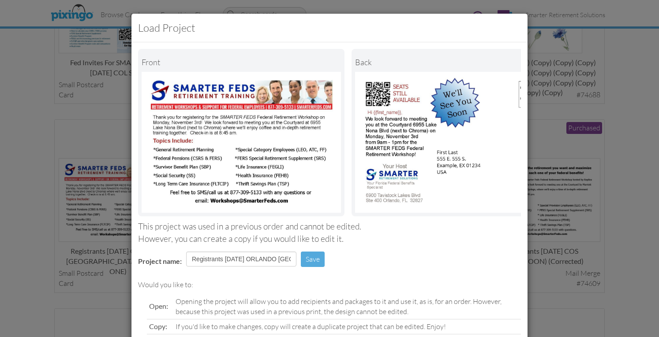
scroll to position [74, 0]
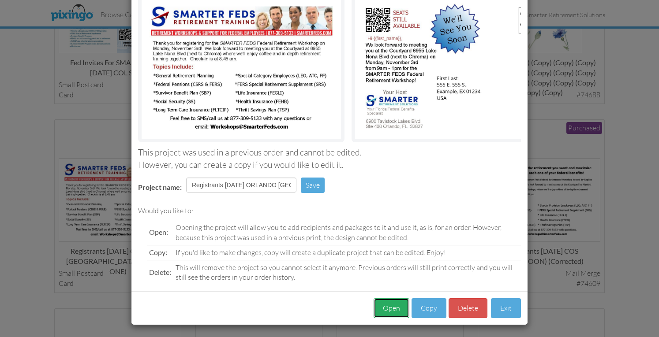
click at [381, 305] on button "Open" at bounding box center [392, 309] width 36 height 20
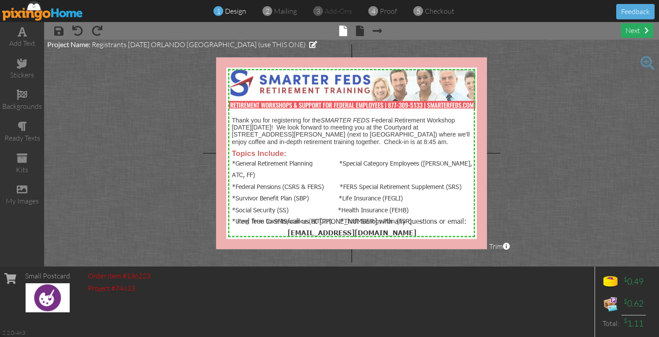
click at [627, 32] on div "next" at bounding box center [637, 30] width 32 height 15
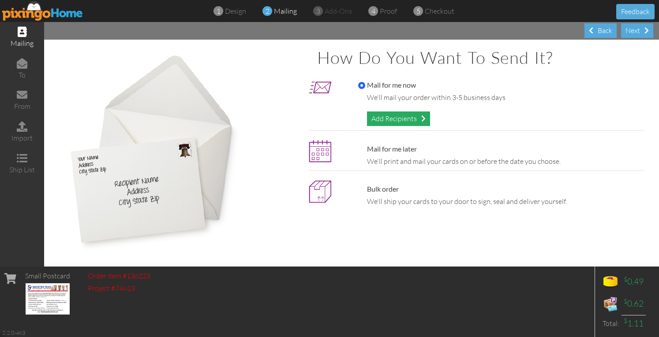
click at [378, 120] on div "Add Recipients" at bounding box center [398, 119] width 63 height 15
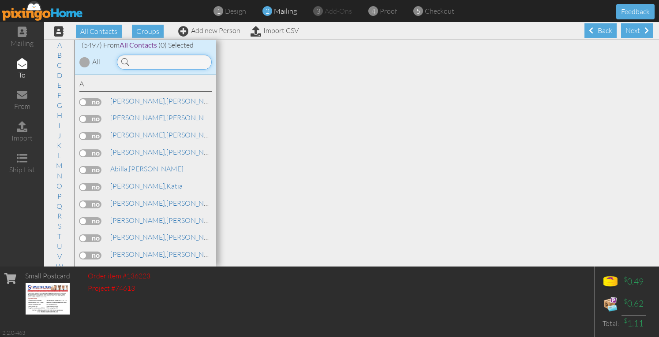
click at [184, 62] on input at bounding box center [164, 62] width 95 height 15
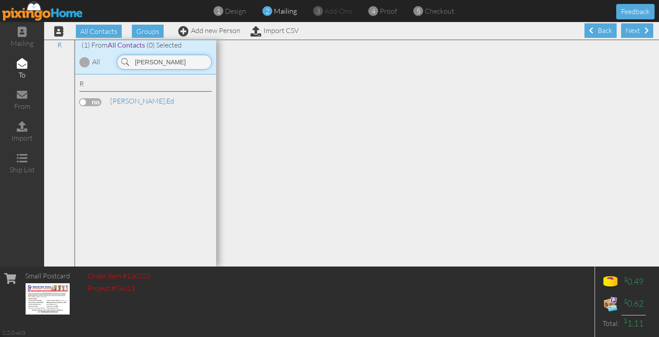
type input "[PERSON_NAME]"
click at [94, 103] on label at bounding box center [90, 102] width 22 height 8
click at [0, 0] on input "checkbox" at bounding box center [0, 0] width 0 height 0
click at [118, 105] on span "[PERSON_NAME]," at bounding box center [138, 101] width 56 height 9
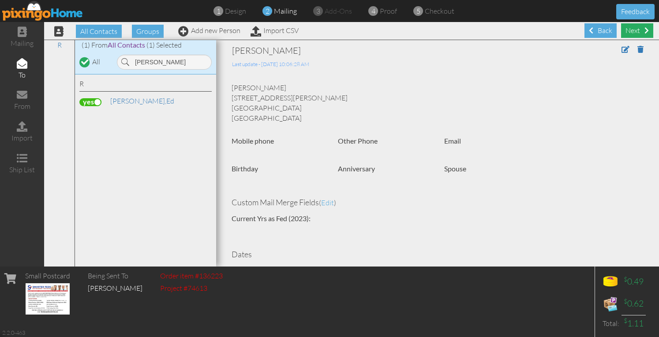
click at [622, 32] on div "Next" at bounding box center [637, 30] width 32 height 15
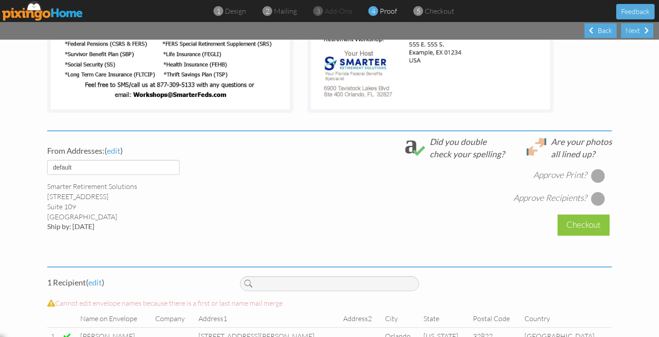
scroll to position [256, 0]
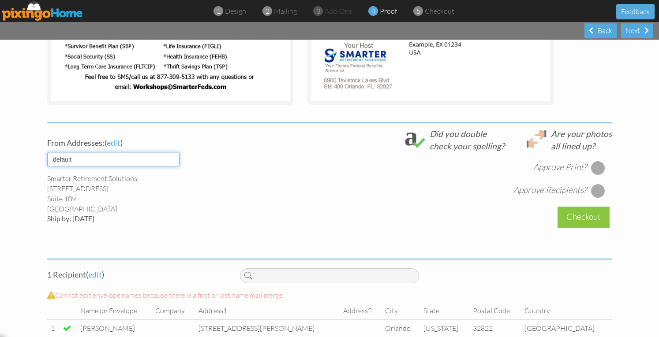
click at [170, 158] on select "default HOME DENVER Team AUSTIN Team COL SPGS team ORLANDO Team Replica Wealth …" at bounding box center [113, 159] width 132 height 15
select select "object:44858"
click at [47, 152] on select "default HOME DENVER Team AUSTIN Team COL SPGS team ORLANDO Team Replica Wealth …" at bounding box center [113, 159] width 132 height 15
click at [592, 167] on div at bounding box center [598, 168] width 14 height 14
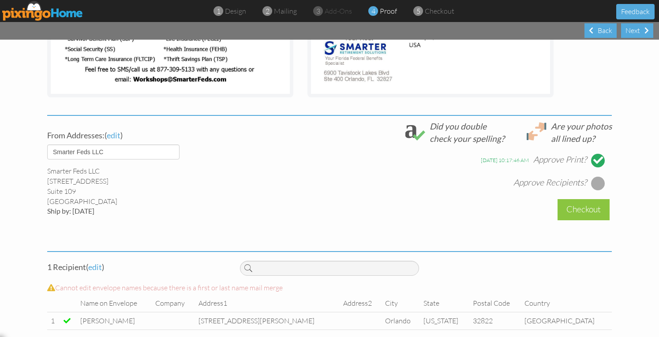
scroll to position [264, 0]
click at [595, 181] on div at bounding box center [598, 183] width 14 height 14
click at [583, 207] on div "Checkout" at bounding box center [584, 209] width 52 height 21
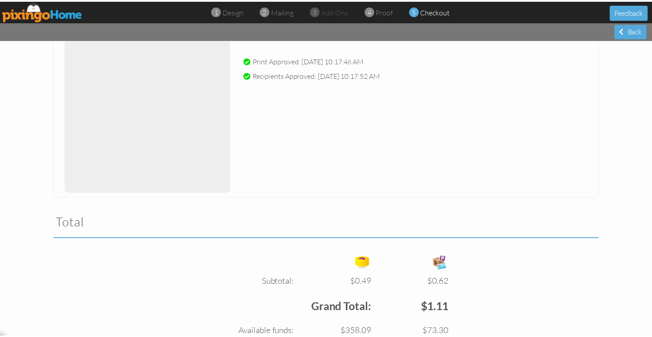
scroll to position [232, 0]
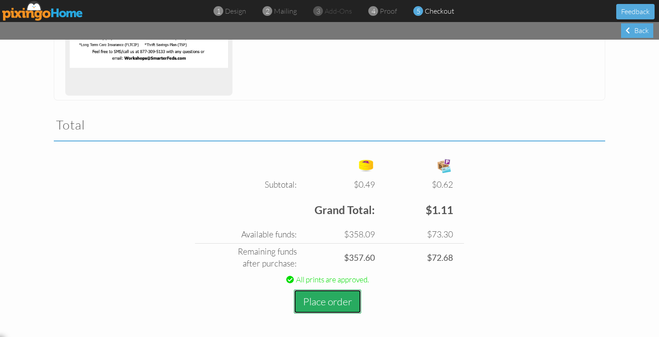
click at [325, 300] on button "Place order" at bounding box center [327, 302] width 67 height 24
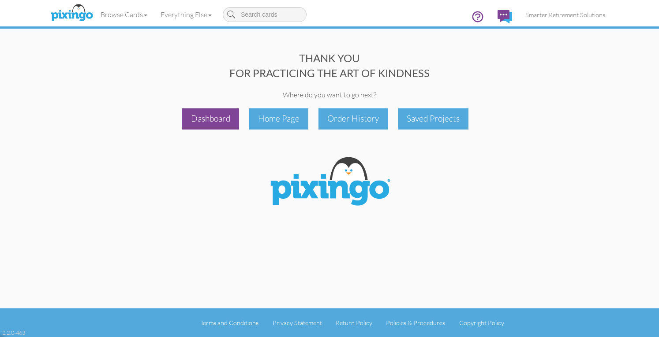
click at [214, 123] on div "Dashboard" at bounding box center [210, 119] width 57 height 21
